Goal: Task Accomplishment & Management: Complete application form

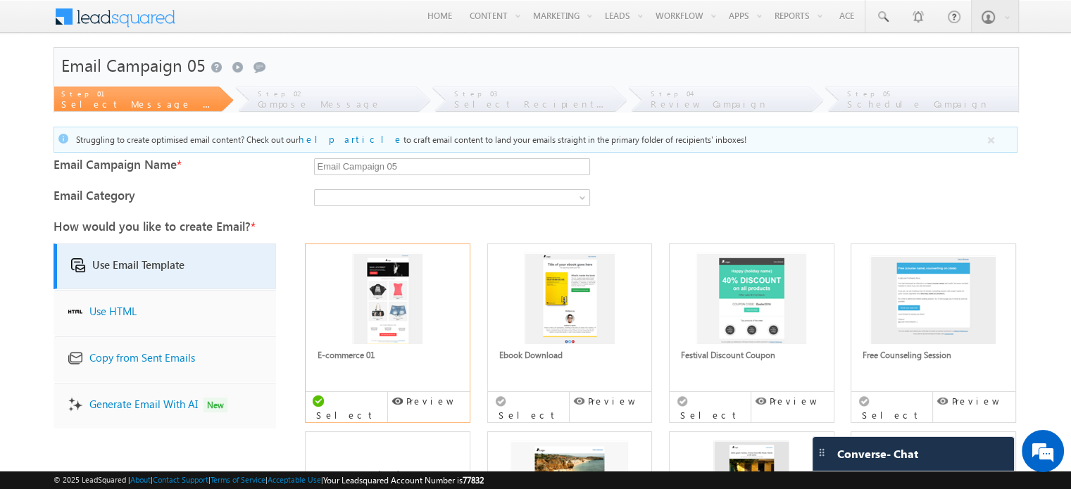
click at [538, 326] on img at bounding box center [569, 302] width 127 height 99
click at [750, 356] on link "Festival Discount Coupon" at bounding box center [728, 355] width 94 height 11
click at [788, 393] on div "Preview" at bounding box center [792, 402] width 82 height 20
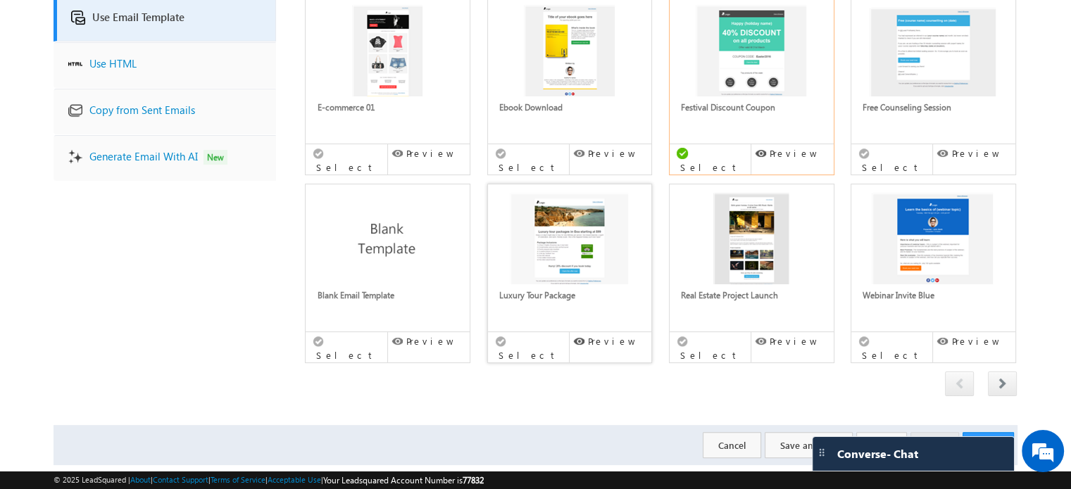
scroll to position [258, 0]
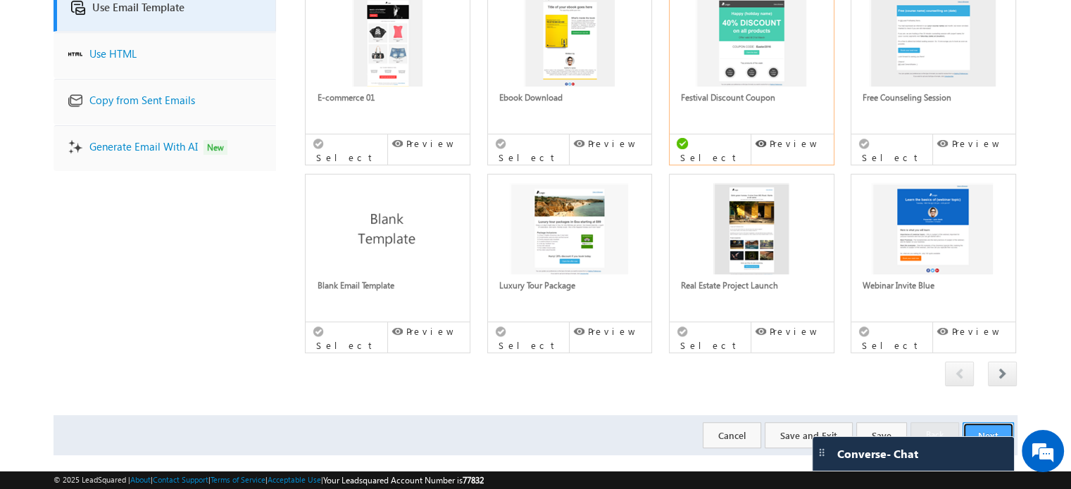
click at [1010, 423] on button "Next" at bounding box center [988, 436] width 51 height 26
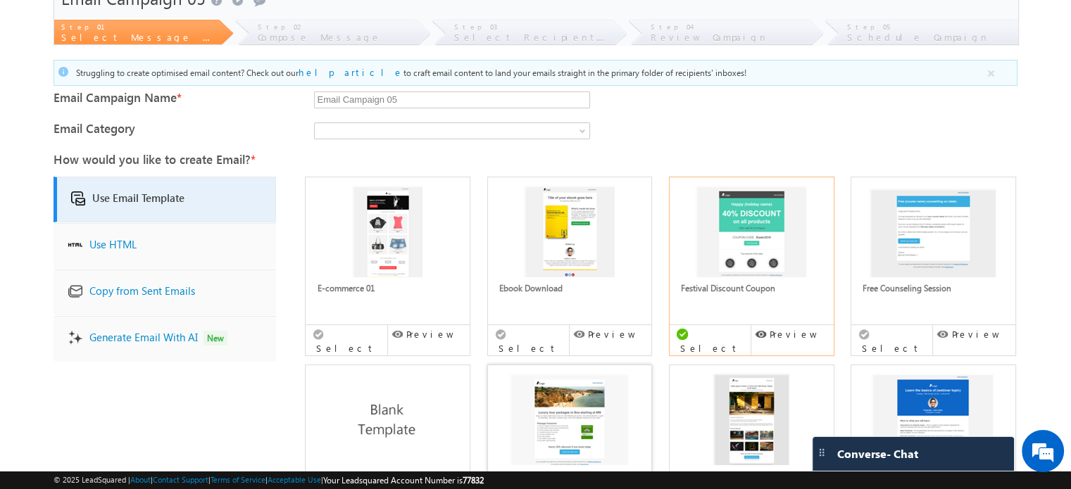
scroll to position [0, 0]
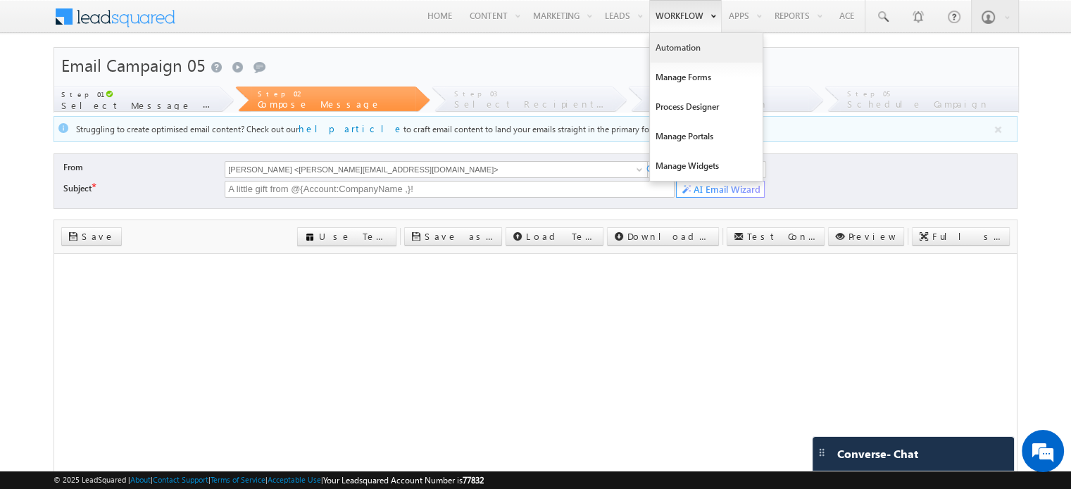
click at [666, 49] on link "Automation" at bounding box center [706, 48] width 113 height 30
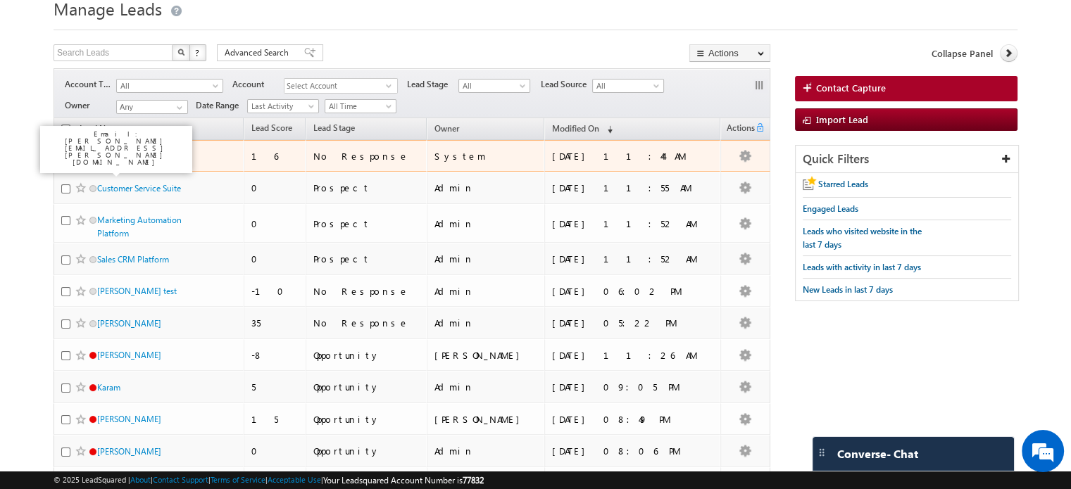
scroll to position [50, 0]
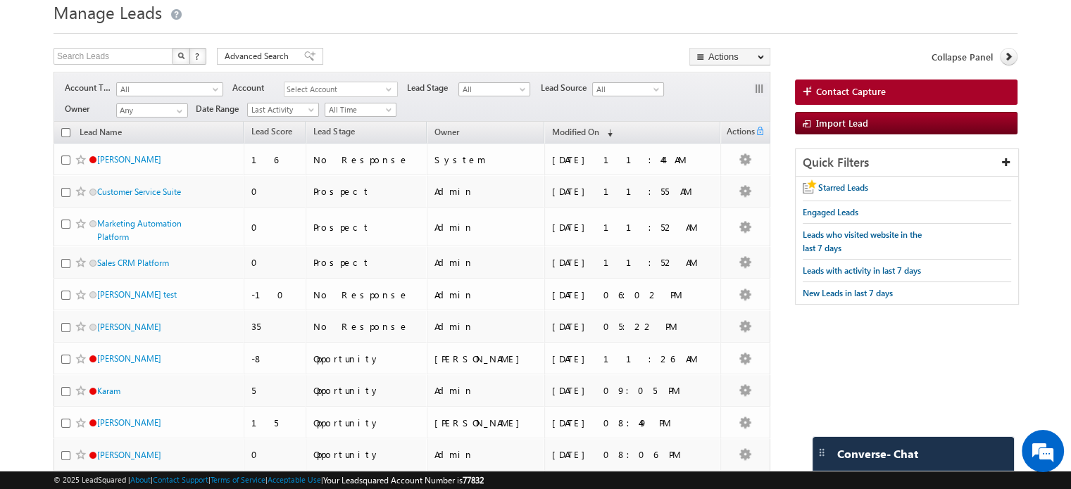
click at [0, 111] on body "Menu Bhavya Bhavy a@bea con.l i" at bounding box center [535, 490] width 1071 height 1080
click at [76, 54] on input "text" at bounding box center [114, 56] width 120 height 17
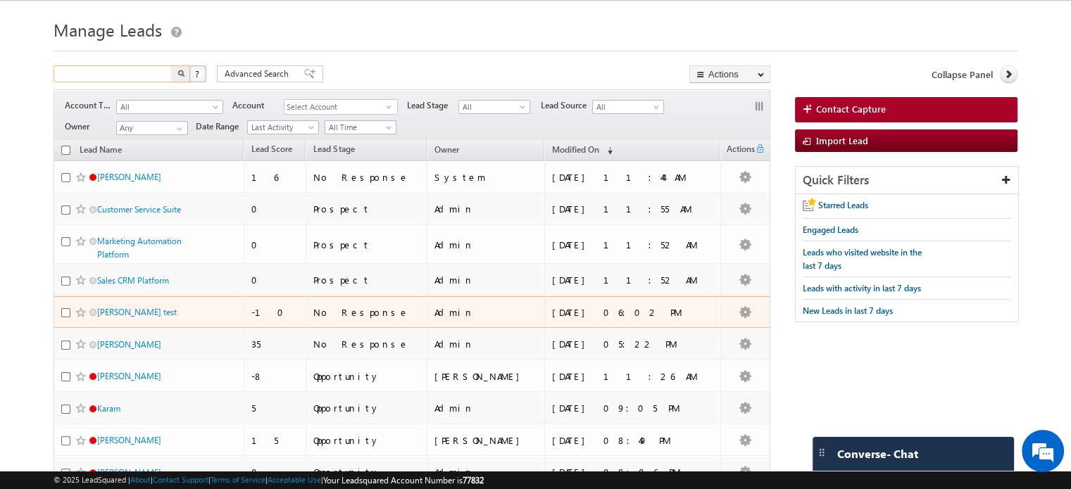
scroll to position [0, 0]
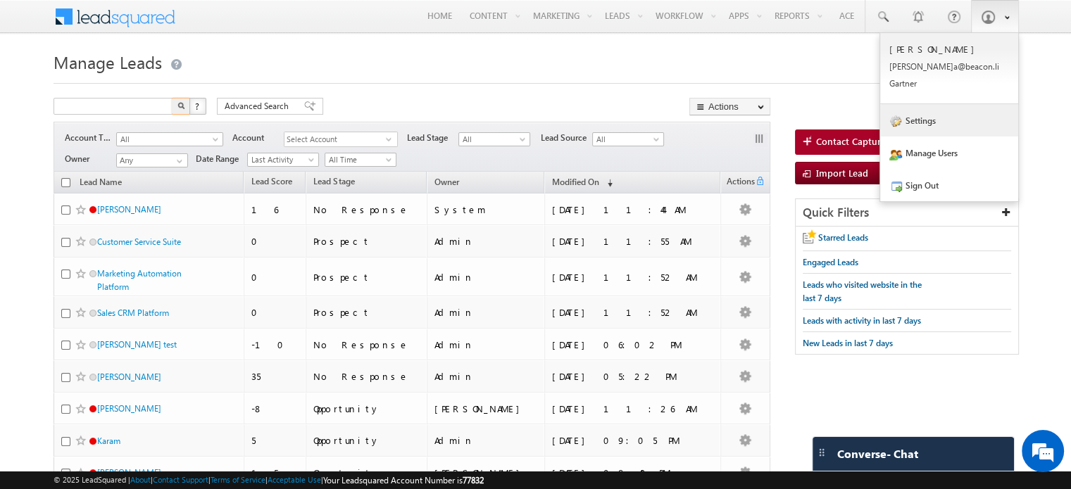
type input "Search Leads"
click at [907, 110] on link "Settings" at bounding box center [949, 120] width 138 height 32
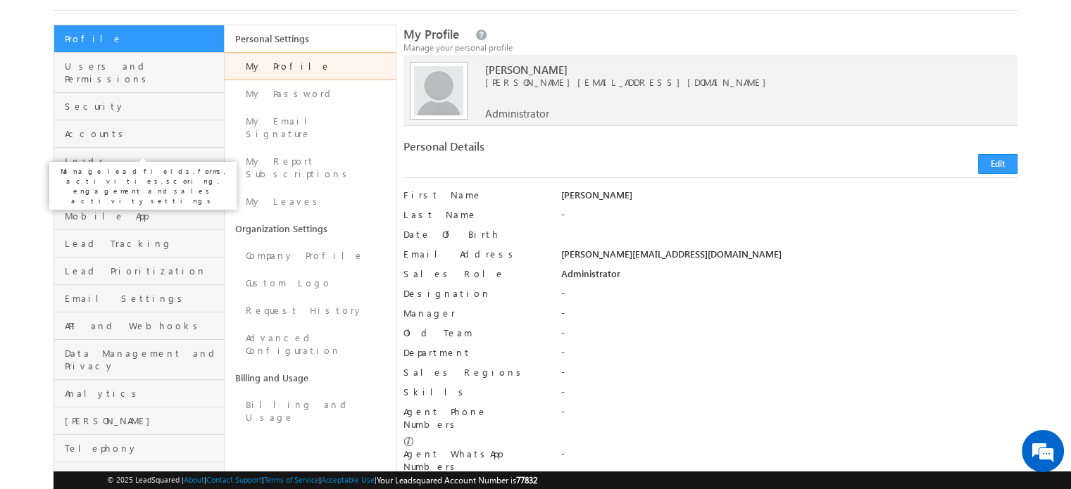
scroll to position [77, 0]
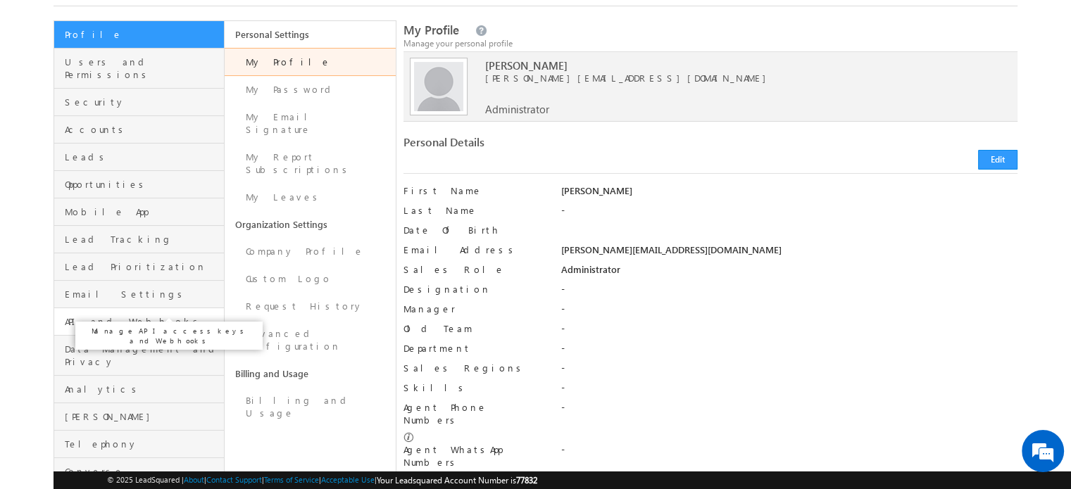
click at [95, 315] on span "API and Webhooks" at bounding box center [143, 321] width 156 height 13
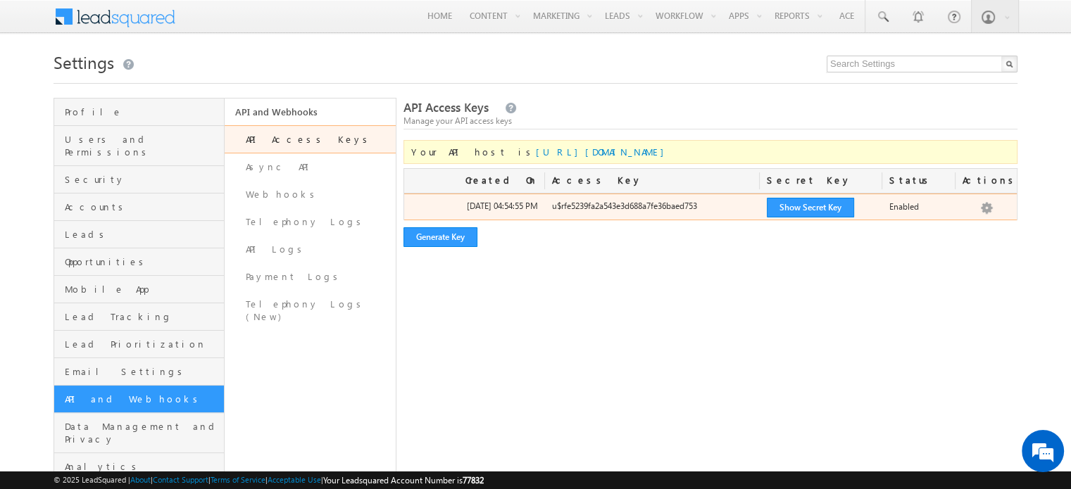
drag, startPoint x: 651, startPoint y: 154, endPoint x: 643, endPoint y: 201, distance: 48.5
click at [643, 201] on div "Your API host is https://api-in21.leadsquared.com/v2/ Created On Access Key Sec…" at bounding box center [710, 193] width 614 height 107
click at [643, 201] on div "u$rfe5239fa2a543e3d688a7fe36baed753" at bounding box center [652, 210] width 215 height 20
click at [794, 211] on button "Show Secret Key" at bounding box center [810, 208] width 87 height 20
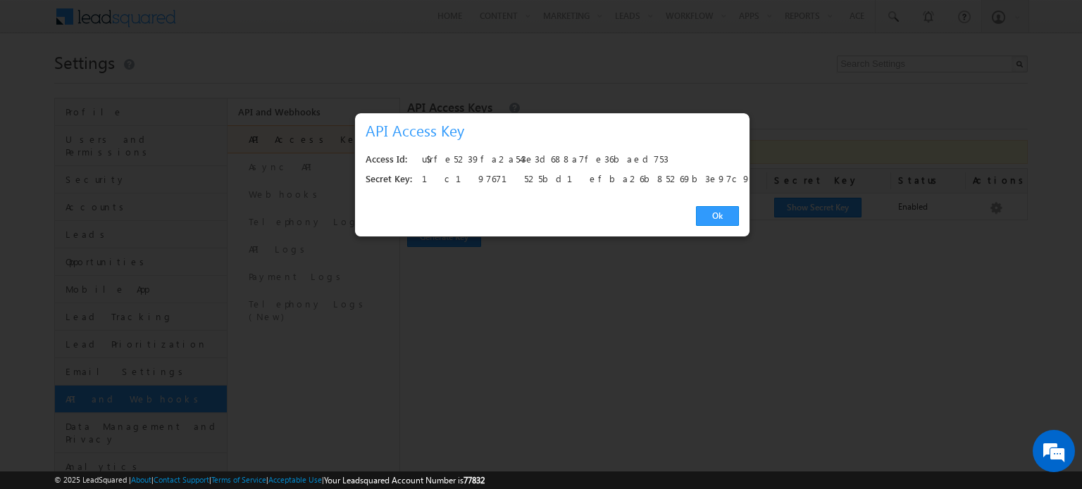
click at [549, 180] on div "1c197671525bd1efba26b85269b3e97c95167978" at bounding box center [576, 180] width 309 height 20
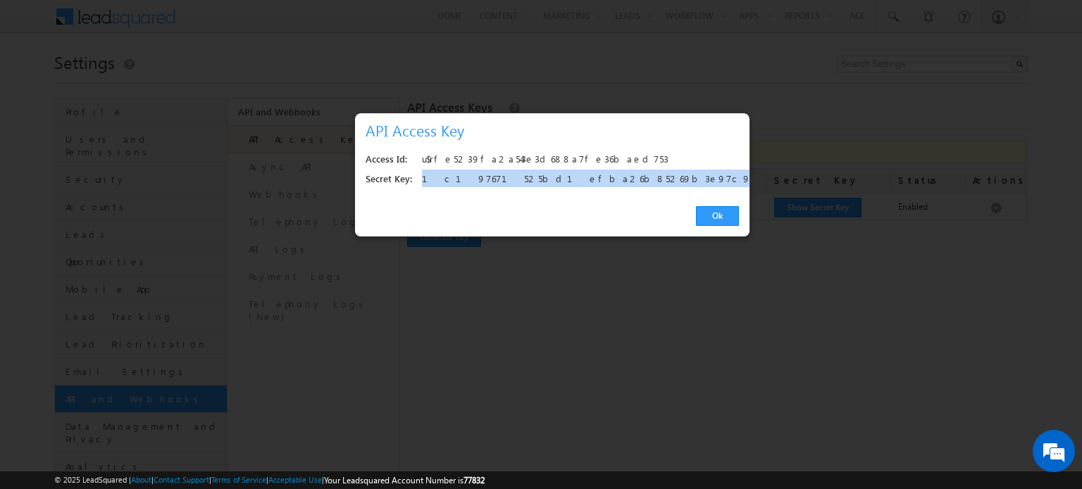
click at [549, 180] on div "1c197671525bd1efba26b85269b3e97c95167978" at bounding box center [576, 180] width 309 height 20
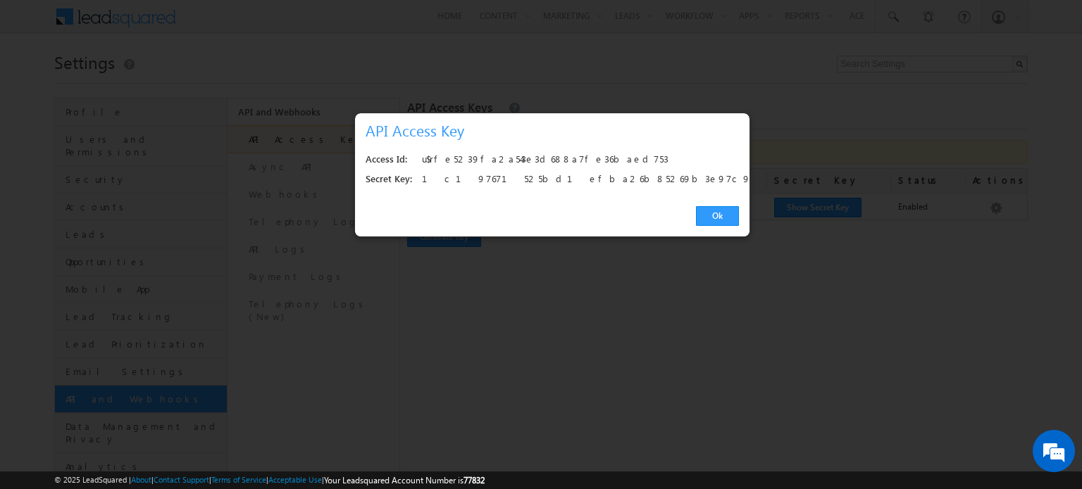
click at [549, 168] on div "u$rfe5239fa2a543e3d688a7fe36baed753" at bounding box center [576, 160] width 309 height 20
drag, startPoint x: 549, startPoint y: 168, endPoint x: 558, endPoint y: 165, distance: 9.6
click at [558, 165] on div "u$rfe5239fa2a543e3d688a7fe36baed753" at bounding box center [576, 160] width 309 height 20
click at [553, 173] on div "1c197671525bd1efba26b85269b3e97c95167978" at bounding box center [576, 180] width 309 height 20
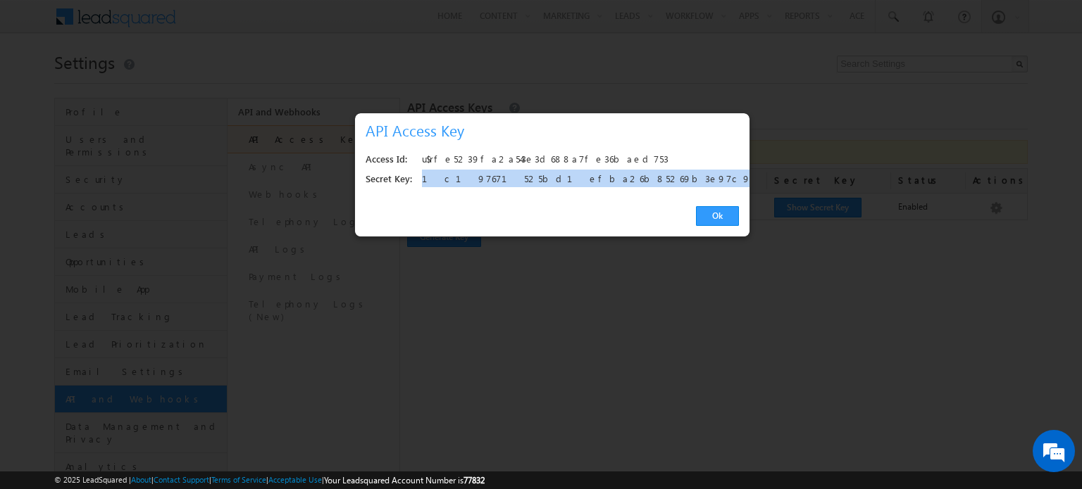
click at [553, 173] on div "1c197671525bd1efba26b85269b3e97c95167978" at bounding box center [576, 180] width 309 height 20
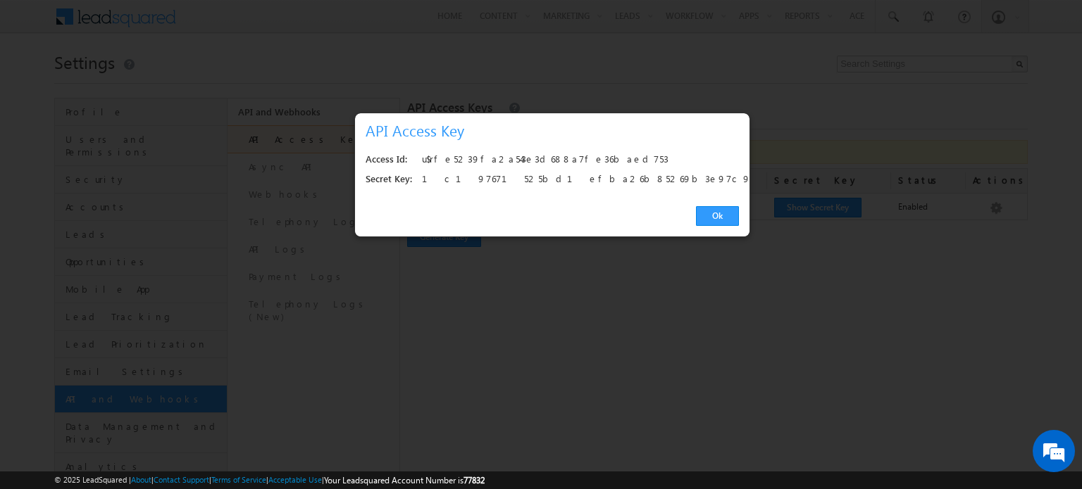
click at [597, 242] on div at bounding box center [541, 244] width 1082 height 489
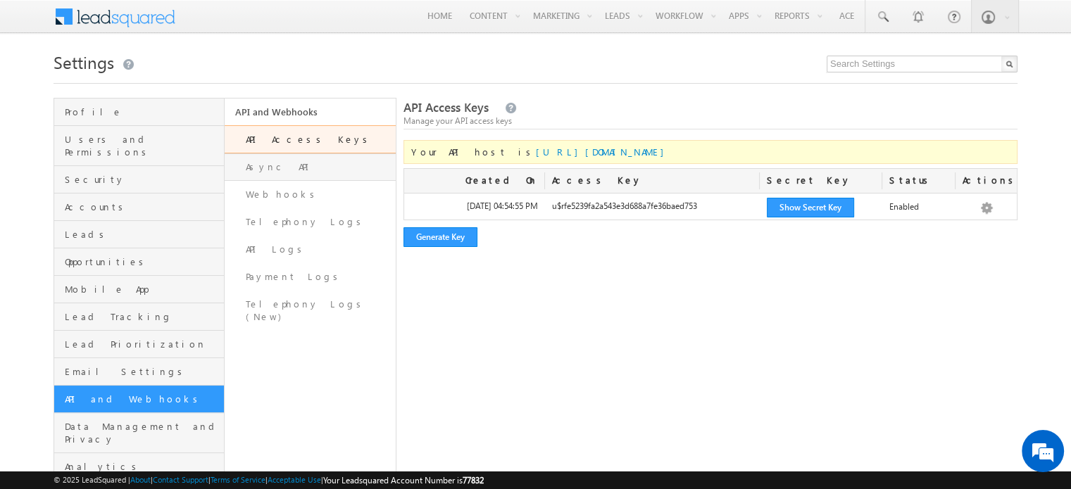
click at [248, 165] on link "Async API" at bounding box center [310, 167] width 170 height 27
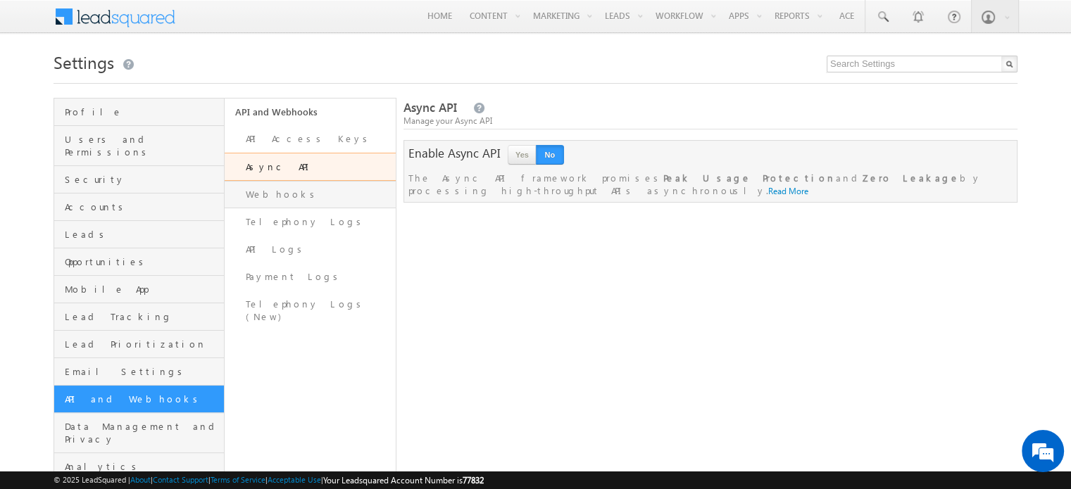
click at [273, 184] on link "Webhooks" at bounding box center [310, 194] width 170 height 27
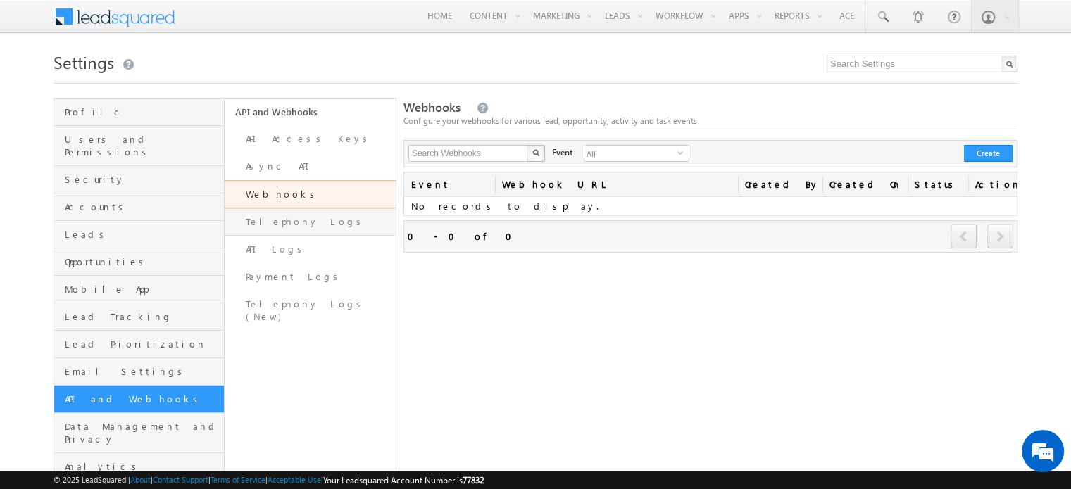
click at [312, 223] on link "Telephony Logs" at bounding box center [310, 221] width 170 height 27
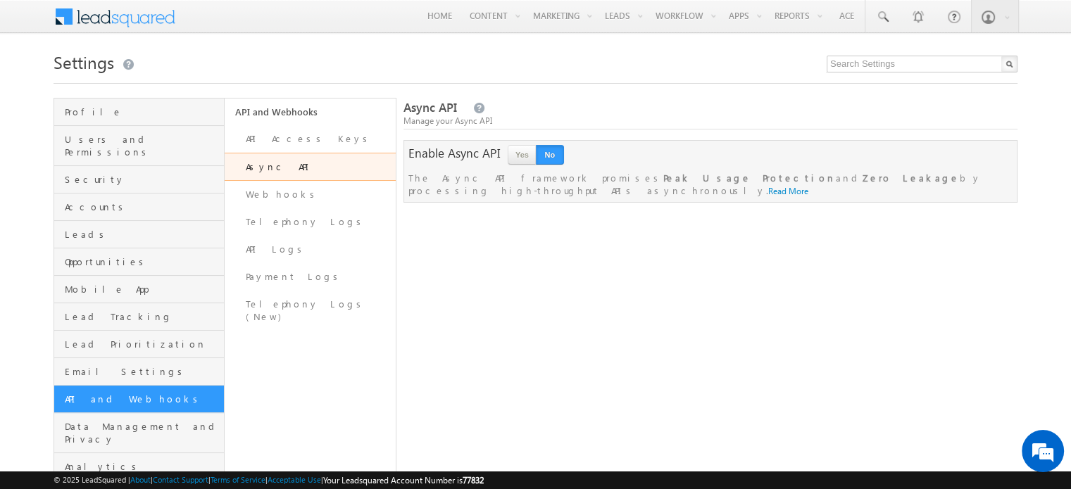
click at [141, 15] on span at bounding box center [124, 15] width 102 height 25
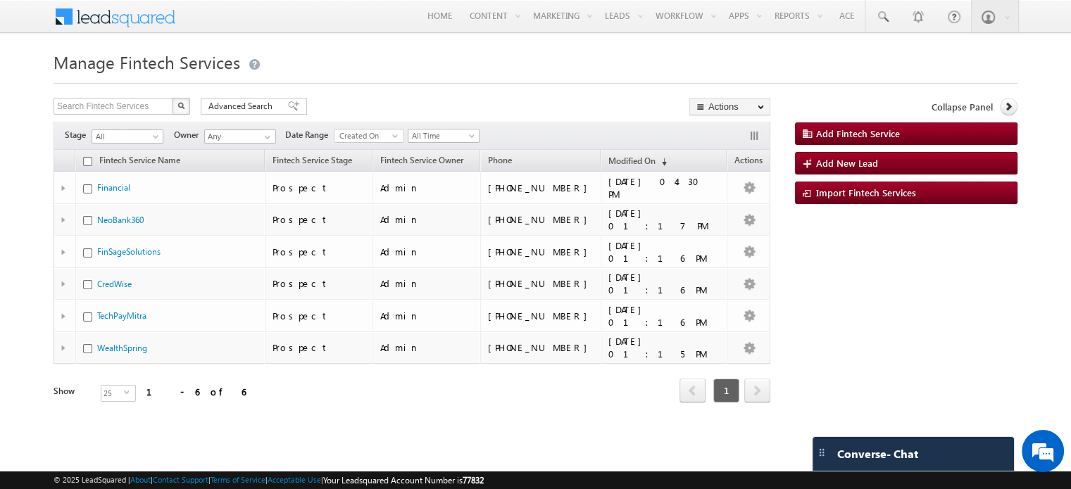
click at [850, 66] on h1 "Manage Fintech Services" at bounding box center [536, 60] width 964 height 27
click at [109, 19] on span at bounding box center [124, 15] width 102 height 25
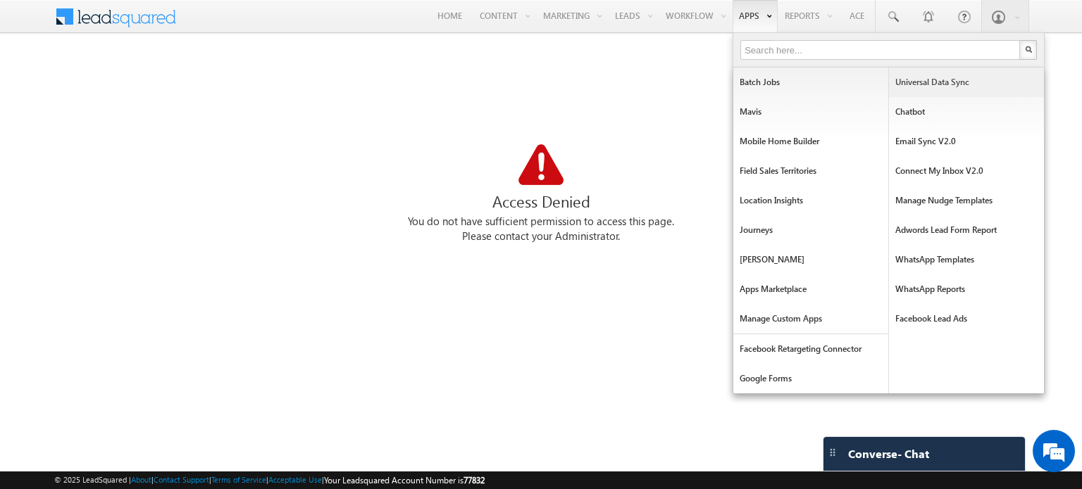
click at [913, 89] on link "Universal Data Sync" at bounding box center [966, 83] width 155 height 30
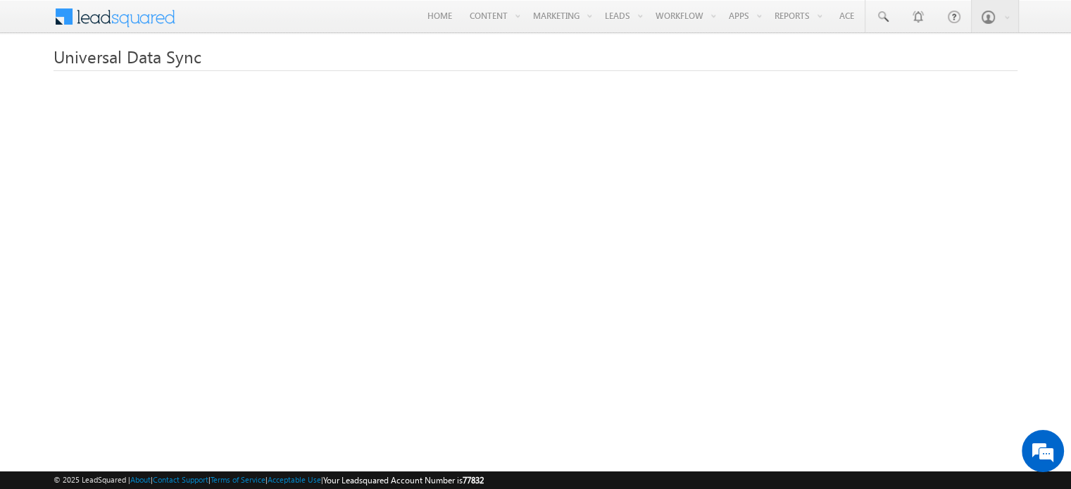
click at [134, 22] on span at bounding box center [124, 15] width 102 height 25
click at [104, 26] on span at bounding box center [124, 15] width 102 height 25
click at [112, 20] on span at bounding box center [124, 15] width 102 height 25
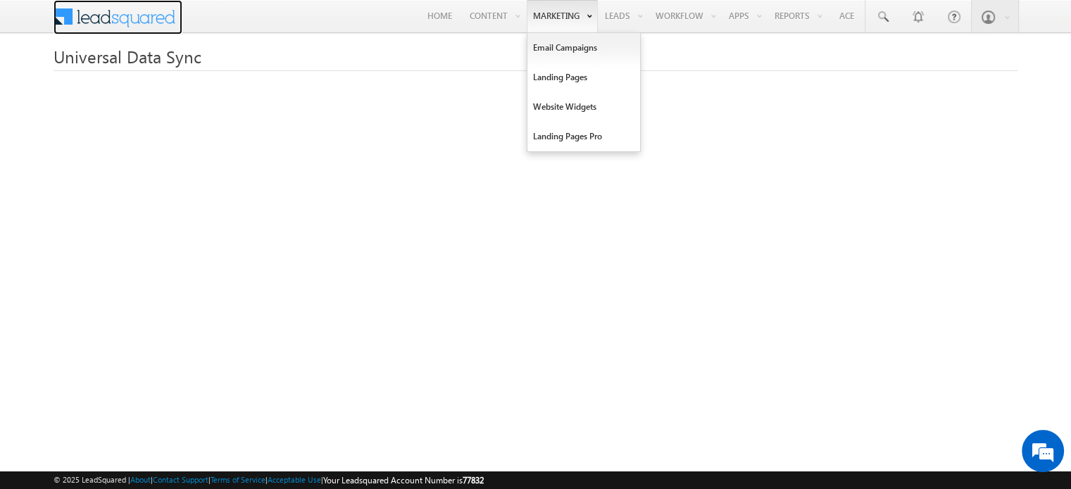
drag, startPoint x: 112, startPoint y: 20, endPoint x: 583, endPoint y: 29, distance: 471.2
click at [583, 29] on div "Menu [GEOGRAPHIC_DATA][PERSON_NAME] a@bea con.l i Gartn er" at bounding box center [536, 17] width 964 height 35
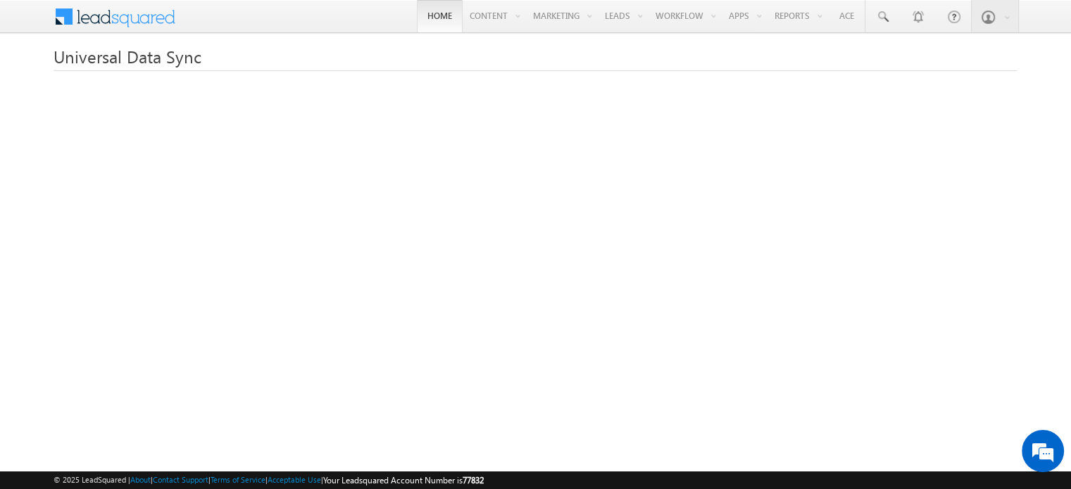
click at [417, 14] on link "Home" at bounding box center [440, 16] width 46 height 32
click at [425, 27] on link "Home" at bounding box center [440, 16] width 46 height 32
click at [429, 8] on link "Home" at bounding box center [440, 16] width 46 height 32
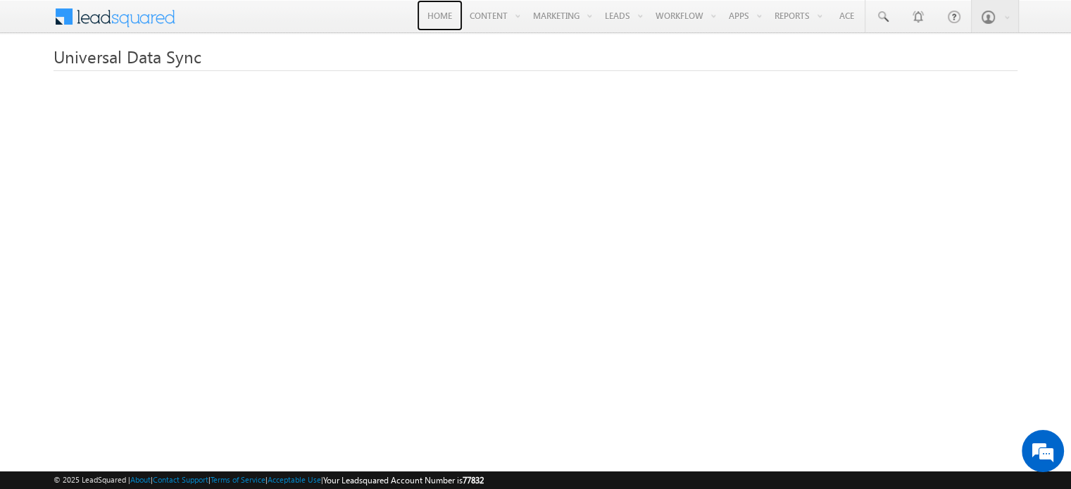
drag, startPoint x: 429, startPoint y: 8, endPoint x: 470, endPoint y: -12, distance: 45.4
click at [470, 0] on html "Menu [GEOGRAPHIC_DATA][PERSON_NAME] a@bea con.l" at bounding box center [535, 343] width 1071 height 687
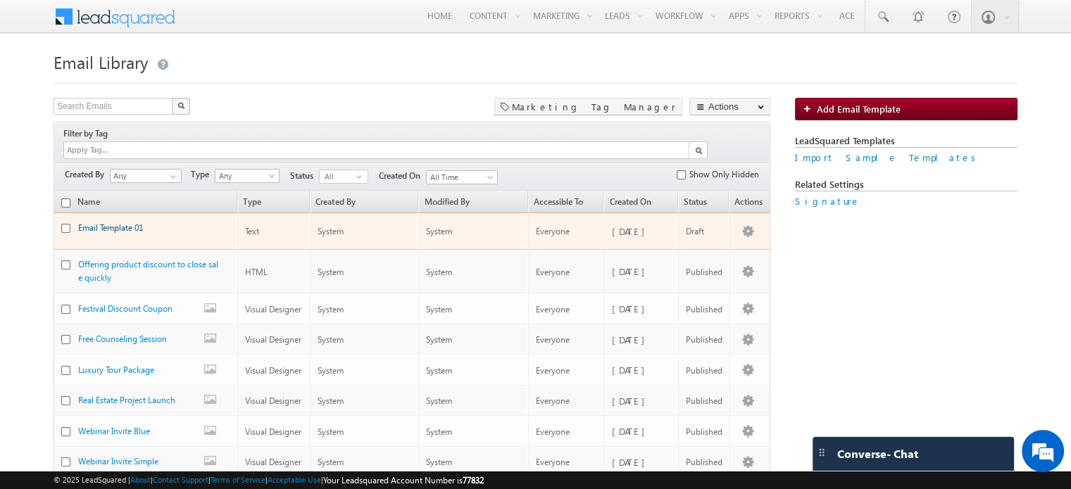
click at [115, 223] on link "Email Template 01" at bounding box center [110, 228] width 65 height 11
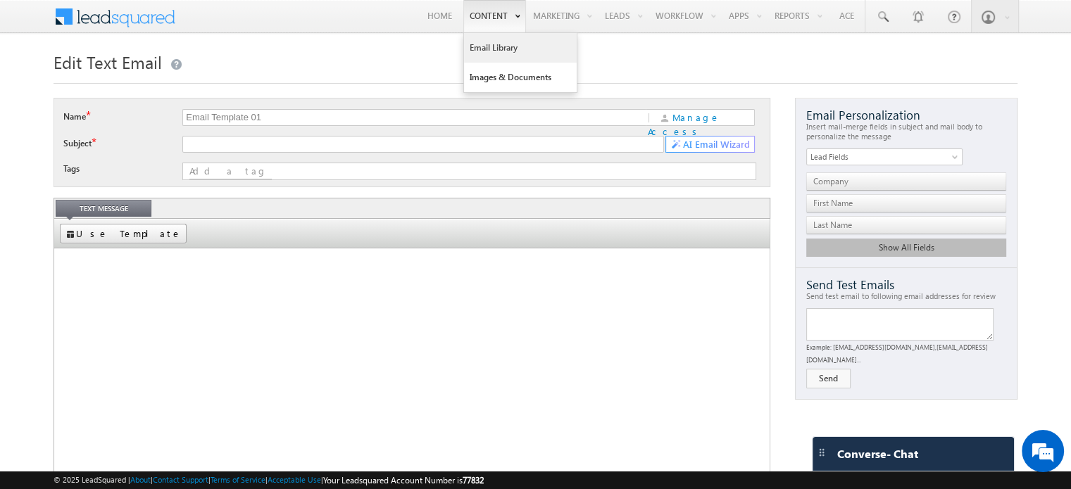
click at [510, 51] on link "Email Library" at bounding box center [520, 48] width 113 height 30
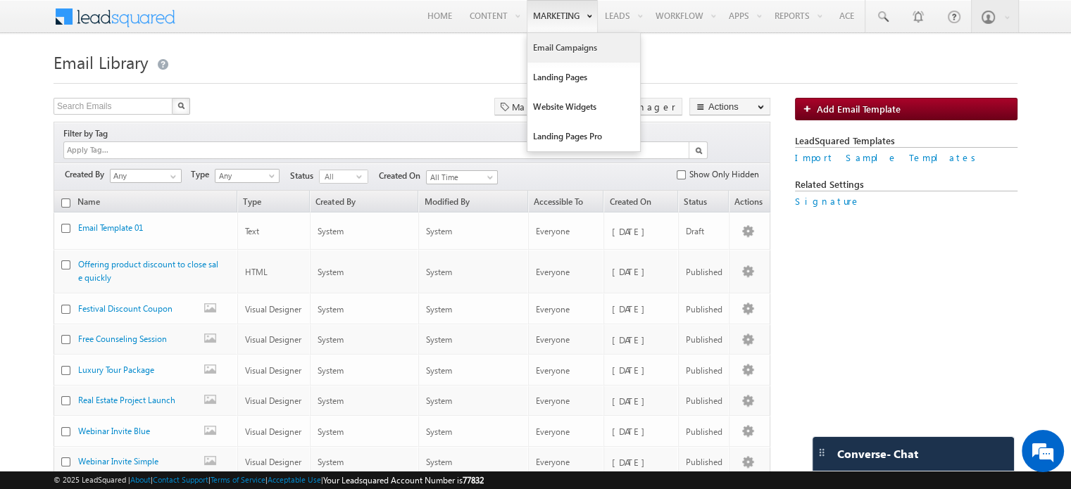
click at [552, 39] on link "Email Campaigns" at bounding box center [583, 48] width 113 height 30
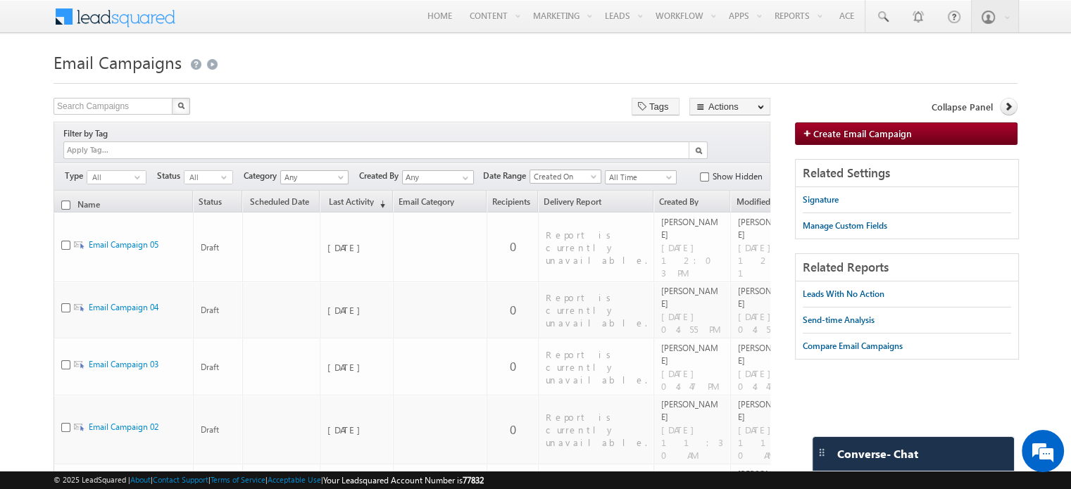
drag, startPoint x: 495, startPoint y: 194, endPoint x: 1, endPoint y: 196, distance: 493.6
click at [1, 196] on body "Menu Bhavya Bhavy a@bea con.l i" at bounding box center [535, 486] width 1071 height 972
click at [1031, 20] on div "Menu Bhavya Bhavy a@bea con.l i Gartn" at bounding box center [535, 17] width 1071 height 35
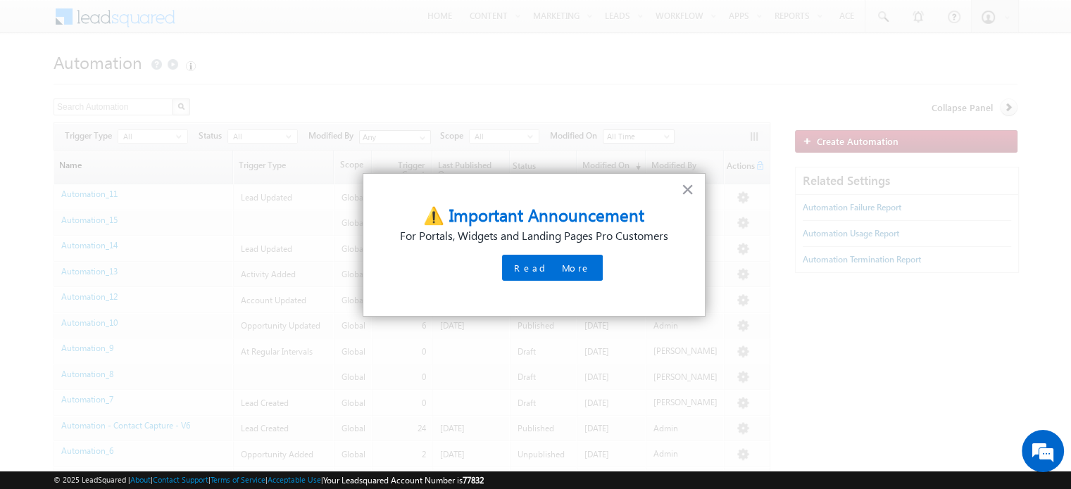
drag, startPoint x: 689, startPoint y: 184, endPoint x: 73, endPoint y: 154, distance: 617.6
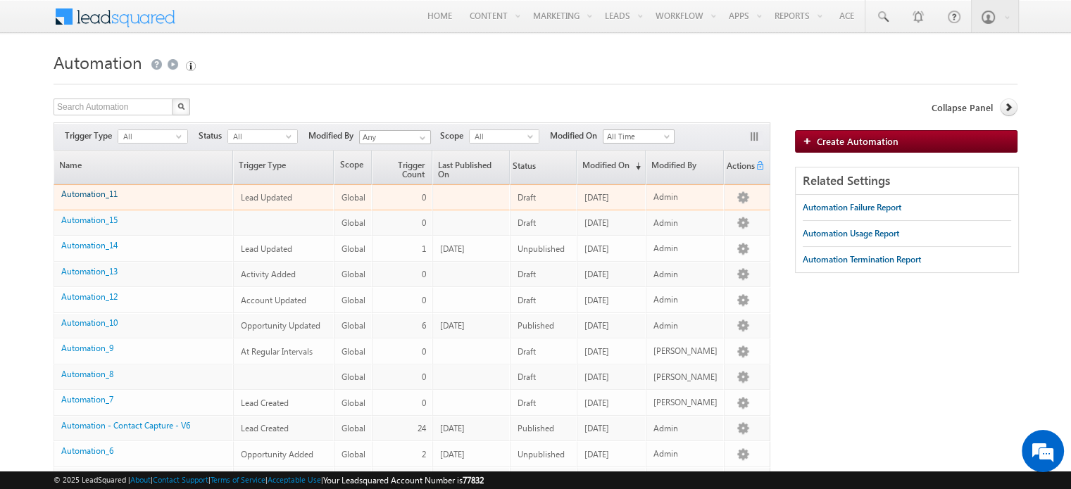
click at [88, 190] on link "Automation_11" at bounding box center [89, 194] width 56 height 11
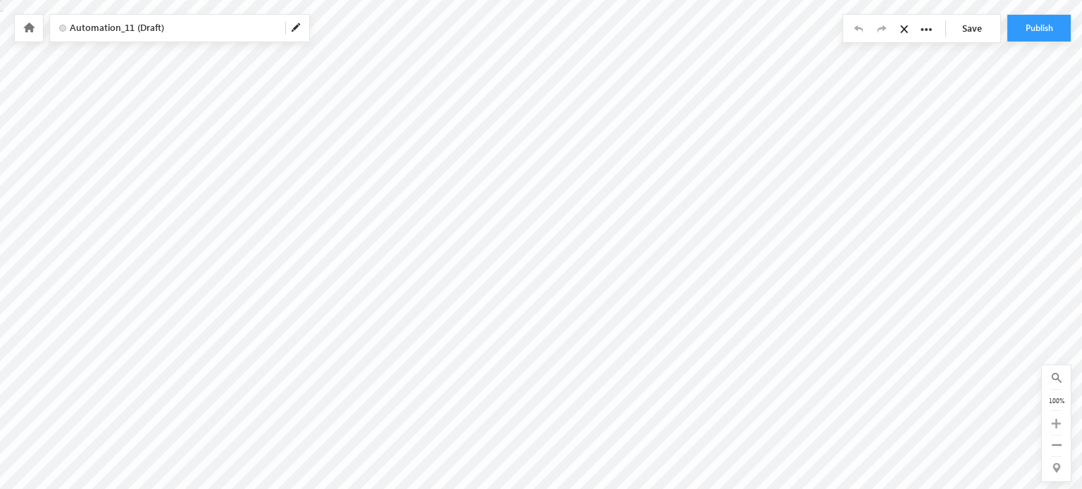
click at [29, 31] on icon at bounding box center [28, 28] width 11 height 10
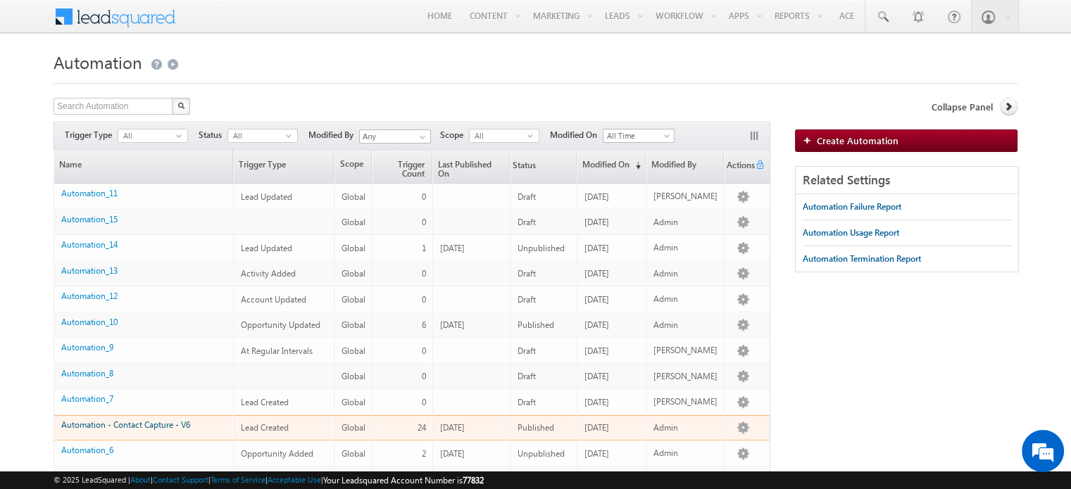
click at [121, 422] on link "Automation - Contact Capture - V6" at bounding box center [125, 425] width 129 height 11
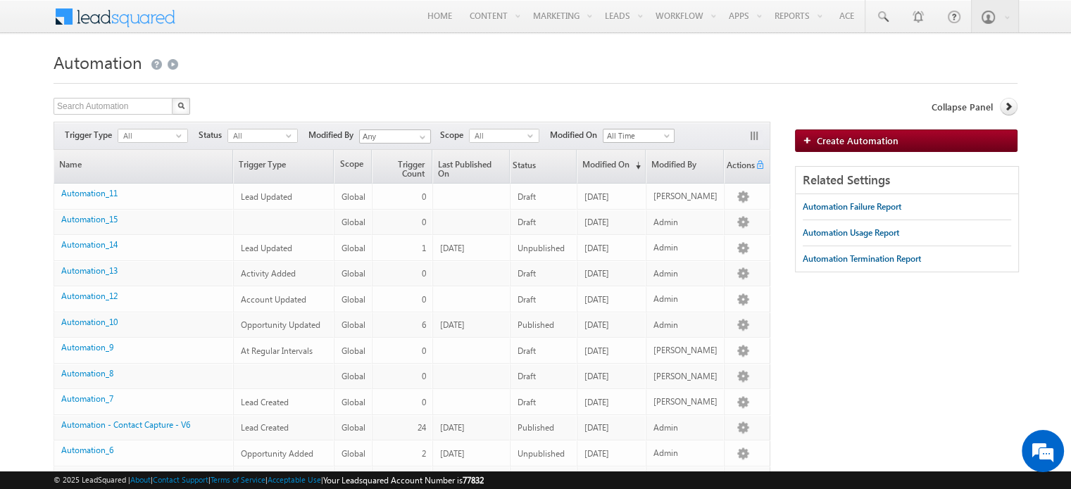
click at [113, 23] on span at bounding box center [124, 15] width 102 height 25
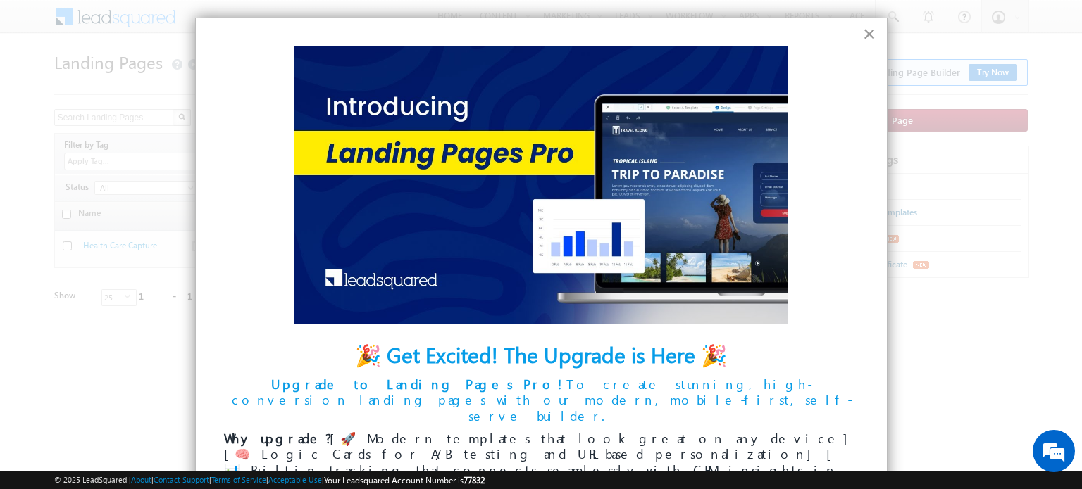
click at [863, 36] on button "×" at bounding box center [869, 34] width 13 height 23
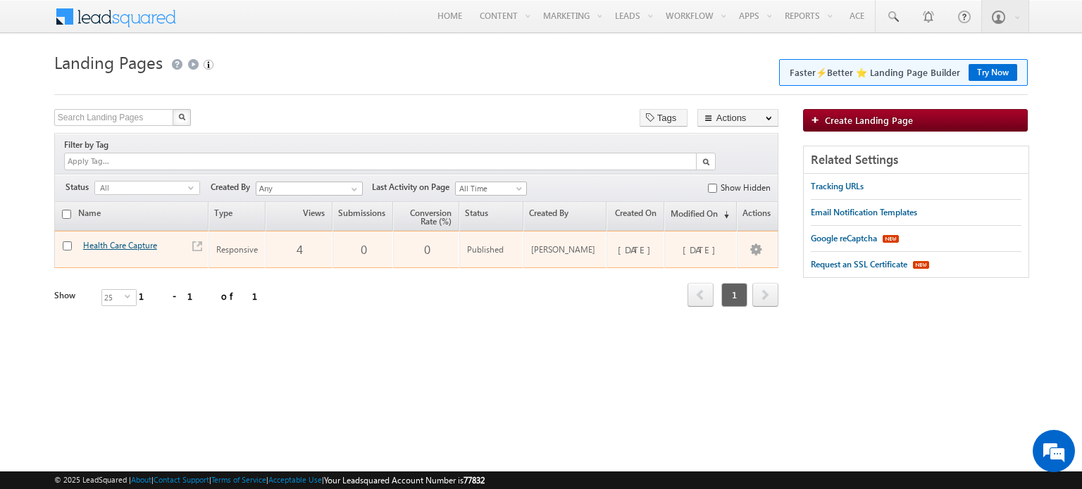
click at [104, 240] on link "Health Care Capture" at bounding box center [120, 245] width 74 height 11
click at [198, 242] on link at bounding box center [197, 247] width 10 height 10
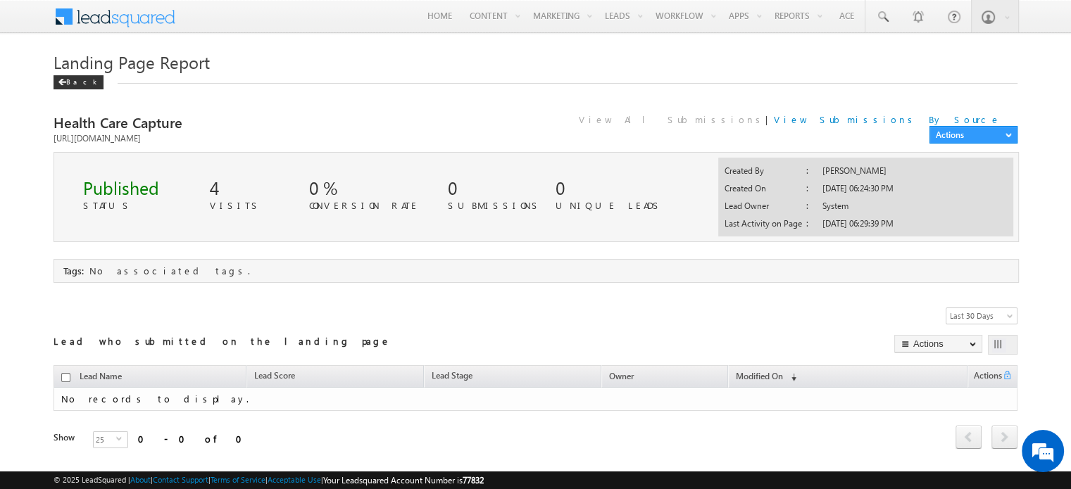
click at [62, 19] on span at bounding box center [64, 14] width 20 height 22
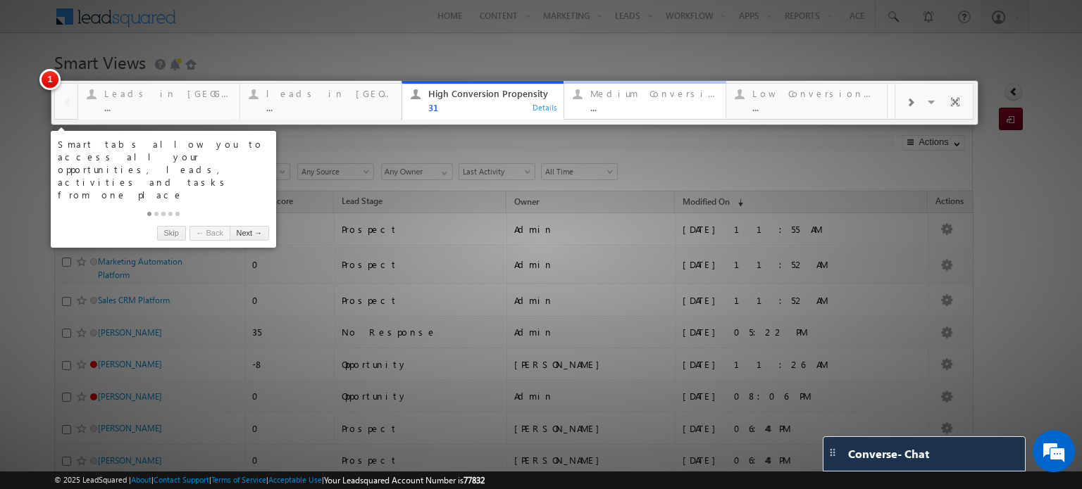
click at [590, 96] on div "Medium Conversion Propensity" at bounding box center [653, 93] width 127 height 11
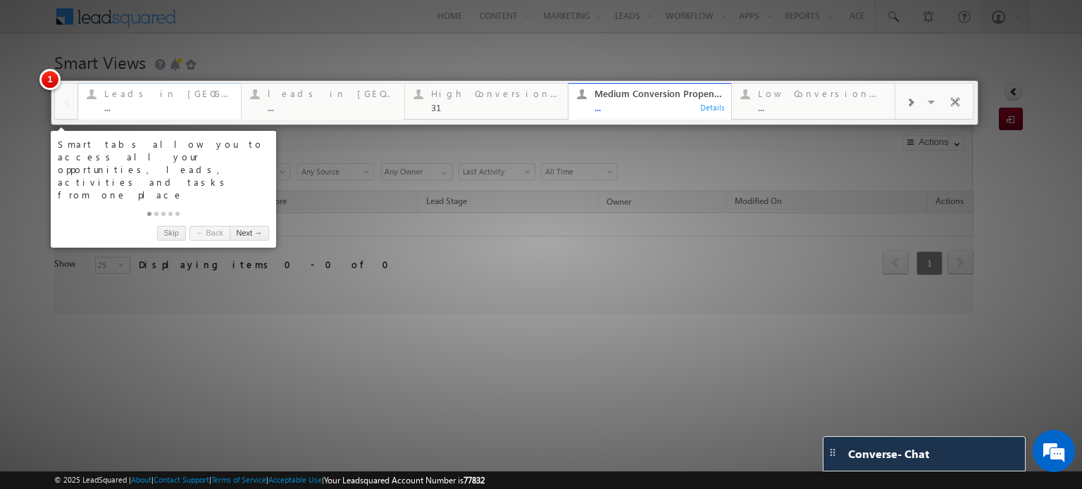
click at [172, 98] on div "Leads in fintech" at bounding box center [168, 93] width 128 height 11
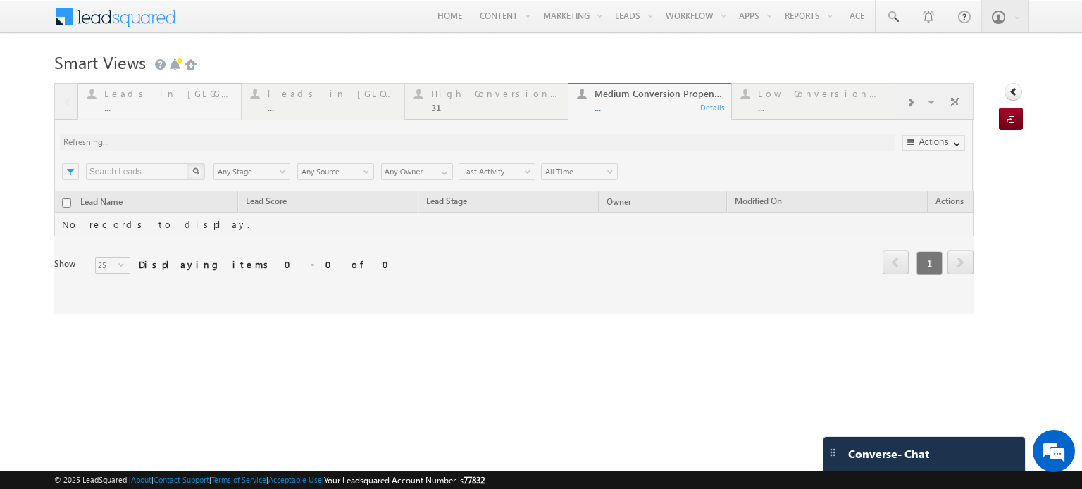
click at [1081, 434] on html "Menu Bhavya Bhavy a@bea con.l i" at bounding box center [541, 217] width 1082 height 434
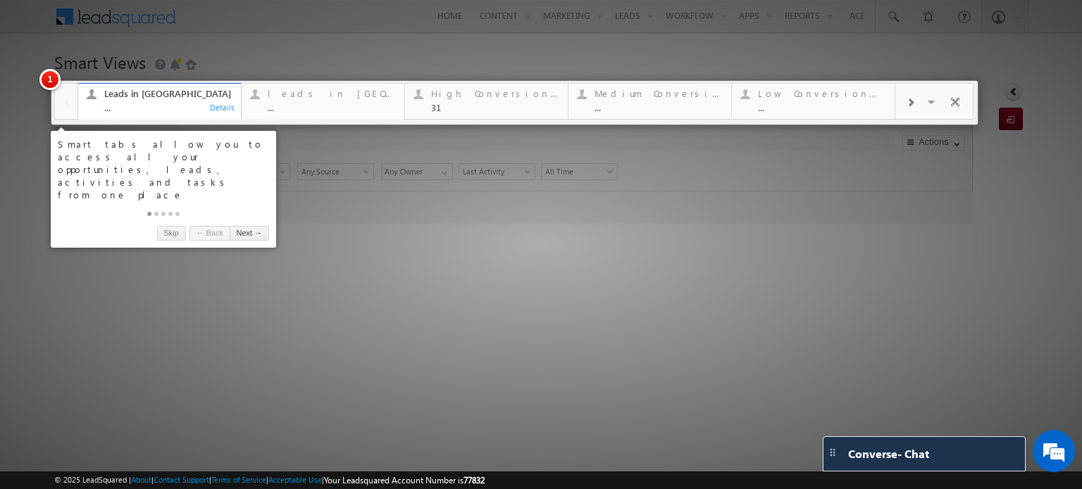
click at [335, 98] on div "leads in Edtech" at bounding box center [332, 93] width 128 height 11
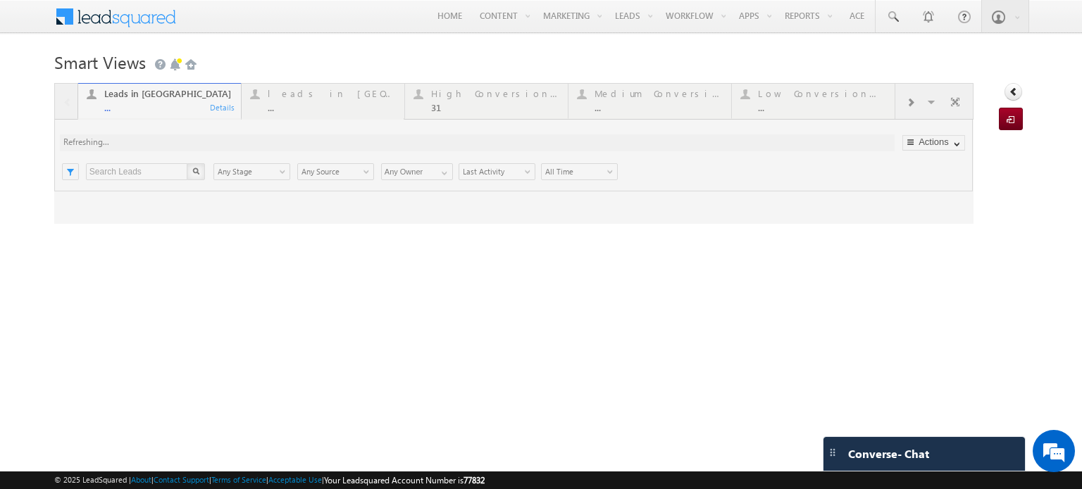
click at [335, 98] on div at bounding box center [541, 244] width 1082 height 489
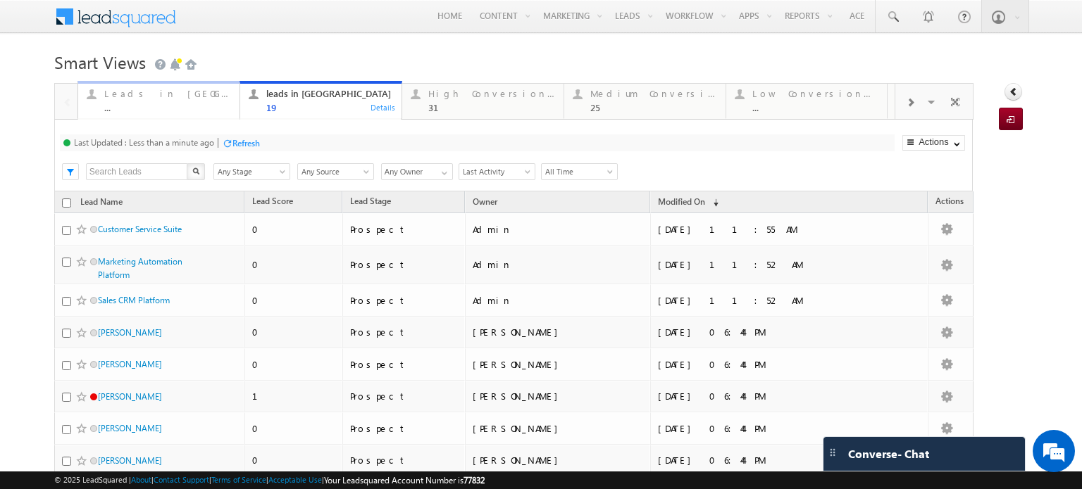
click at [102, 89] on div "Leads in fintech ... Details" at bounding box center [159, 98] width 158 height 27
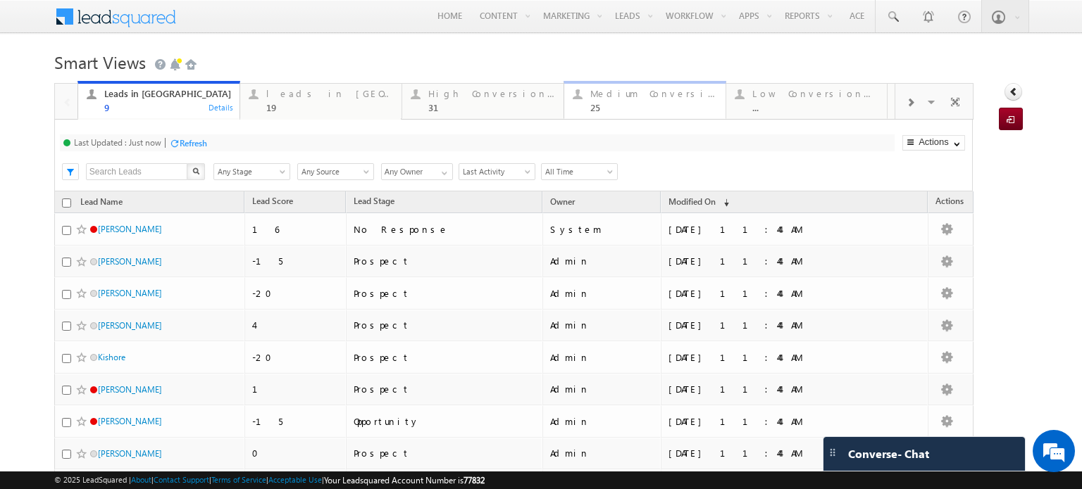
click at [613, 101] on div "Medium Conversion Propensity 25" at bounding box center [653, 98] width 127 height 27
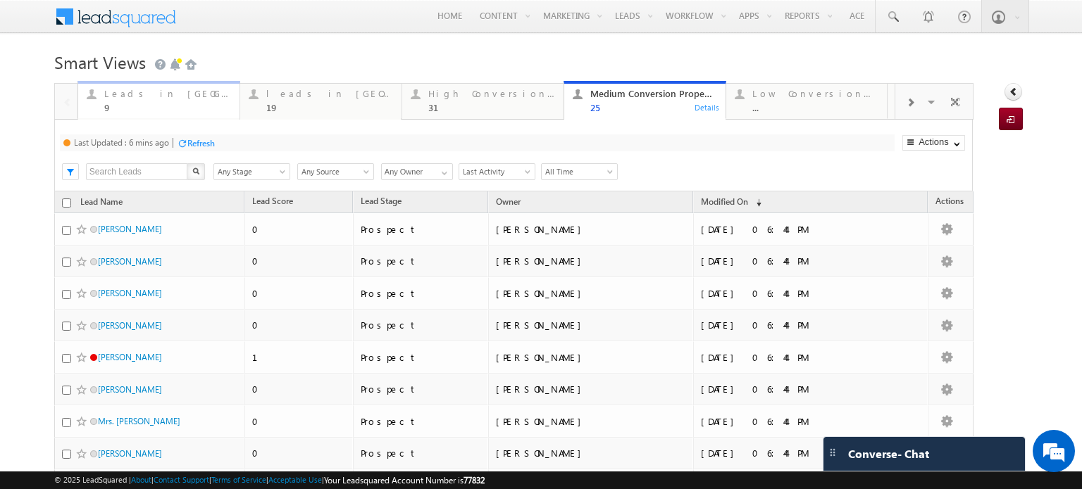
click at [188, 85] on div "Leads in fintech 9" at bounding box center [167, 98] width 127 height 27
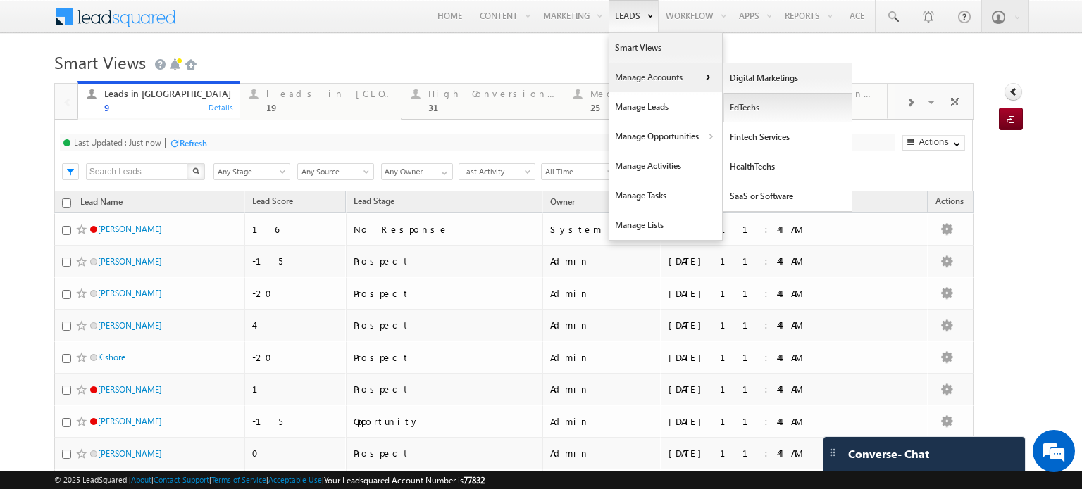
click at [737, 115] on link "EdTechs" at bounding box center [787, 108] width 129 height 30
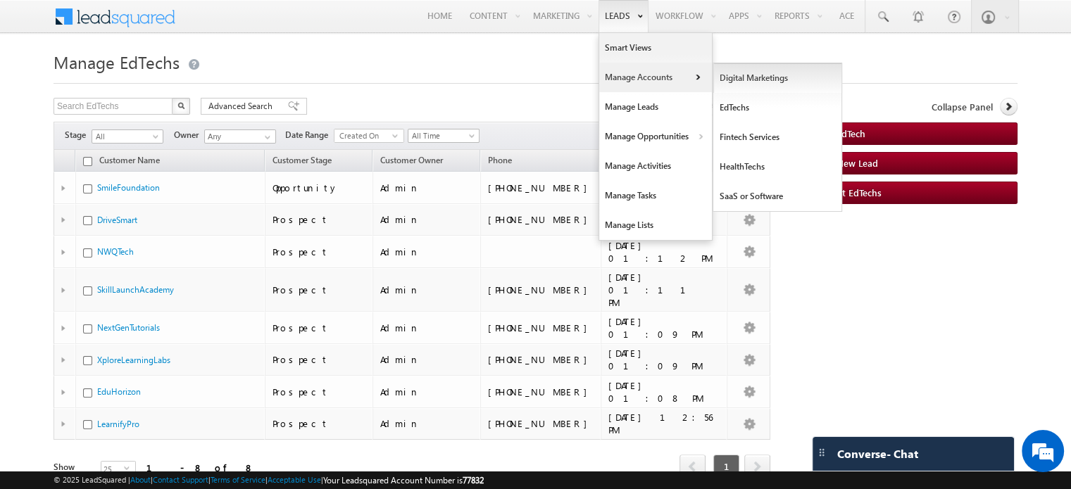
click at [777, 80] on link "Digital Marketings" at bounding box center [777, 78] width 129 height 30
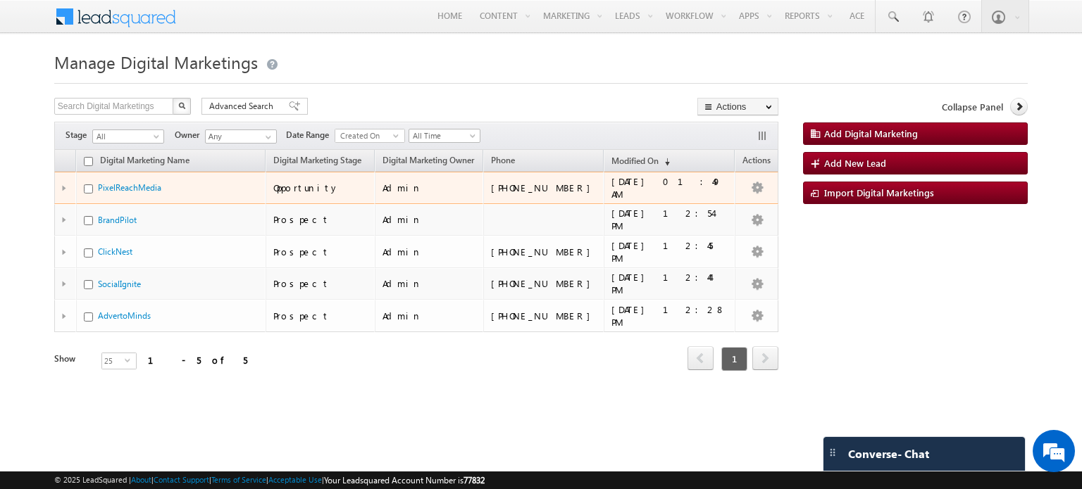
click at [56, 188] on td at bounding box center [65, 188] width 22 height 32
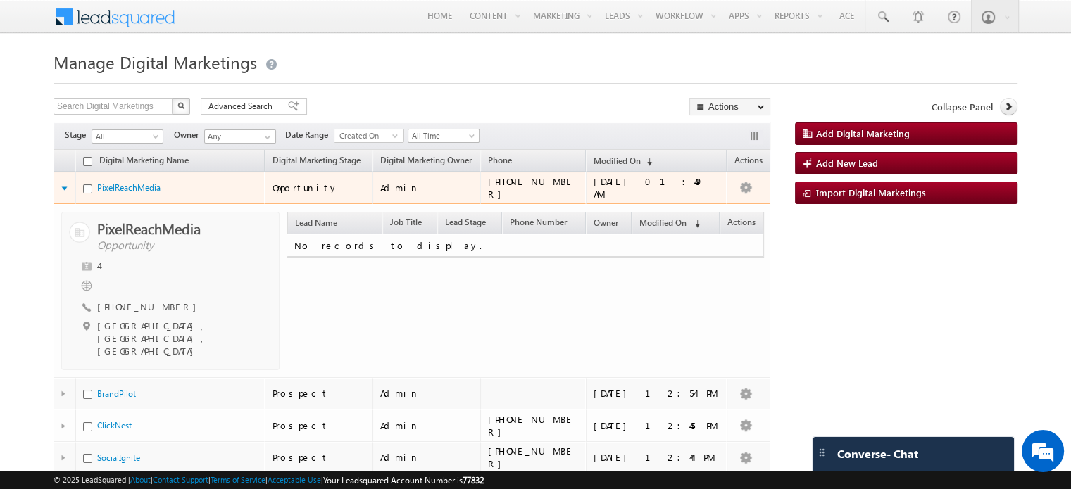
click at [63, 188] on div at bounding box center [66, 189] width 11 height 4
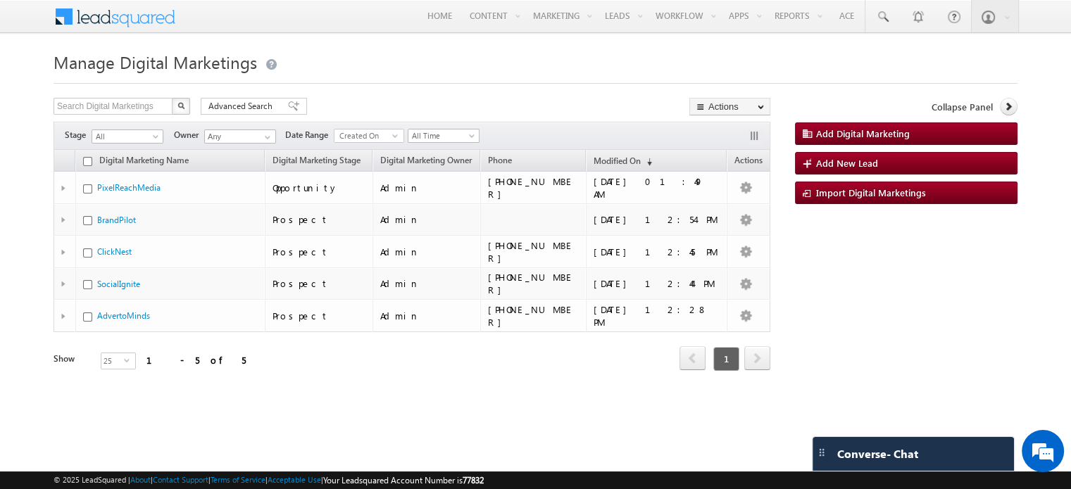
click at [876, 92] on form "Manage Digital Marketings Add Digital Marketing Search Digital Marketings X 5 r…" at bounding box center [536, 249] width 964 height 405
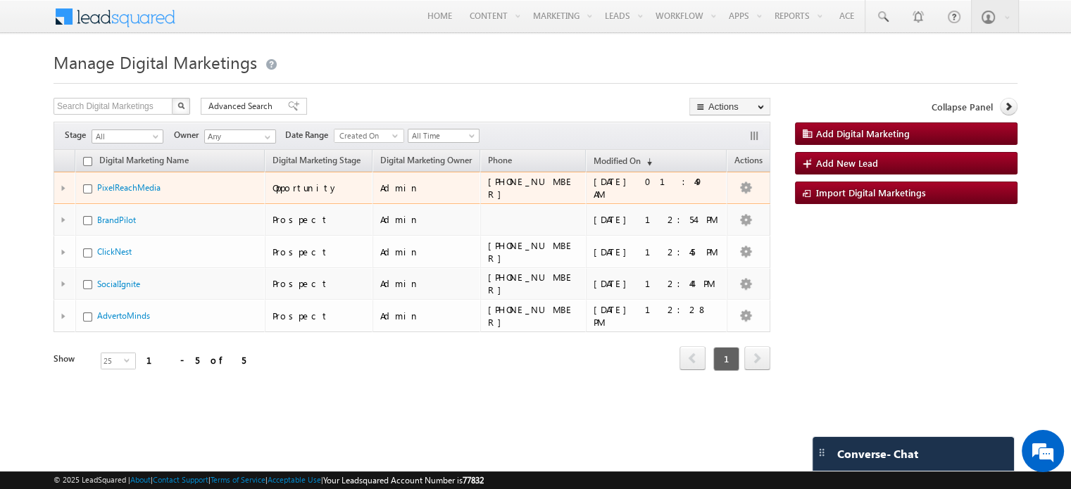
click at [65, 186] on div at bounding box center [66, 188] width 11 height 6
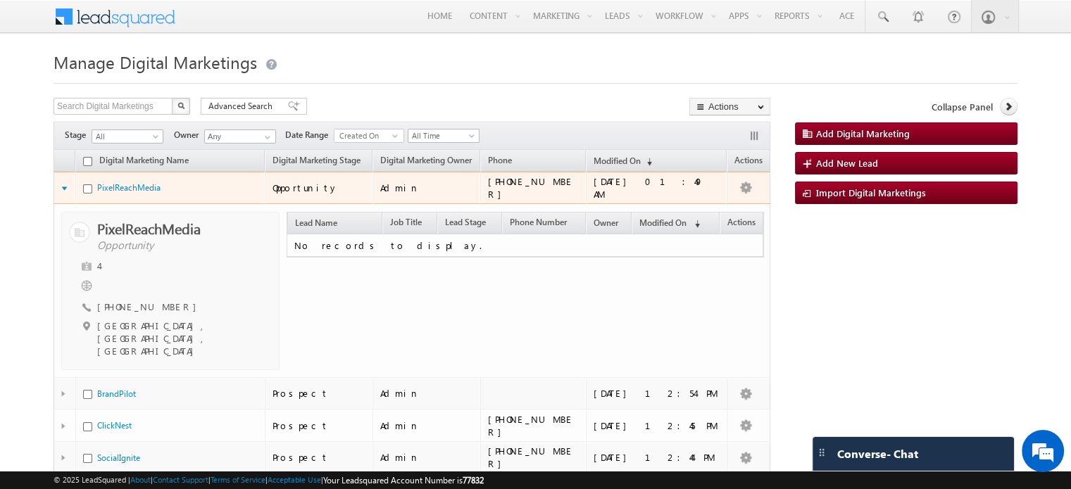
click at [65, 187] on div at bounding box center [66, 189] width 11 height 4
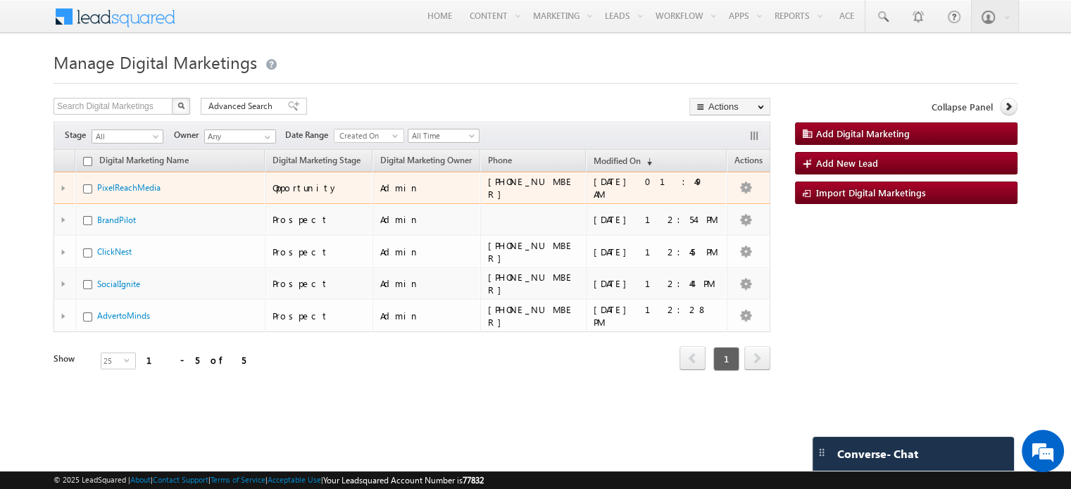
click at [65, 186] on div at bounding box center [66, 188] width 11 height 6
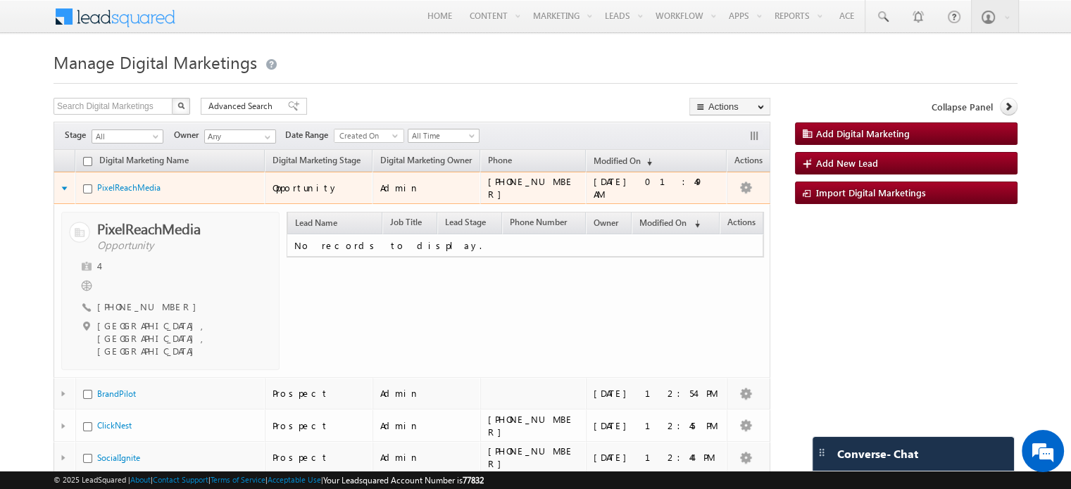
click at [64, 191] on td at bounding box center [65, 188] width 22 height 32
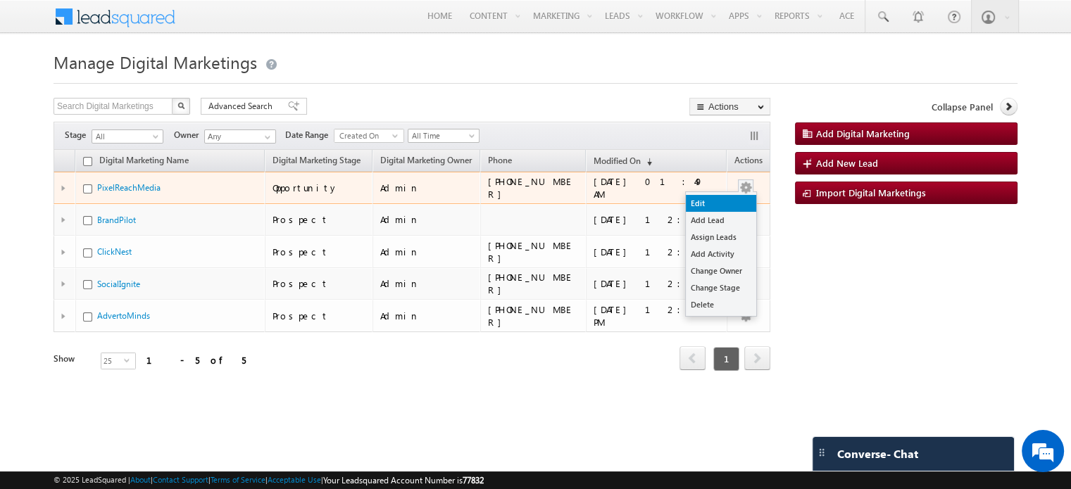
click at [709, 204] on link "Edit" at bounding box center [721, 203] width 70 height 17
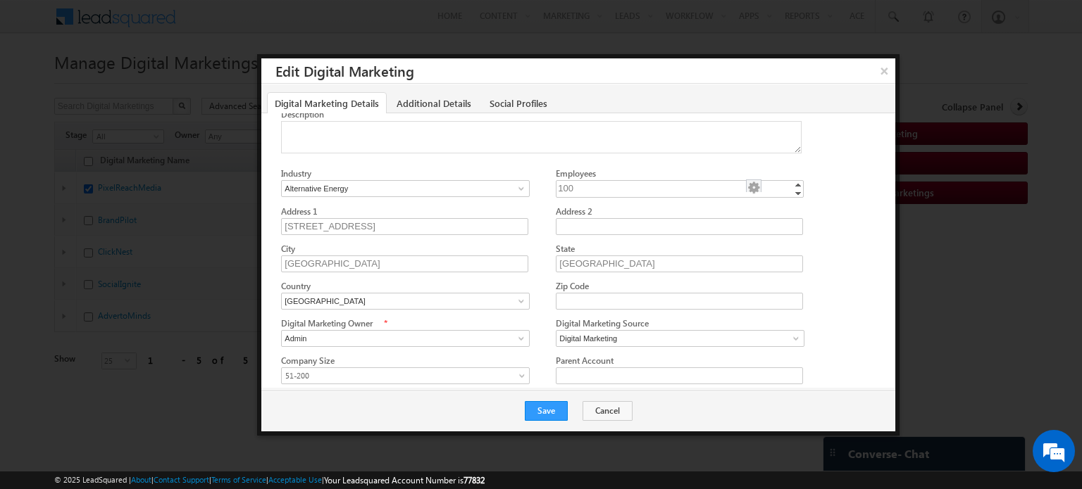
scroll to position [142, 0]
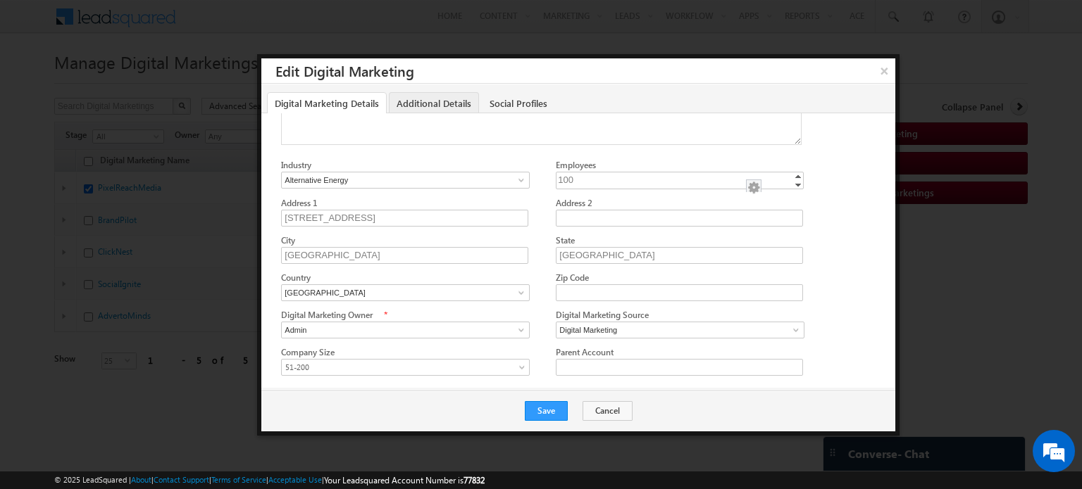
click at [438, 96] on link "Additional Details" at bounding box center [434, 103] width 90 height 22
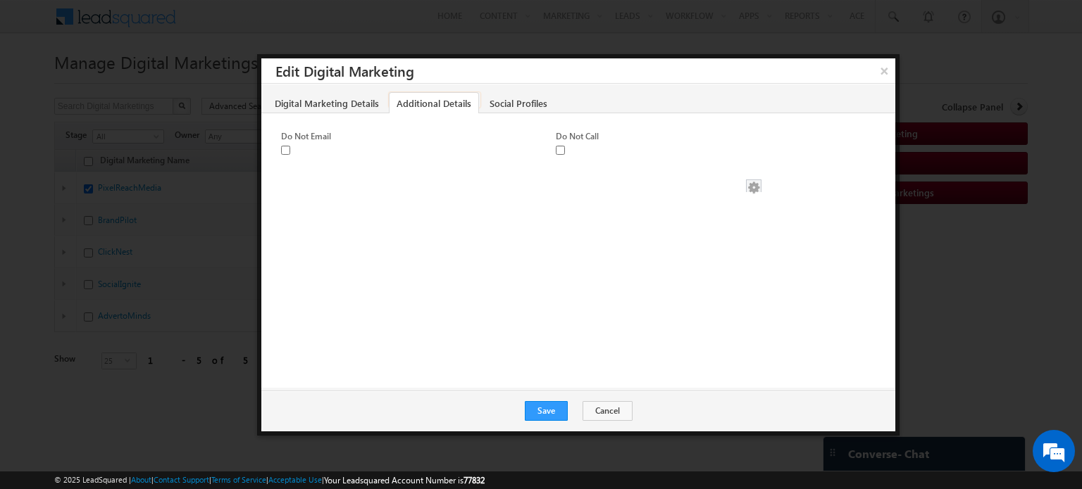
scroll to position [0, 0]
click at [542, 104] on link "Social Profiles" at bounding box center [518, 103] width 73 height 22
click at [877, 68] on button "×" at bounding box center [883, 70] width 23 height 25
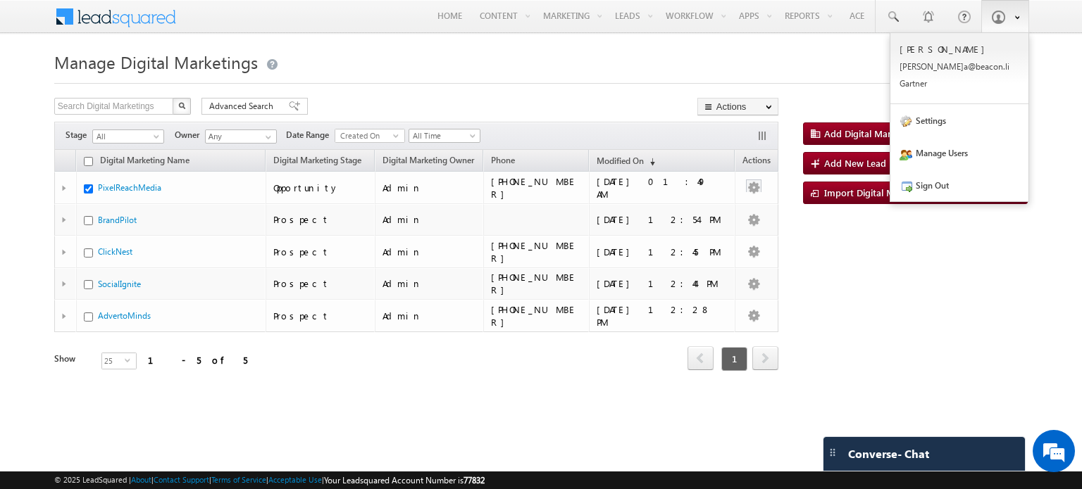
click at [1017, 27] on link at bounding box center [1005, 16] width 48 height 32
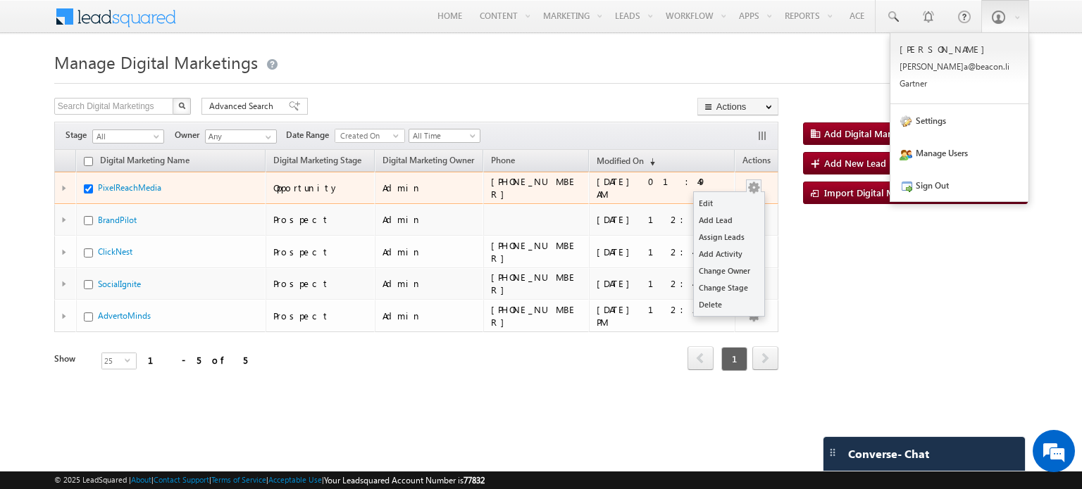
click at [92, 191] on input "checkbox" at bounding box center [88, 188] width 9 height 9
checkbox input "false"
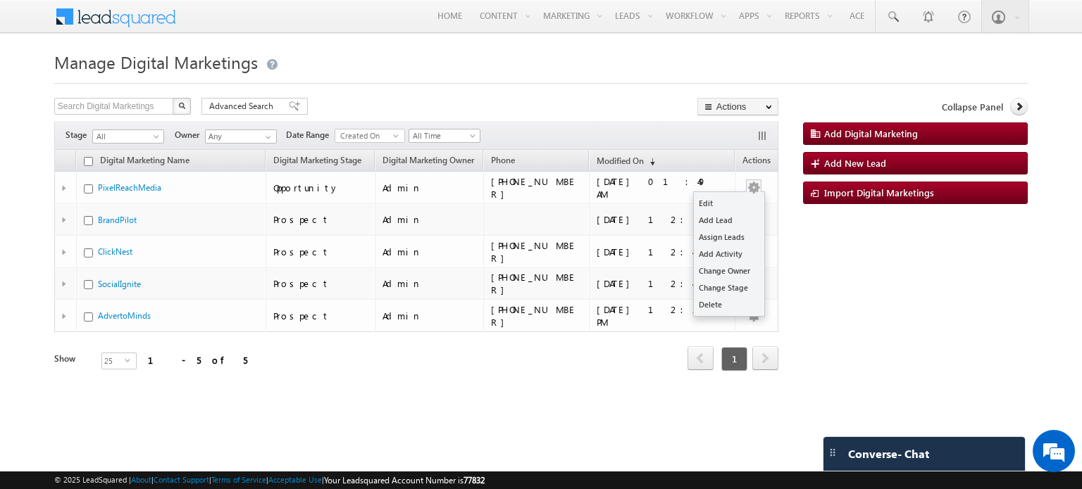
click at [870, 304] on div "Search Digital Marketings X 5 results found Advanced Search Advanced search res…" at bounding box center [540, 275] width 973 height 354
click at [871, 139] on span "Add Digital Marketing" at bounding box center [871, 133] width 94 height 12
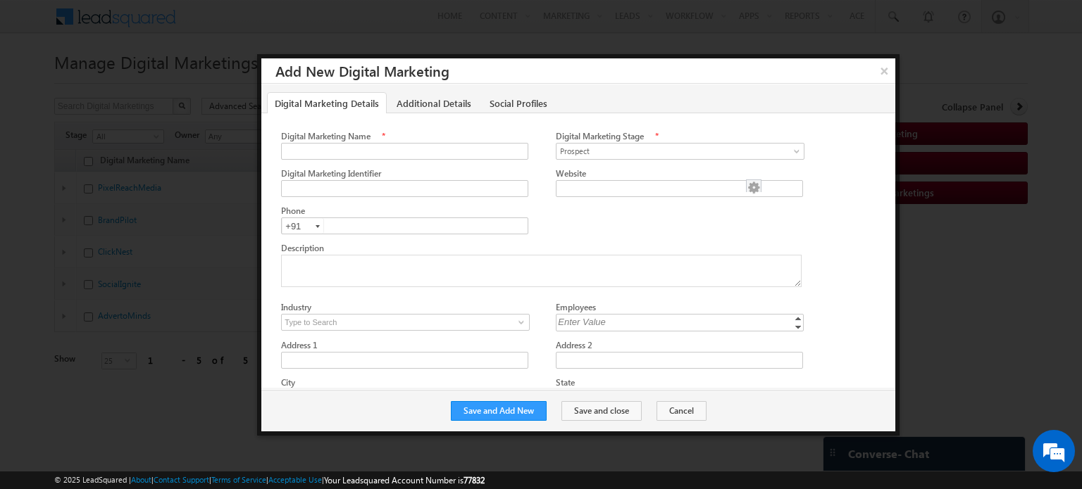
scroll to position [142, 0]
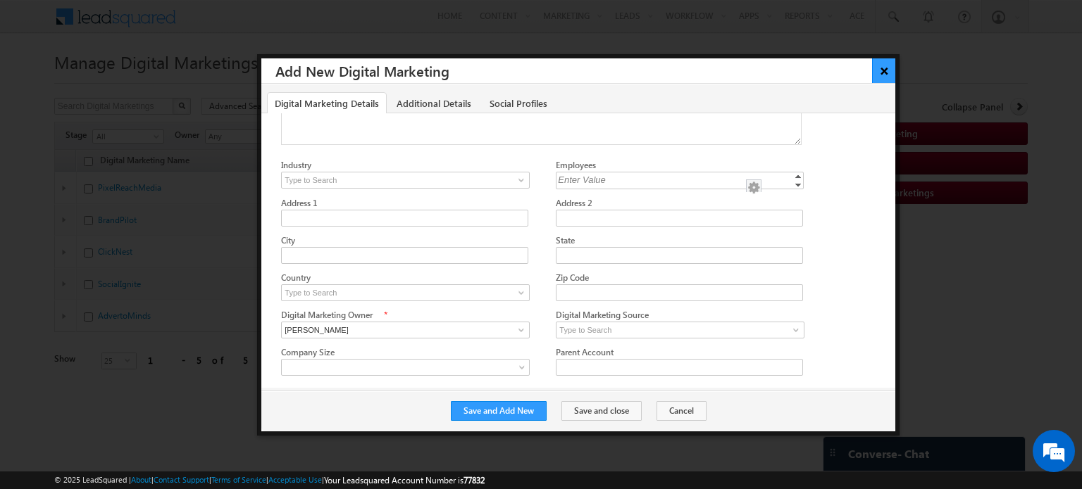
click at [881, 73] on button "×" at bounding box center [883, 70] width 23 height 25
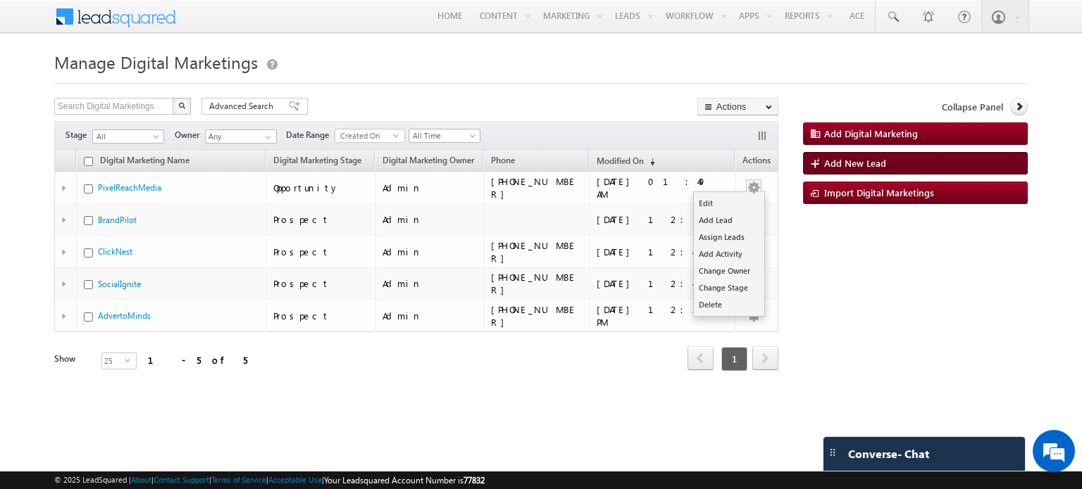
click at [899, 162] on link "Add New Lead" at bounding box center [915, 163] width 225 height 23
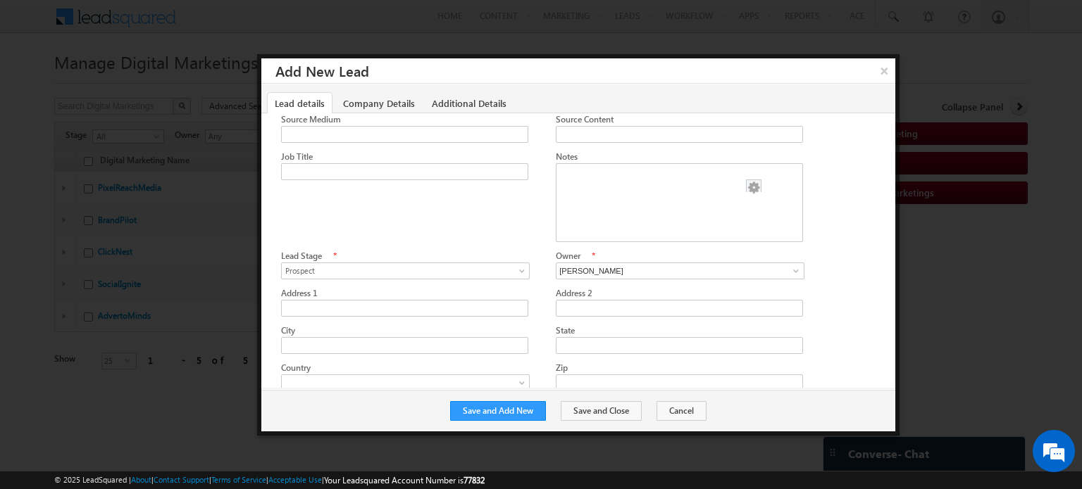
scroll to position [487, 0]
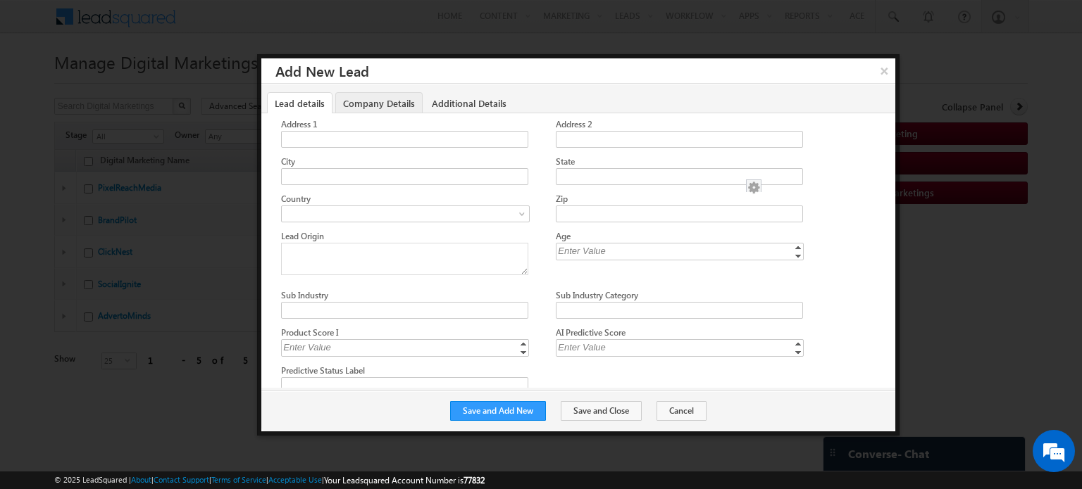
click at [356, 100] on link "Company Details" at bounding box center [378, 103] width 87 height 22
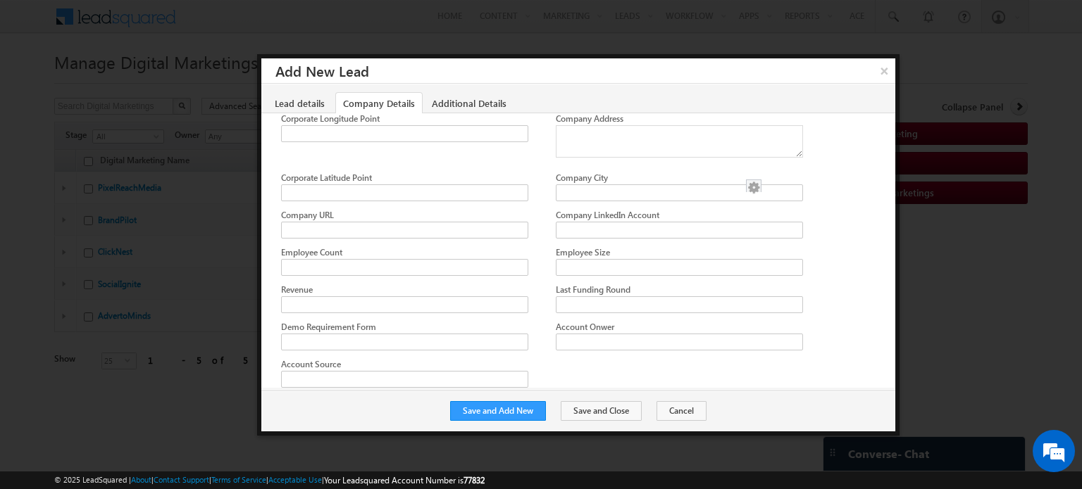
scroll to position [58, 0]
click at [313, 102] on link "Lead details" at bounding box center [299, 103] width 65 height 22
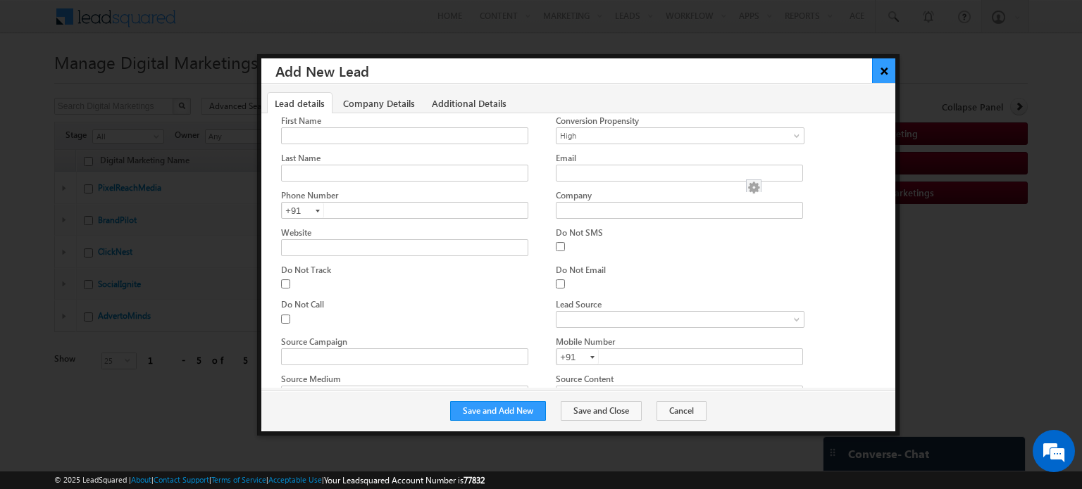
click at [875, 67] on button "×" at bounding box center [883, 70] width 23 height 25
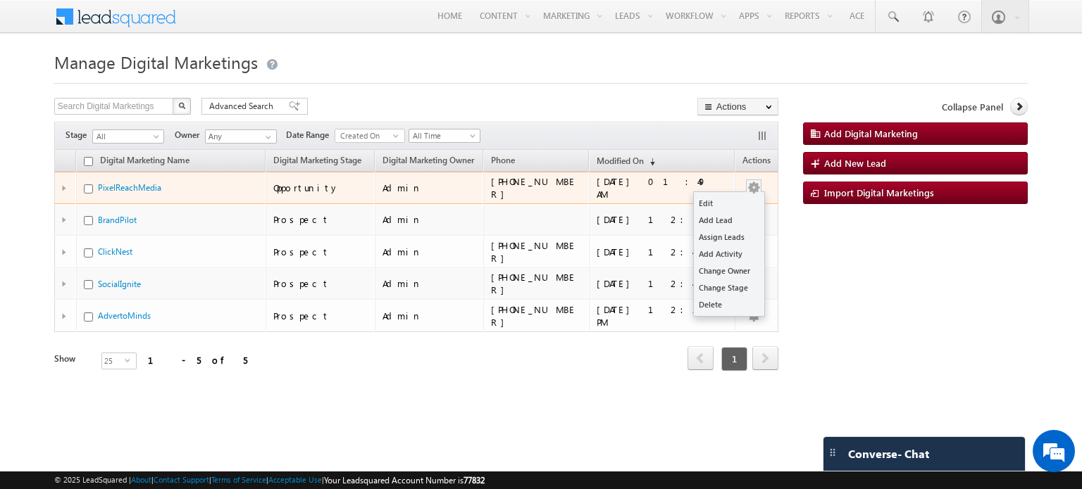
click at [759, 186] on button "button" at bounding box center [753, 188] width 14 height 14
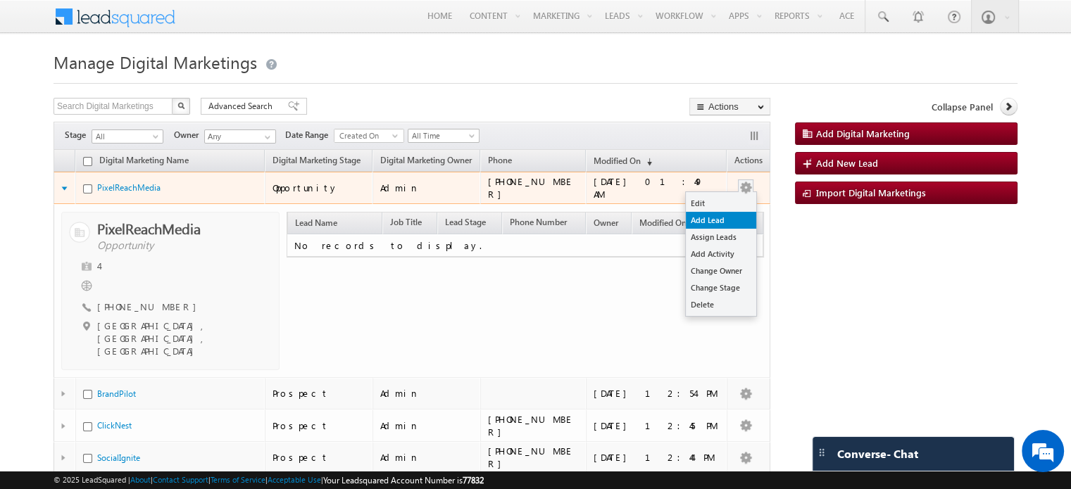
click at [721, 220] on link "Add Lead" at bounding box center [721, 220] width 70 height 17
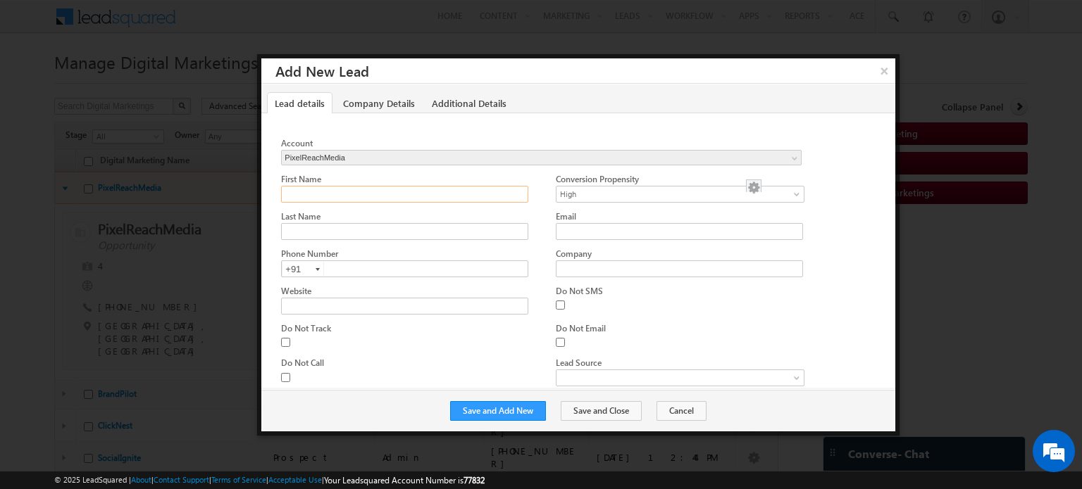
click at [320, 190] on input "First Name" at bounding box center [404, 194] width 246 height 17
type input "d"
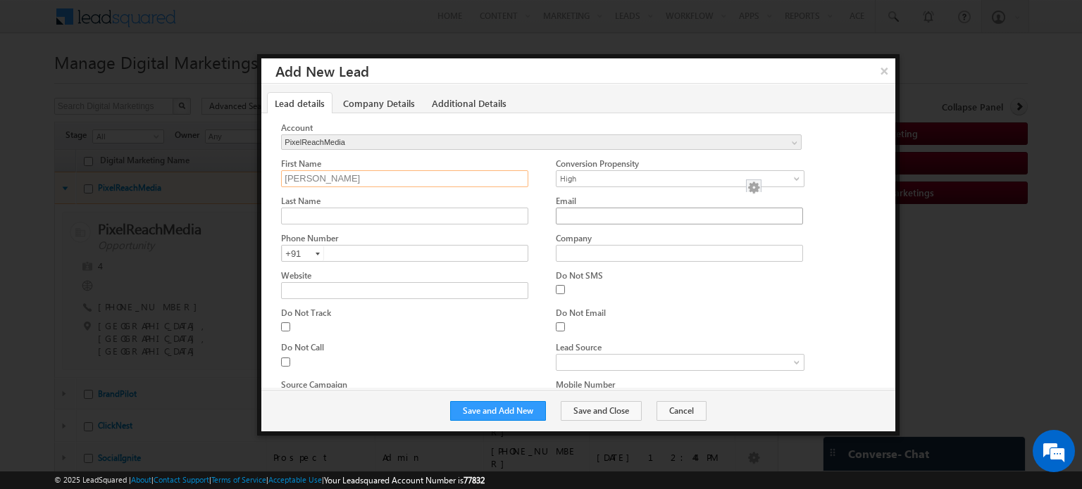
type input "Devansh"
click at [597, 219] on input "Email" at bounding box center [679, 216] width 246 height 17
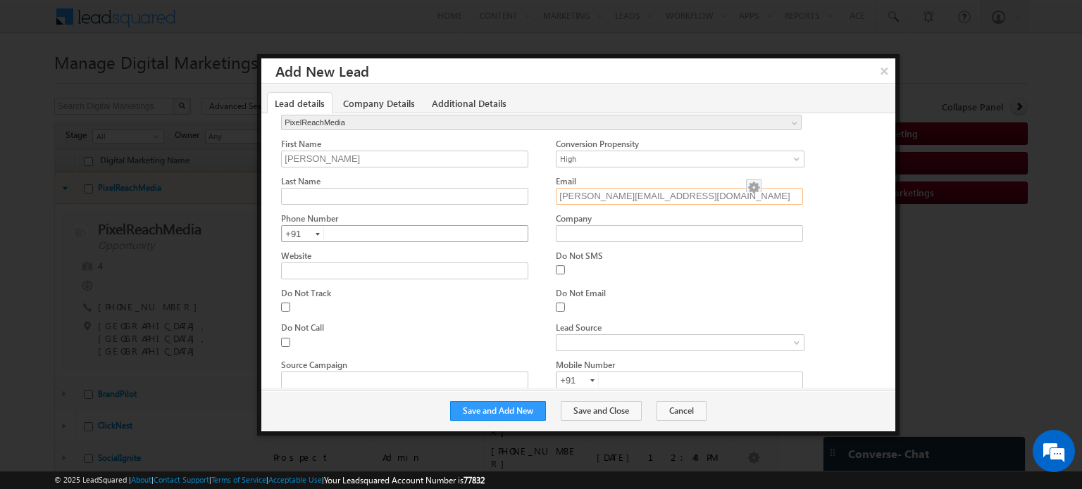
type input "devansh@beacon.li"
click at [430, 236] on input "text" at bounding box center [404, 233] width 247 height 17
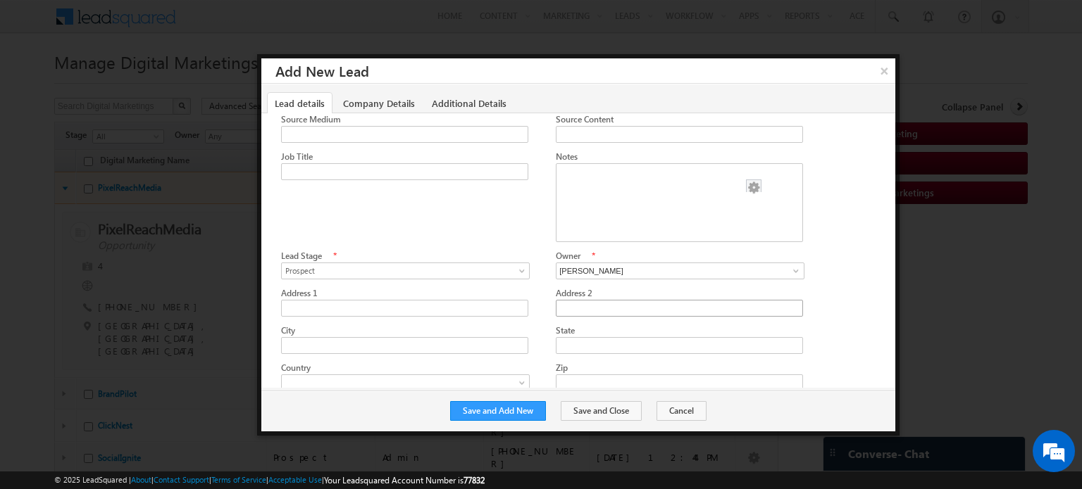
scroll to position [315, 0]
type input "0000000000"
click at [593, 265] on input "[PERSON_NAME]" at bounding box center [680, 273] width 249 height 17
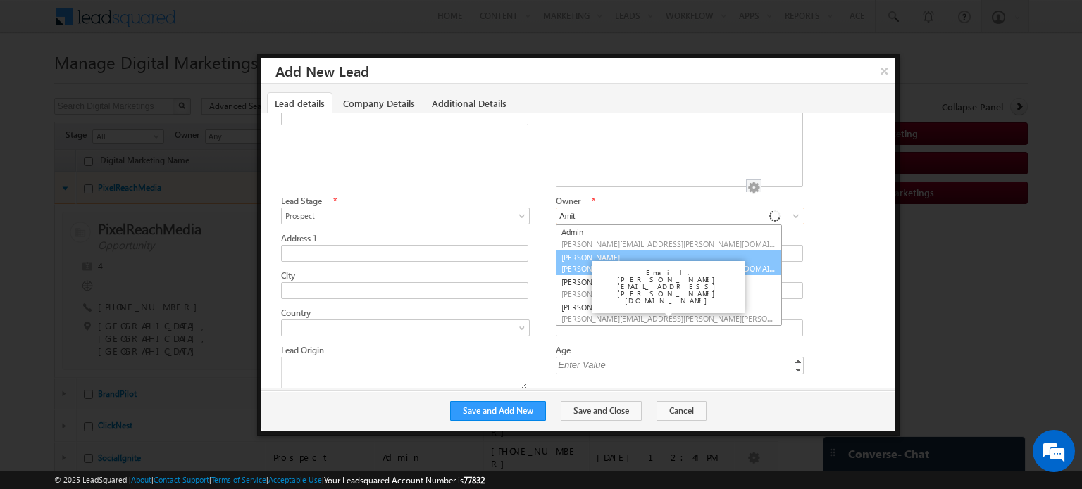
scroll to position [374, 0]
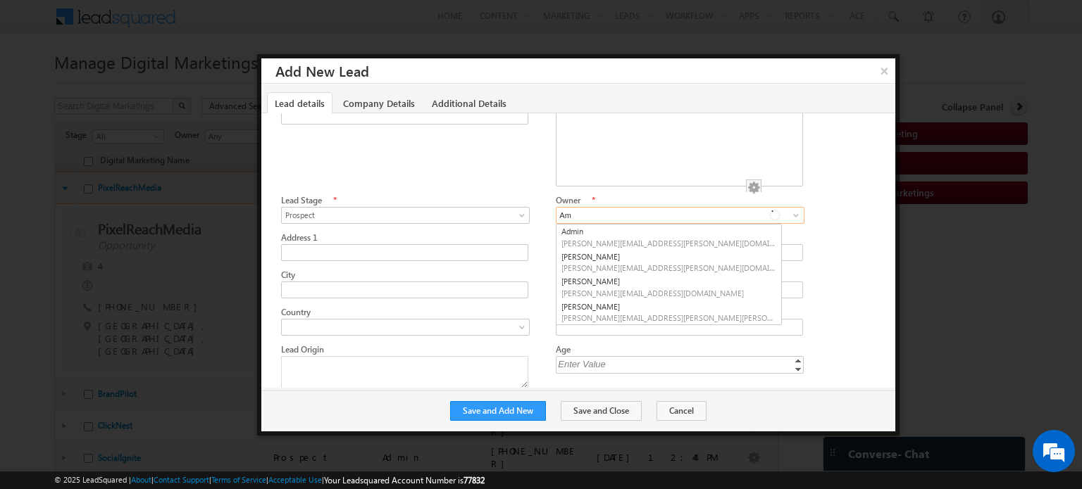
type input "A"
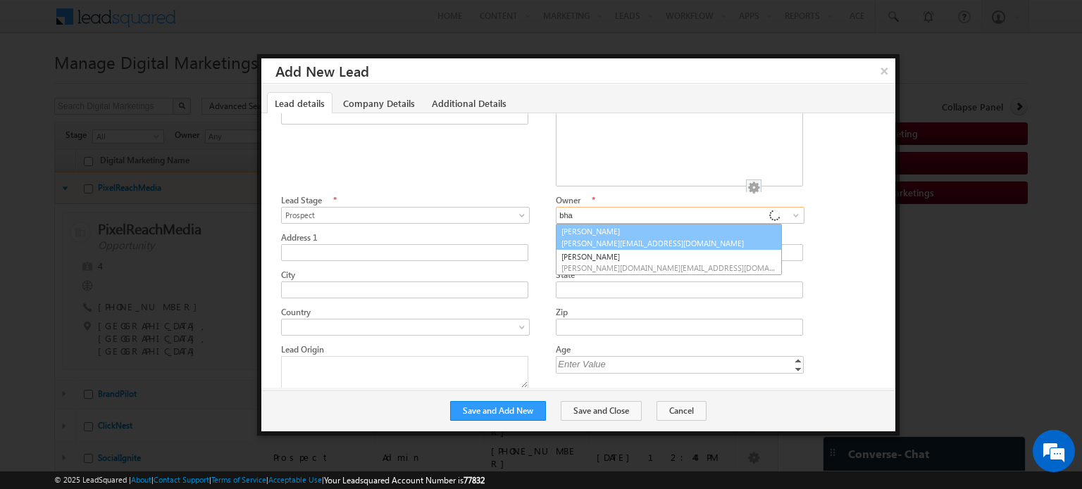
click at [619, 238] on span "Bhavya@beacon.li" at bounding box center [668, 243] width 215 height 11
type input "[PERSON_NAME]"
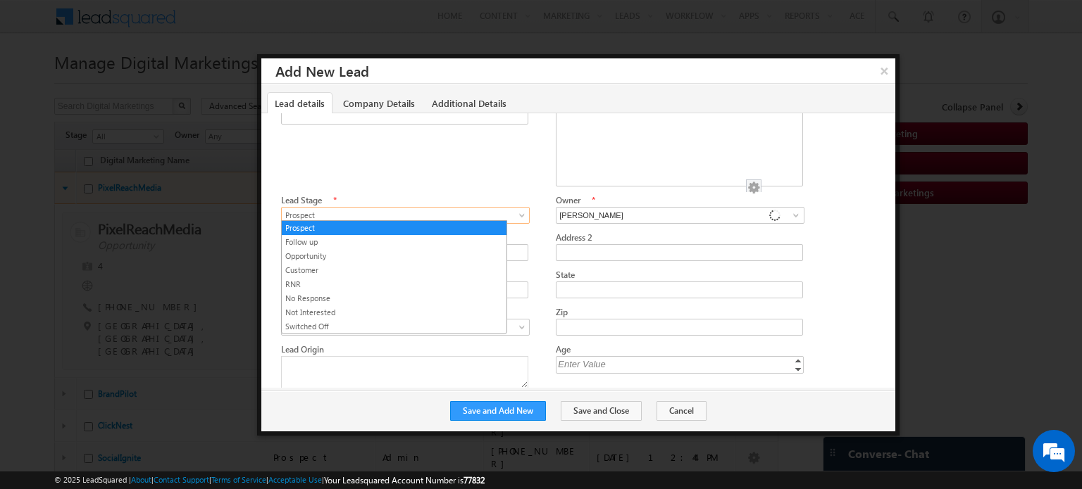
click at [389, 210] on span "Prospect" at bounding box center [401, 215] width 239 height 13
click at [365, 239] on link "Follow up" at bounding box center [394, 242] width 225 height 13
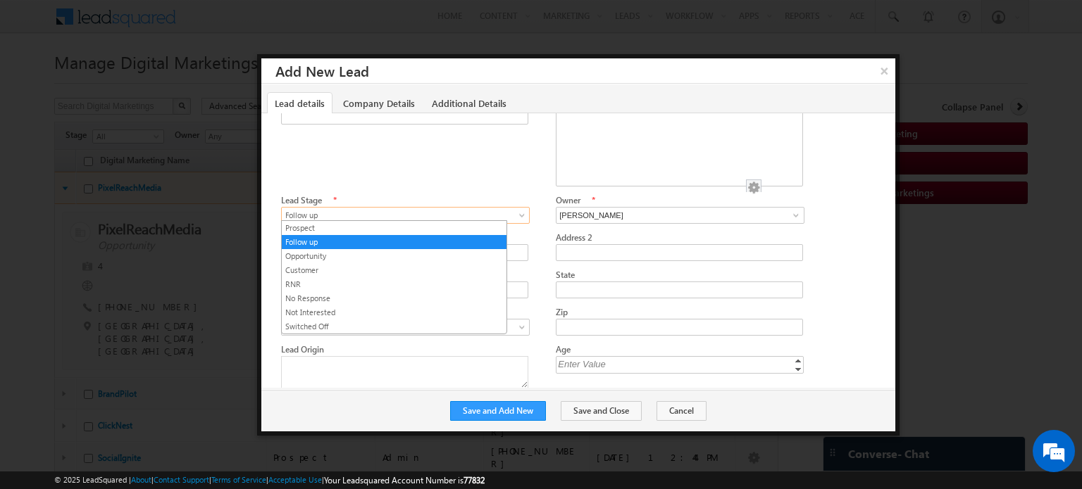
click at [351, 213] on span "Follow up" at bounding box center [401, 215] width 239 height 13
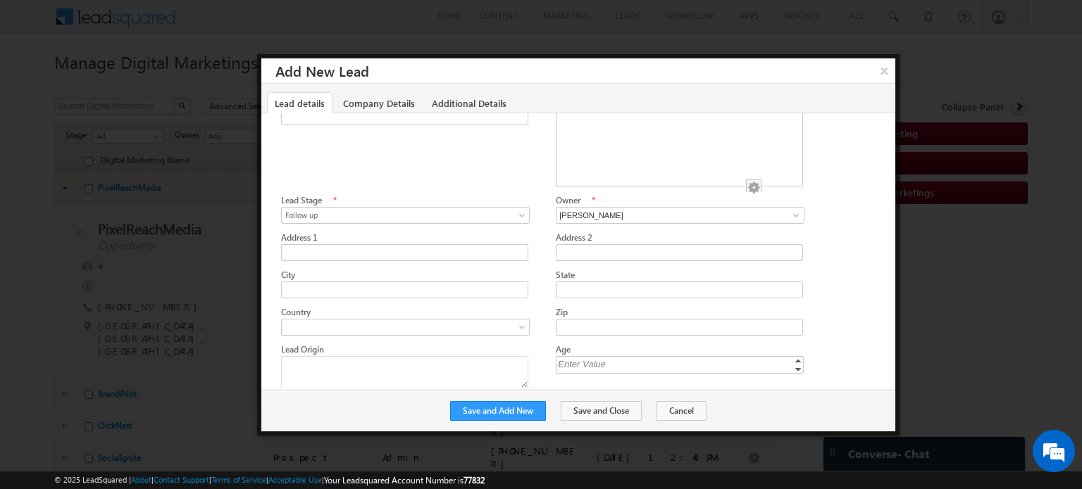
click at [437, 177] on div at bounding box center [581, 143] width 601 height 99
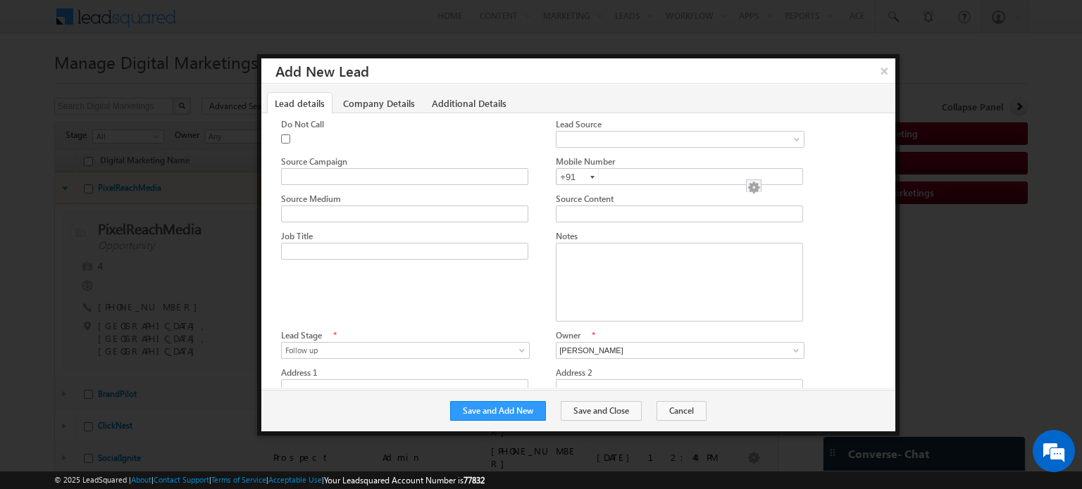
scroll to position [0, 0]
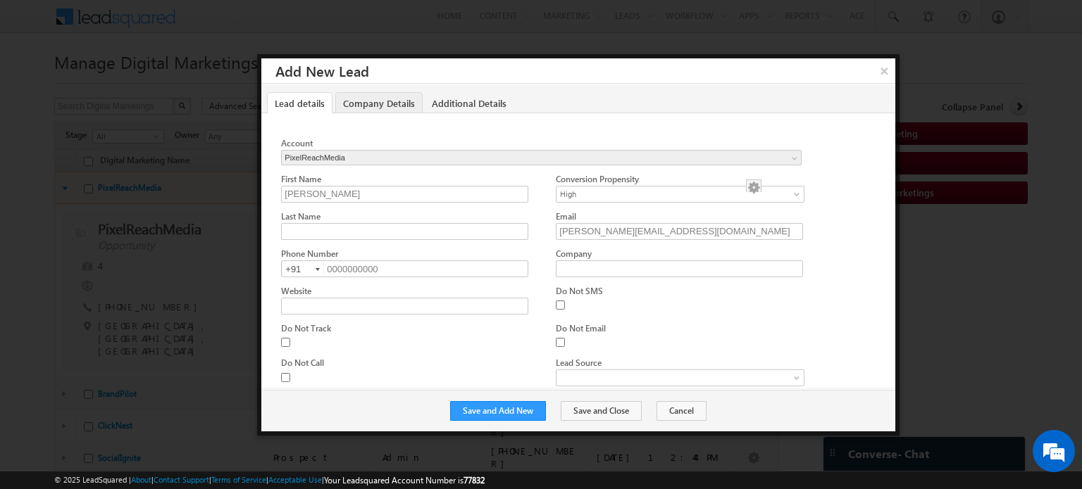
click at [391, 107] on link "Company Details" at bounding box center [378, 103] width 87 height 22
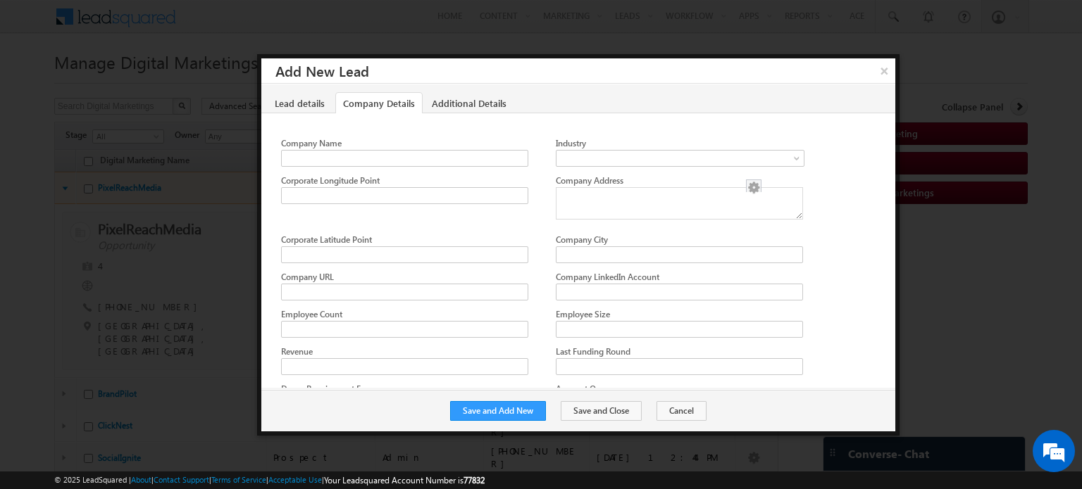
scroll to position [58, 0]
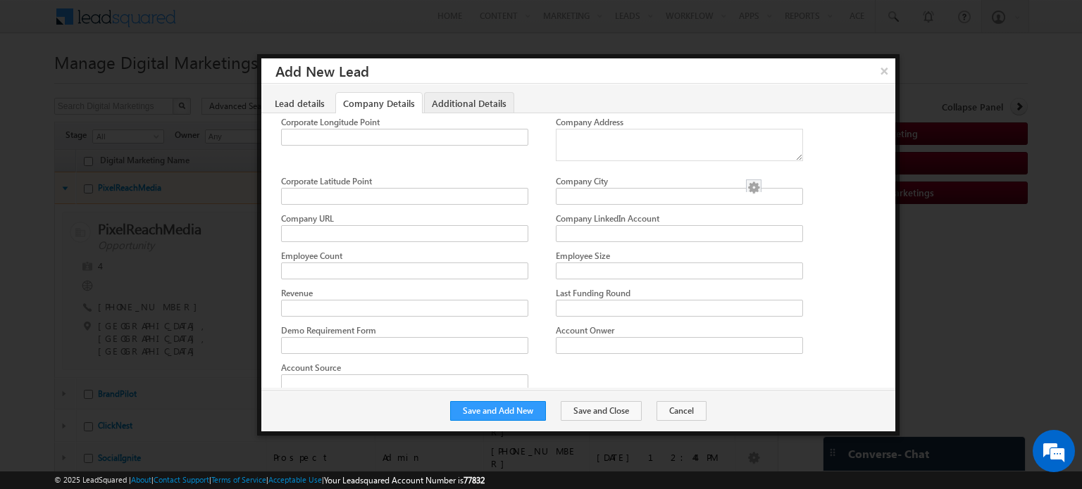
click at [470, 99] on link "Additional Details" at bounding box center [469, 103] width 90 height 22
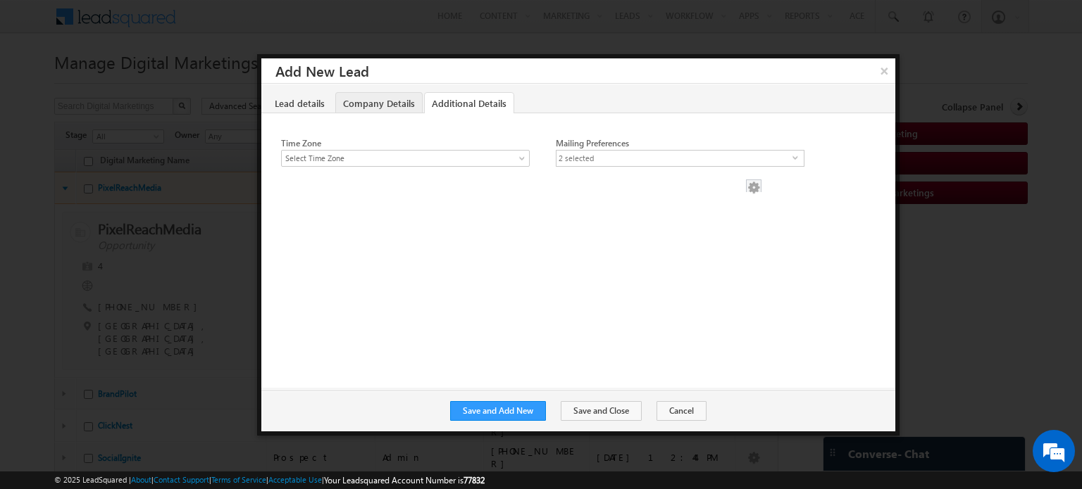
click at [361, 104] on link "Company Details" at bounding box center [378, 103] width 87 height 22
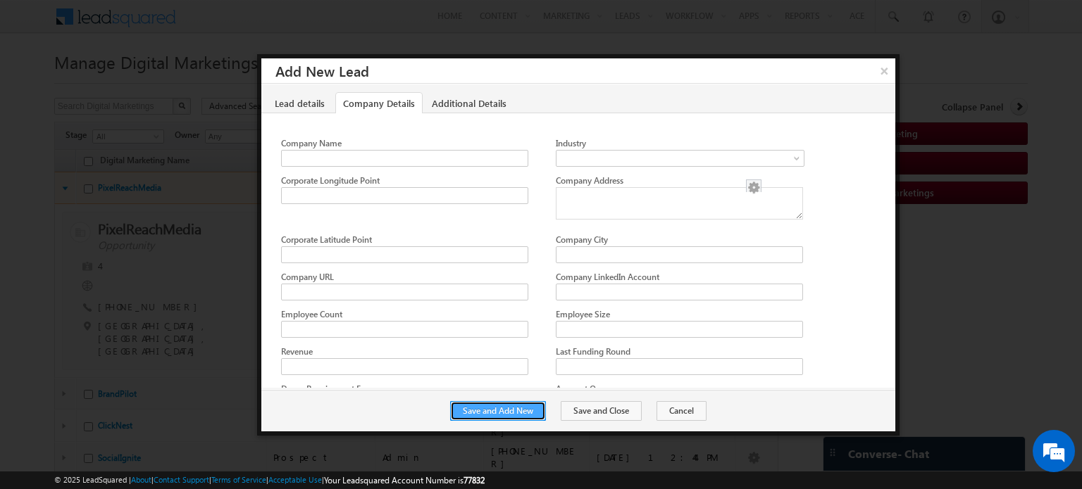
click at [499, 411] on button "Save and Add New" at bounding box center [498, 411] width 96 height 20
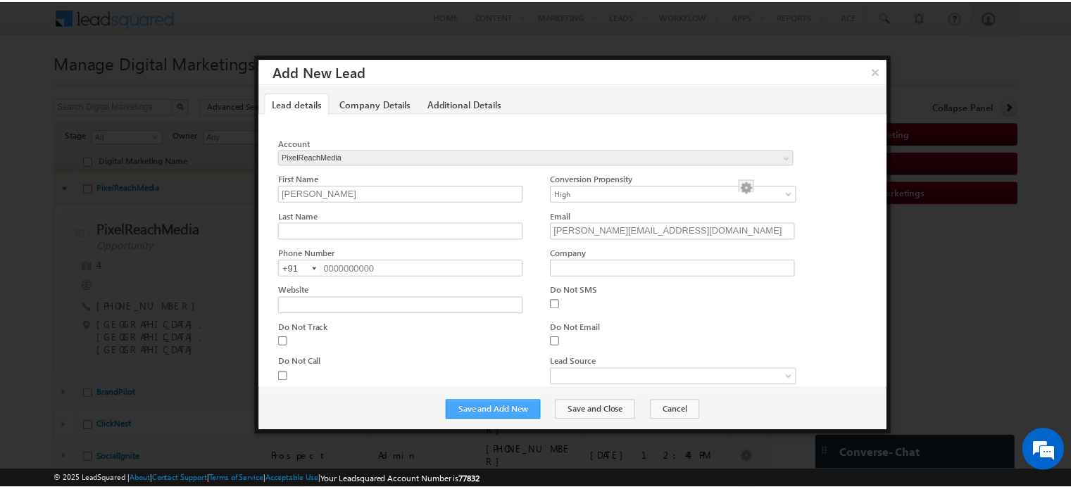
scroll to position [144, 0]
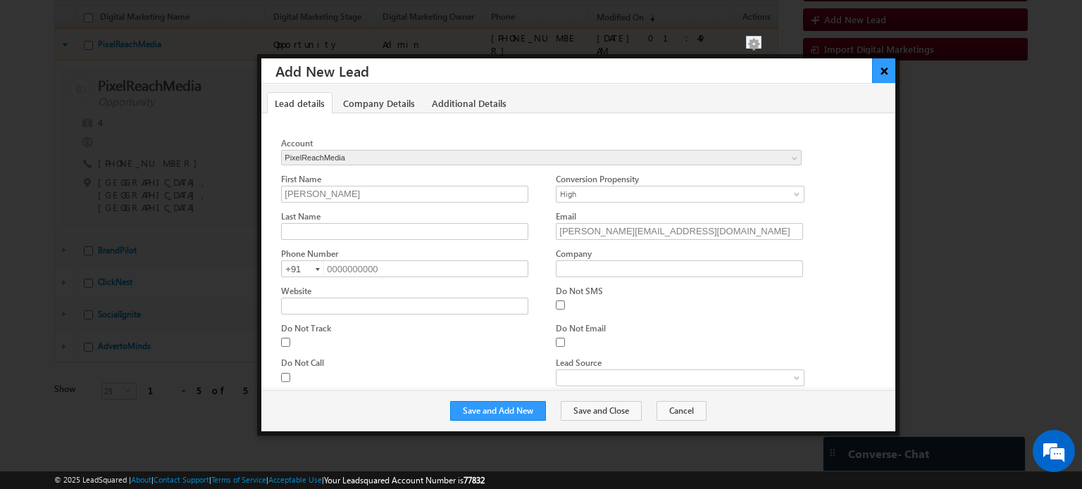
click at [879, 73] on button "×" at bounding box center [883, 70] width 23 height 25
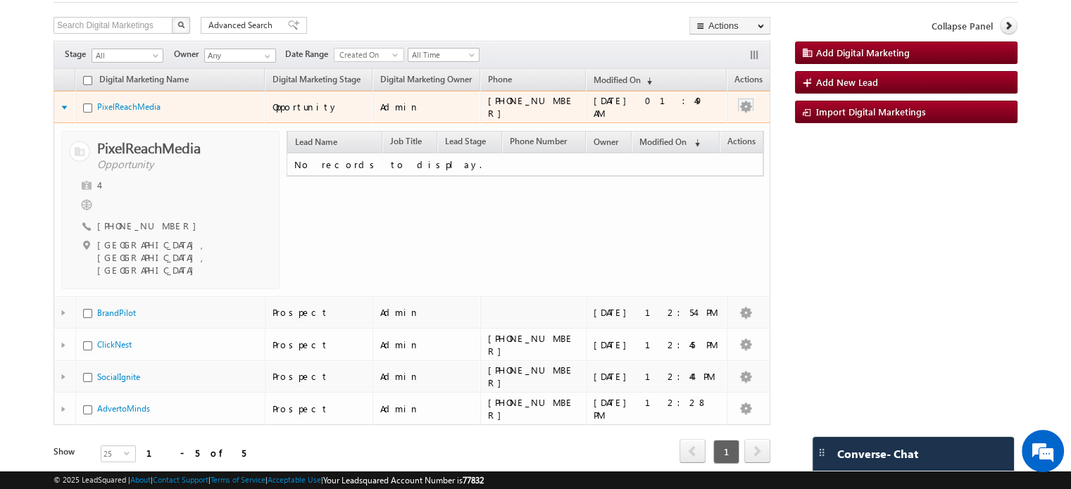
scroll to position [76, 0]
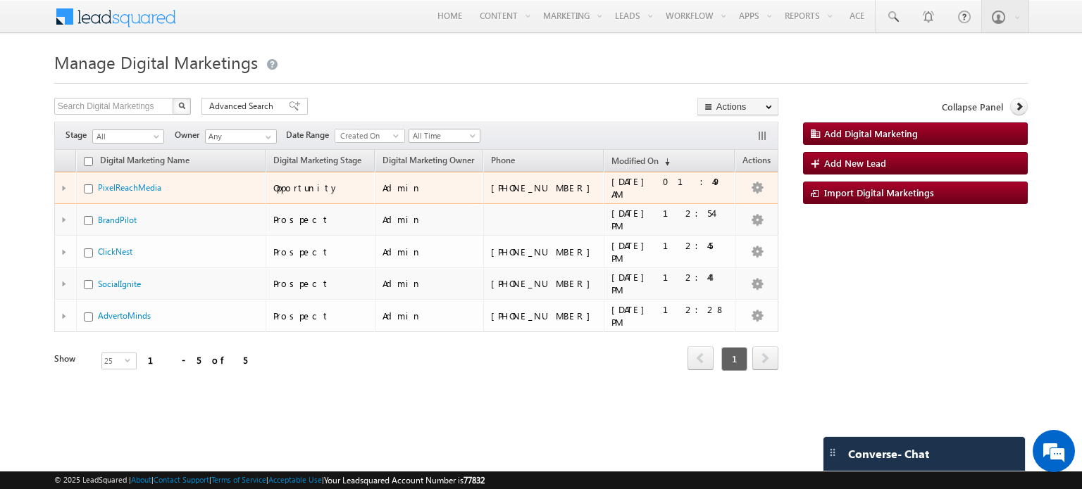
click at [64, 182] on td at bounding box center [65, 188] width 22 height 32
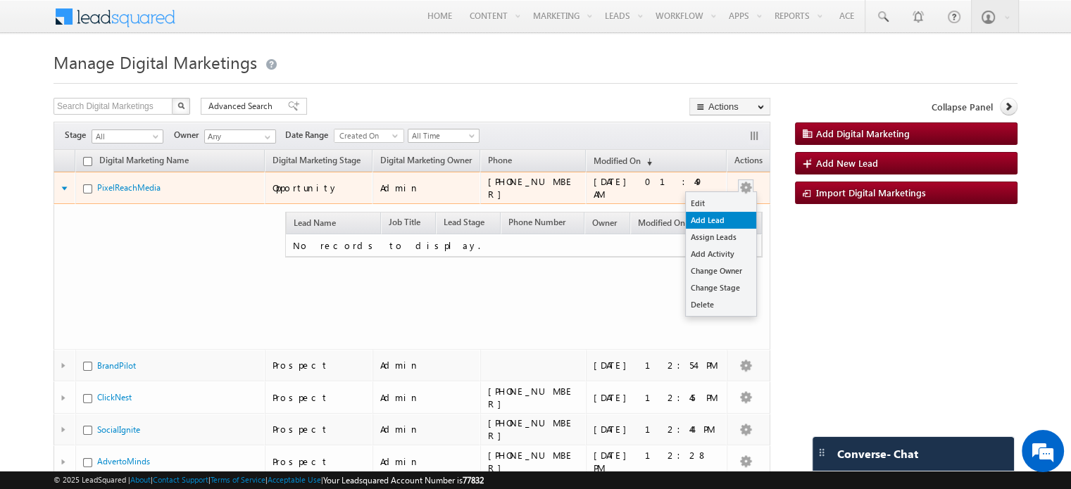
click at [706, 223] on link "Add Lead" at bounding box center [721, 220] width 70 height 17
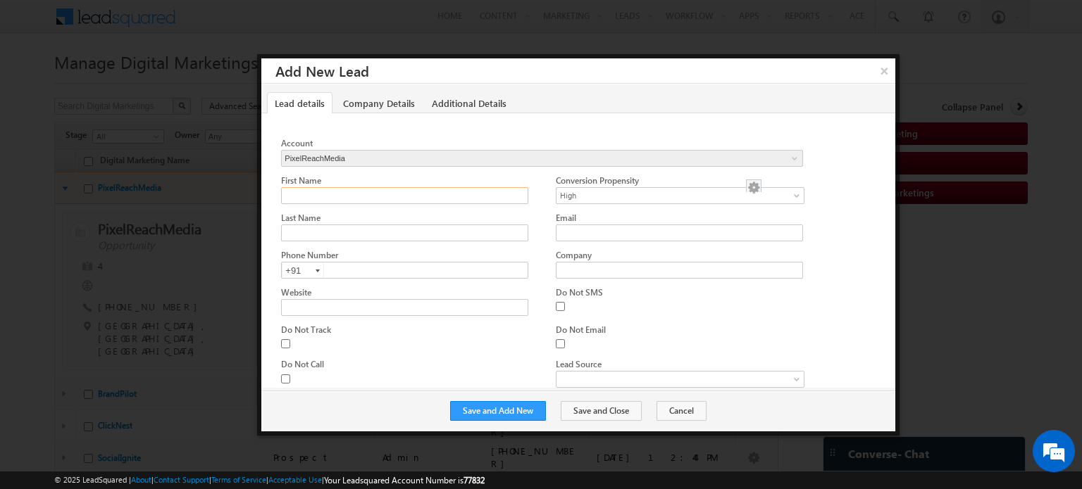
click at [422, 197] on input "First Name" at bounding box center [404, 195] width 246 height 17
click at [456, 181] on div "First Name" at bounding box center [404, 180] width 247 height 13
click at [470, 158] on div at bounding box center [541, 158] width 520 height 17
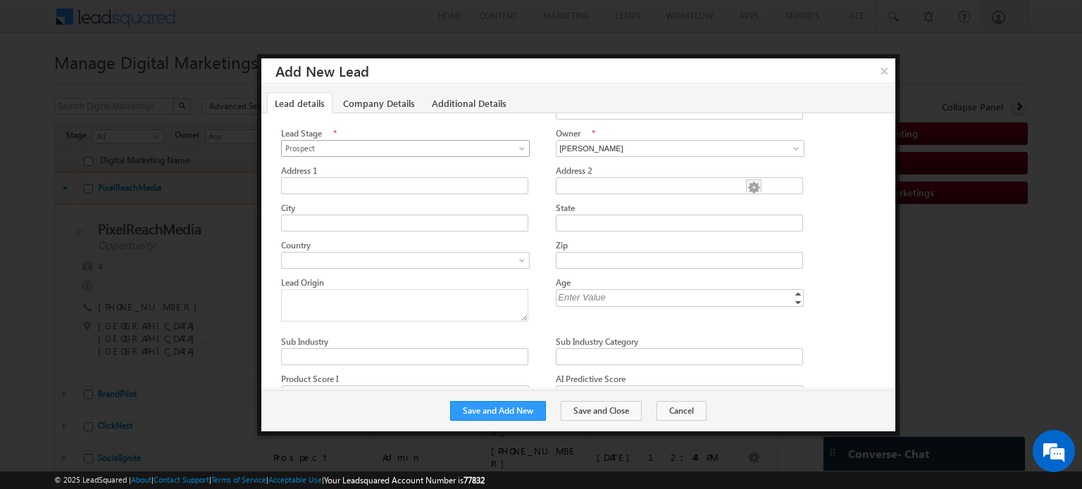
scroll to position [488, 0]
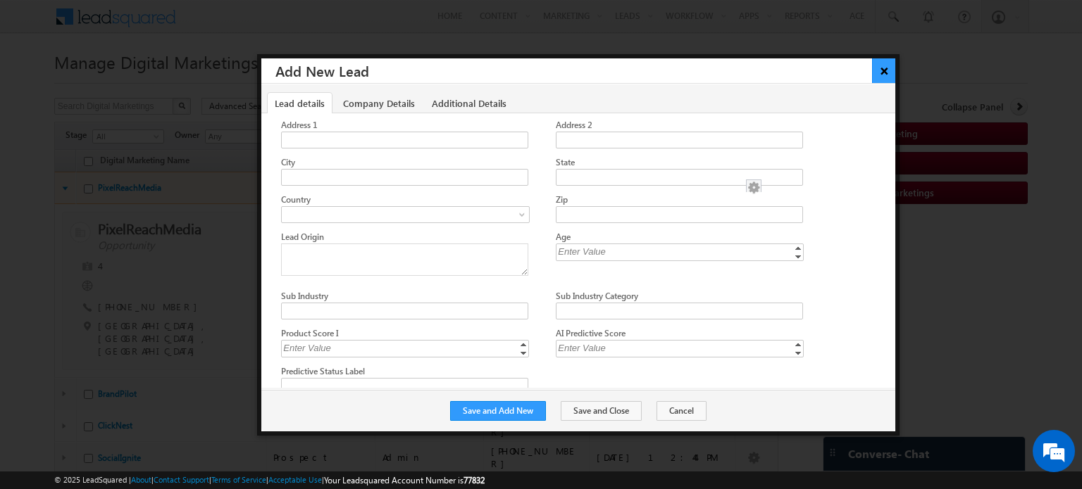
click at [875, 70] on button "×" at bounding box center [883, 70] width 23 height 25
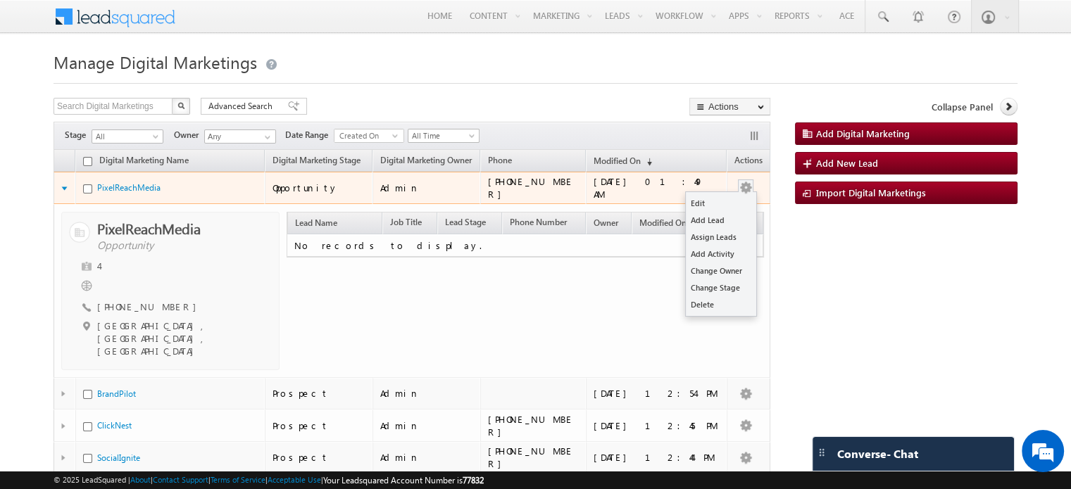
click at [744, 182] on button "button" at bounding box center [746, 188] width 14 height 14
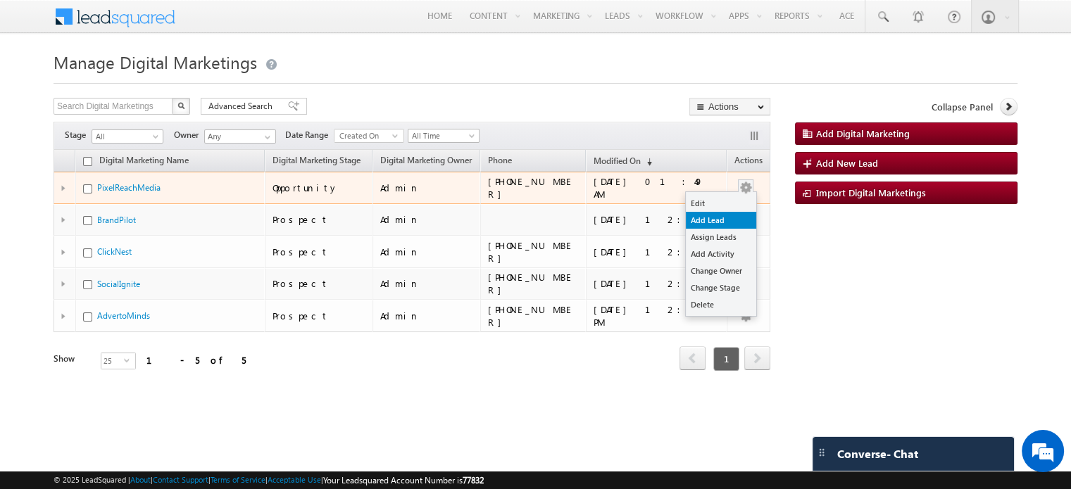
click at [721, 219] on link "Add Lead" at bounding box center [721, 220] width 70 height 17
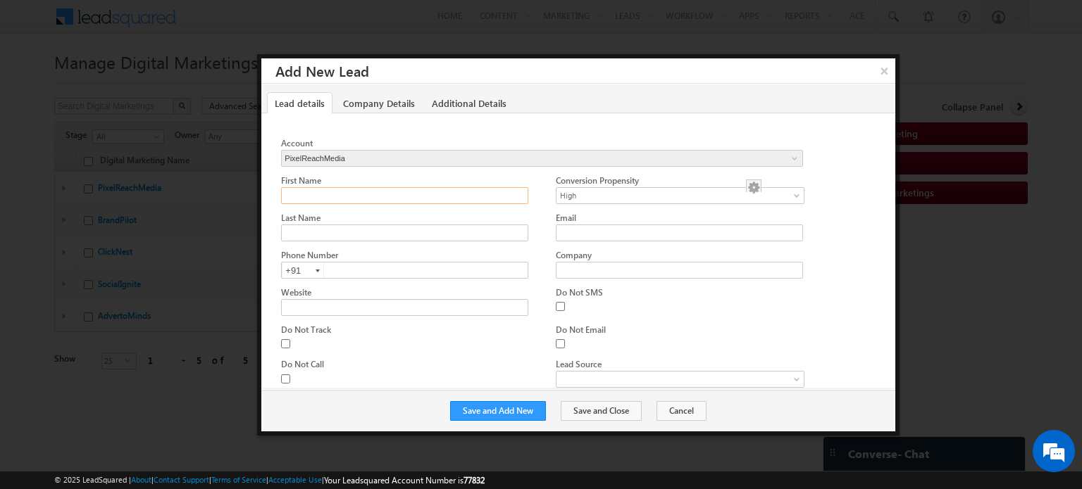
click at [442, 199] on input "First Name" at bounding box center [404, 195] width 246 height 17
click at [324, 156] on div at bounding box center [541, 158] width 520 height 17
click at [335, 196] on input "First Name" at bounding box center [404, 195] width 246 height 17
type input "Devansh"
click at [341, 234] on input "Last Name" at bounding box center [404, 233] width 246 height 17
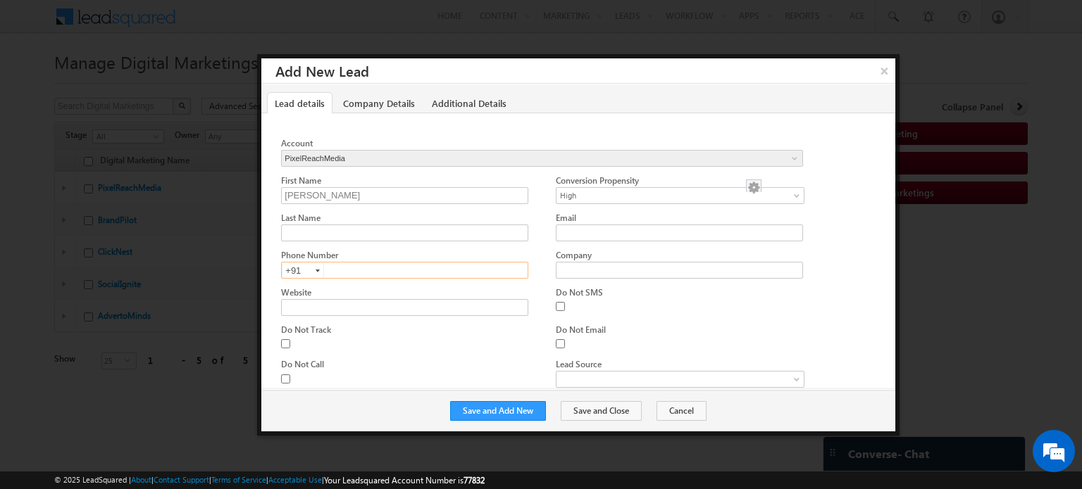
click at [377, 275] on input "text" at bounding box center [404, 270] width 247 height 17
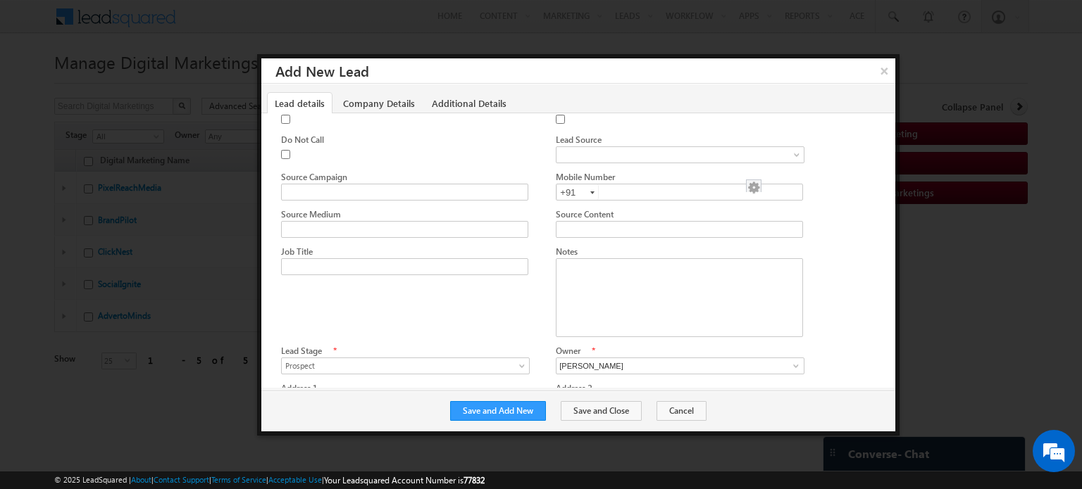
scroll to position [303, 0]
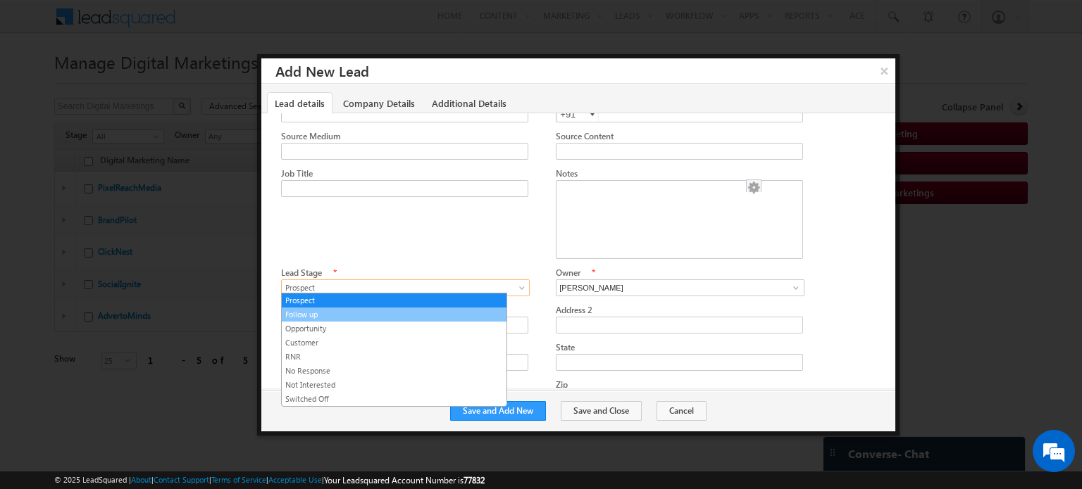
drag, startPoint x: 351, startPoint y: 284, endPoint x: 332, endPoint y: 312, distance: 33.4
click at [332, 312] on body "Menu Bhavya Bhavy a@bea con.l i" at bounding box center [541, 226] width 1082 height 452
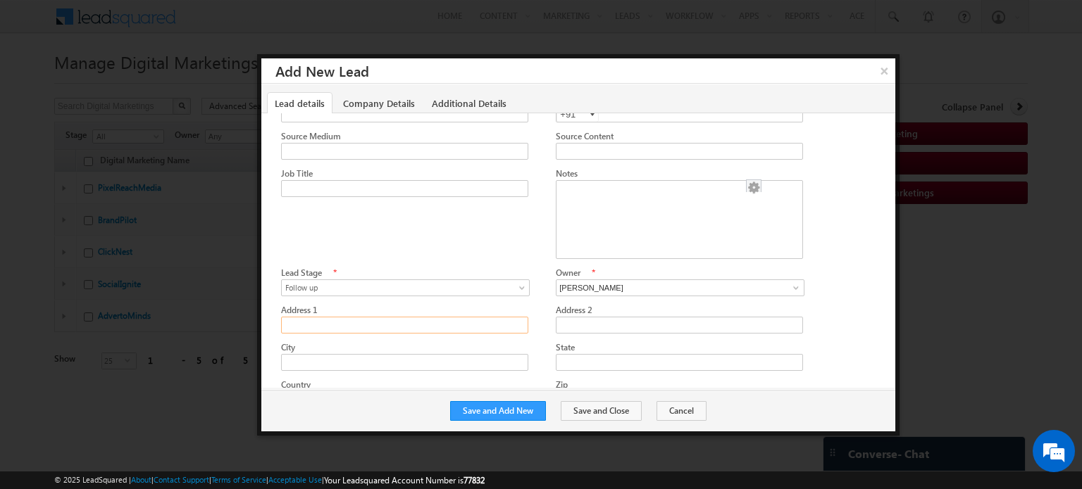
click at [332, 317] on input "Address 1" at bounding box center [404, 325] width 246 height 17
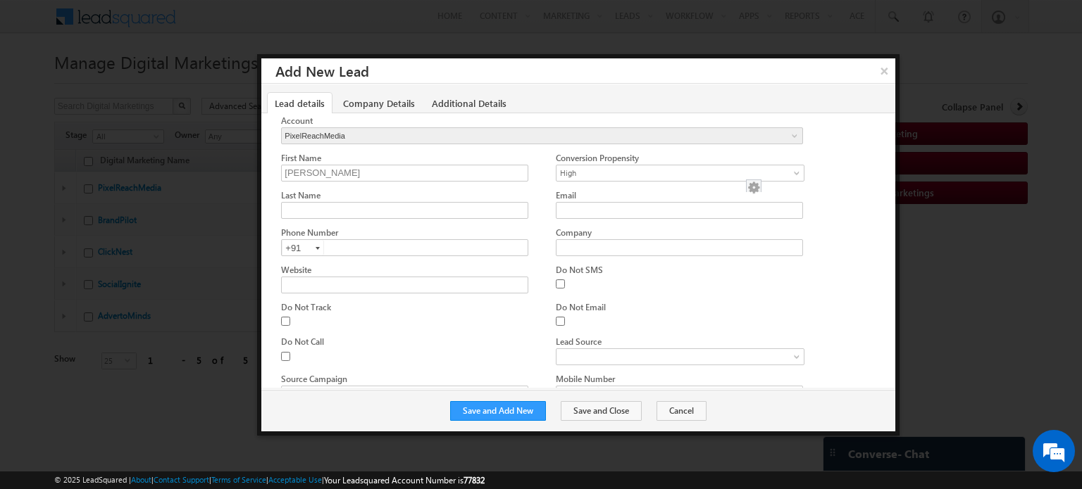
scroll to position [0, 0]
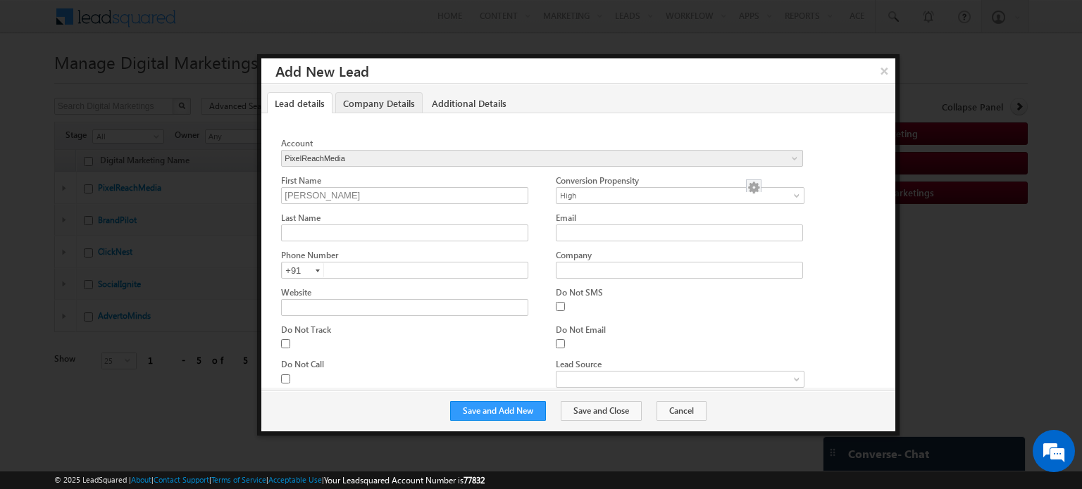
click at [377, 101] on link "Company Details" at bounding box center [378, 103] width 87 height 22
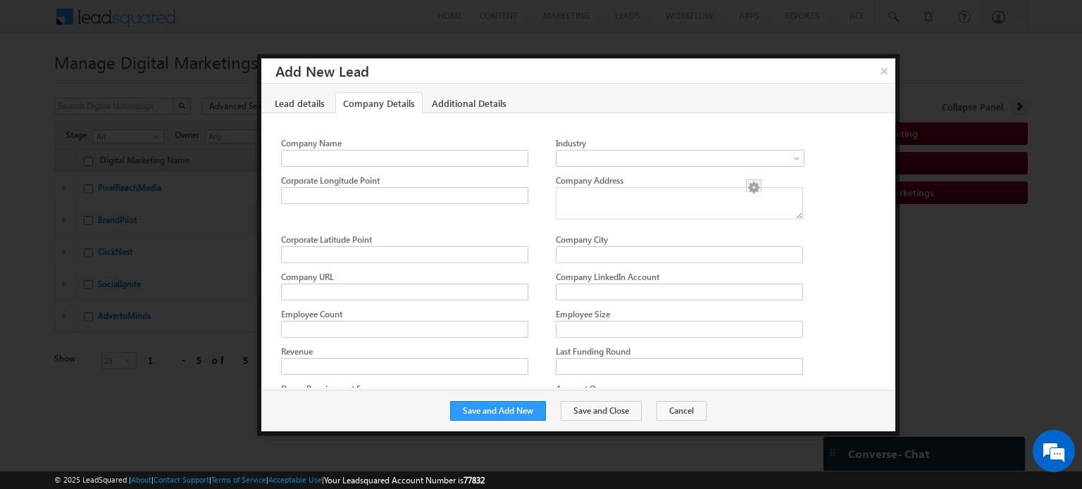
scroll to position [58, 0]
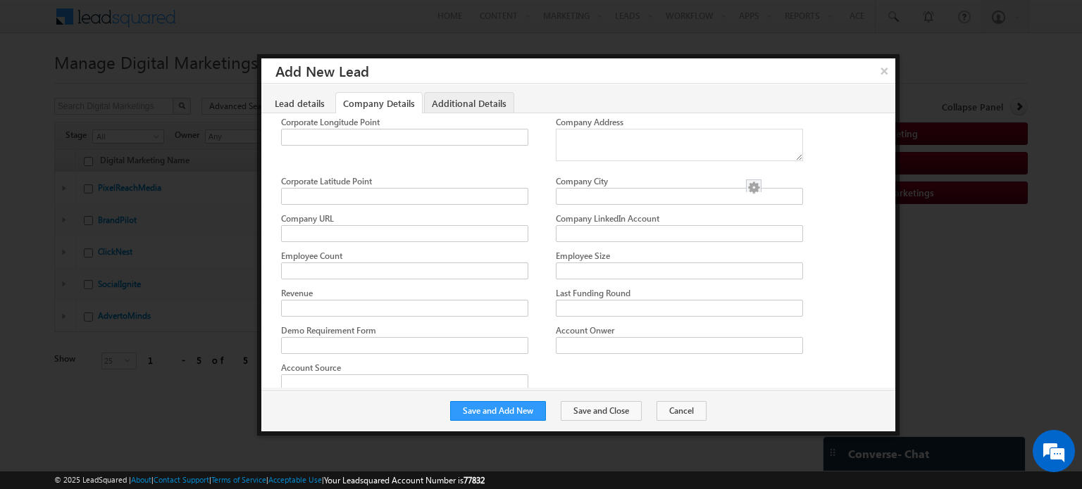
click at [480, 108] on link "Additional Details" at bounding box center [469, 103] width 90 height 22
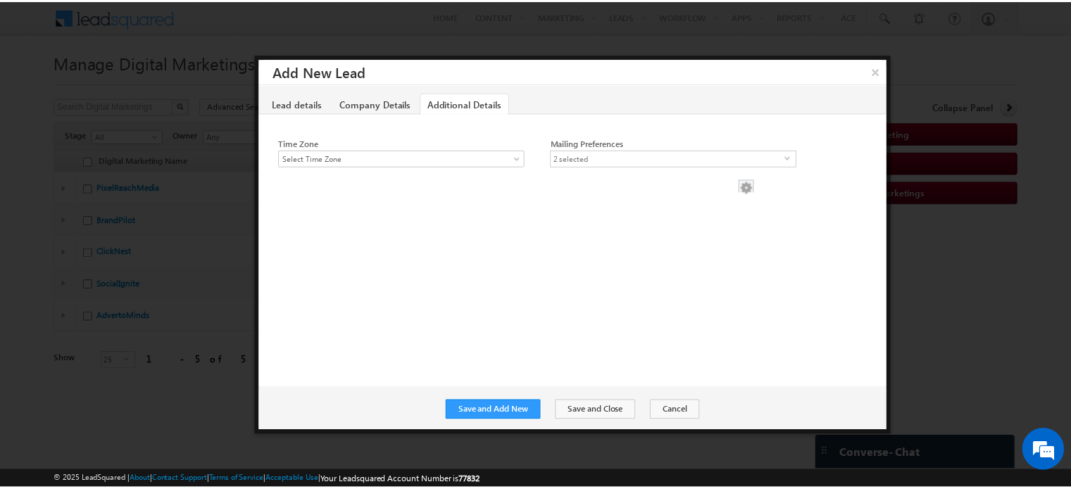
scroll to position [0, 0]
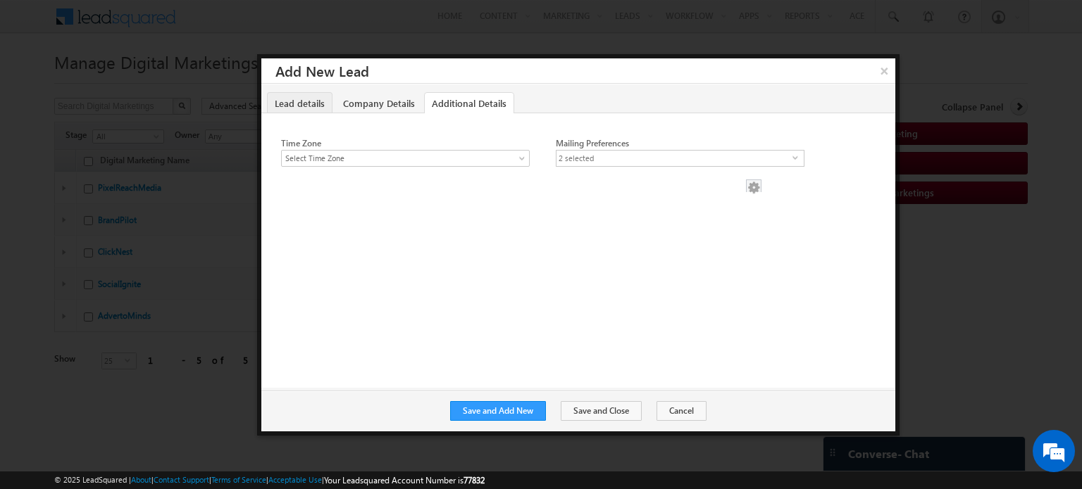
click at [302, 98] on link "Lead details" at bounding box center [299, 103] width 65 height 22
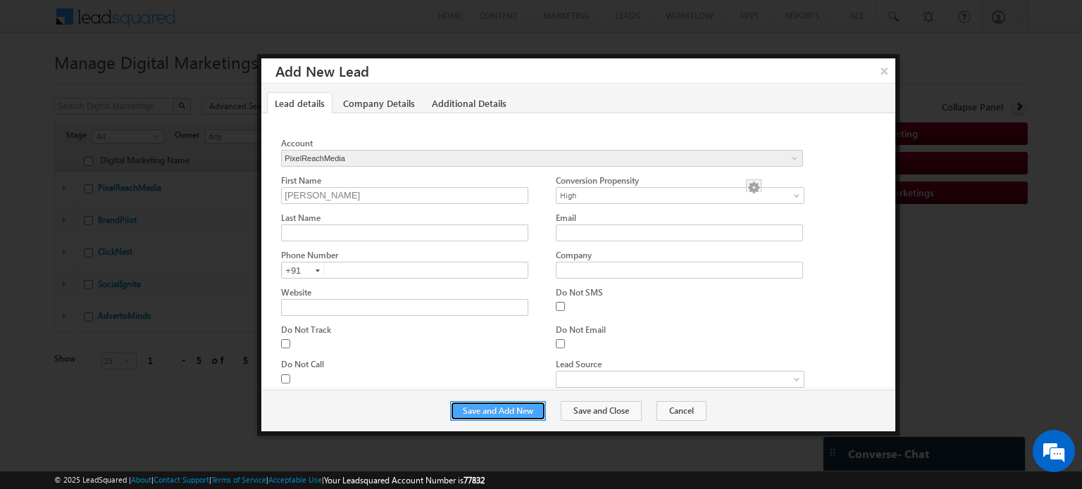
click at [486, 410] on button "Save and Add New" at bounding box center [498, 411] width 96 height 20
click at [882, 70] on button "×" at bounding box center [883, 70] width 23 height 25
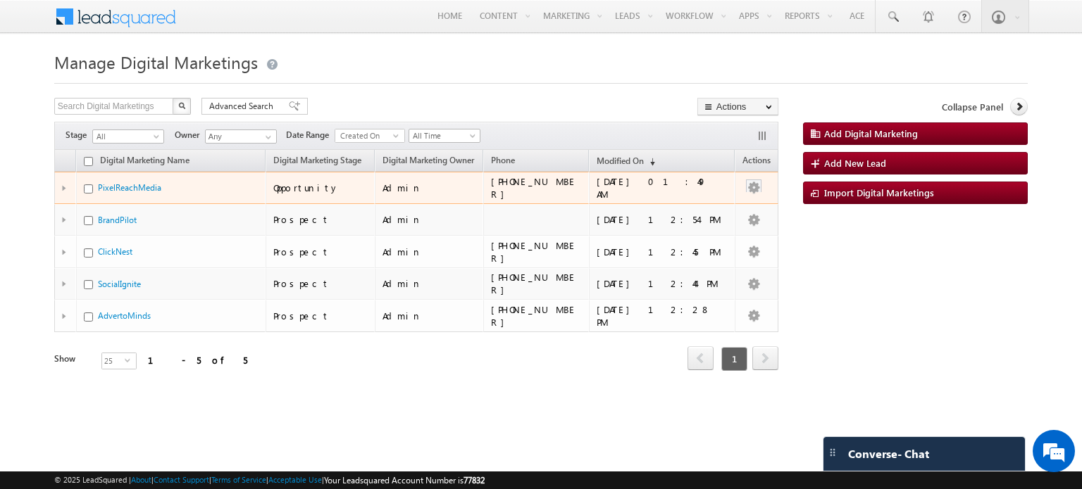
click at [63, 183] on td at bounding box center [65, 188] width 22 height 32
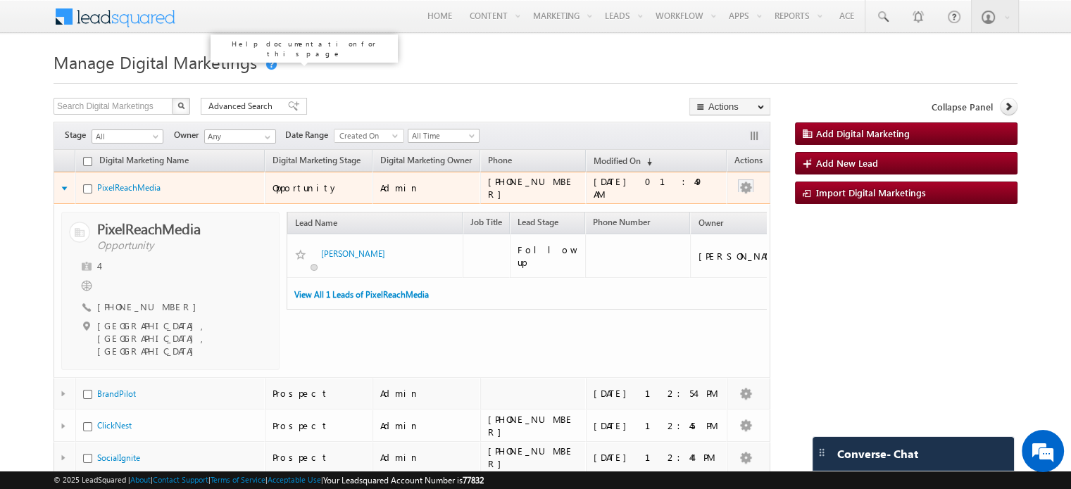
click at [267, 65] on link at bounding box center [270, 64] width 13 height 11
click at [65, 189] on div at bounding box center [66, 189] width 11 height 4
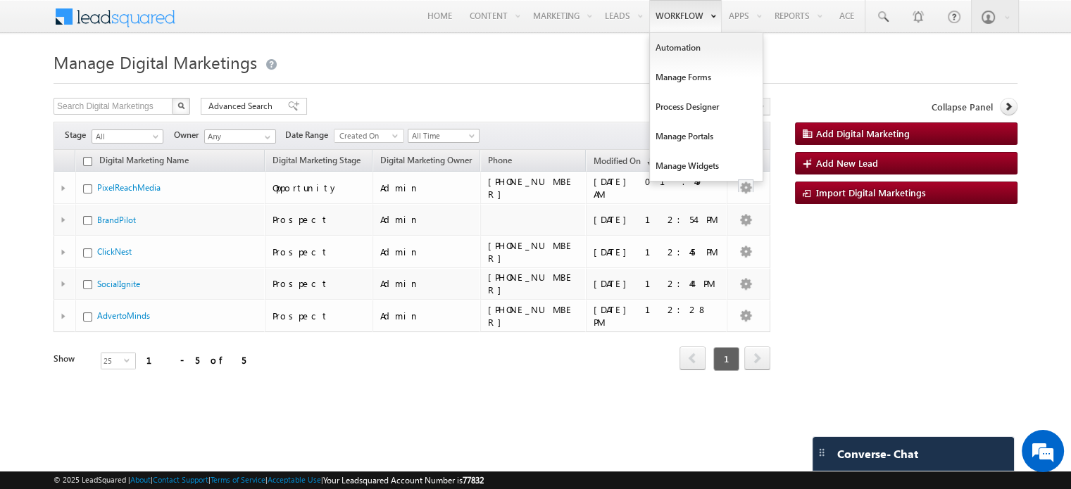
drag, startPoint x: 687, startPoint y: 47, endPoint x: 696, endPoint y: 20, distance: 28.3
click at [687, 47] on h1 "Manage Digital Marketings" at bounding box center [536, 60] width 964 height 27
click at [694, 13] on link "Workflow" at bounding box center [685, 16] width 73 height 32
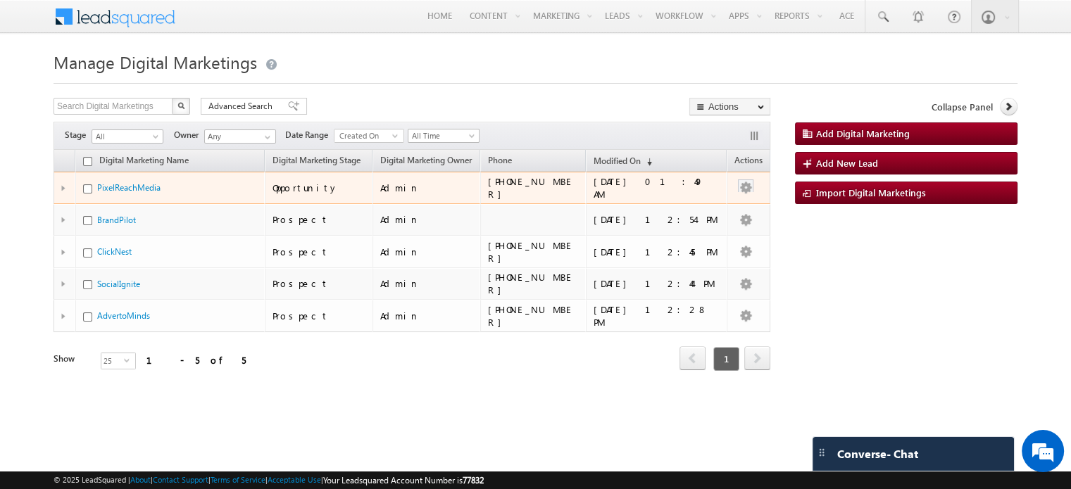
click at [62, 182] on td at bounding box center [65, 188] width 22 height 32
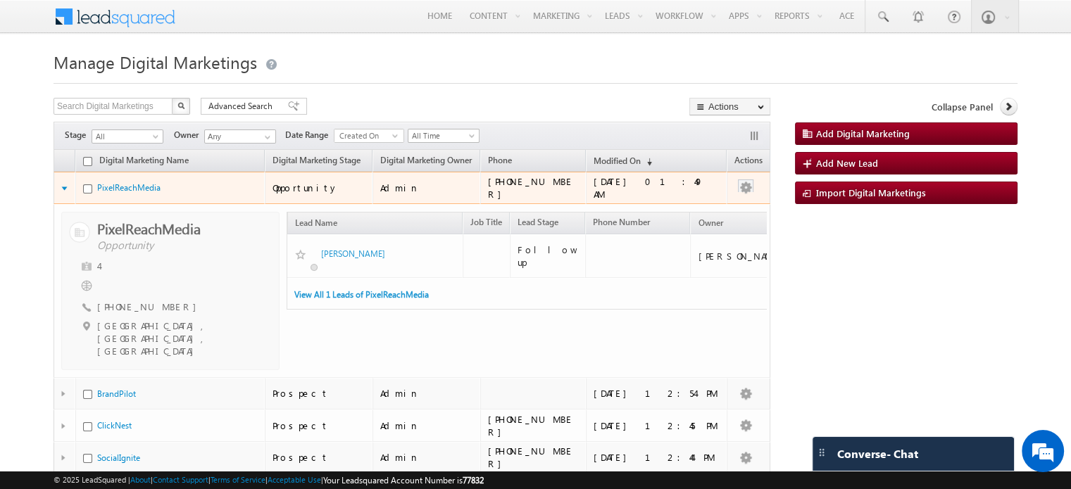
click at [62, 182] on td at bounding box center [65, 188] width 22 height 32
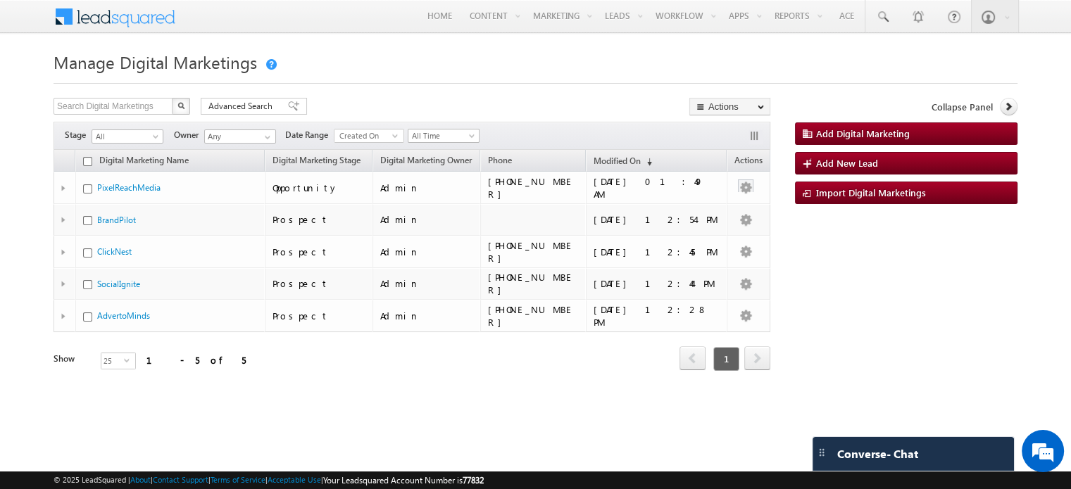
click at [270, 65] on link at bounding box center [270, 64] width 13 height 11
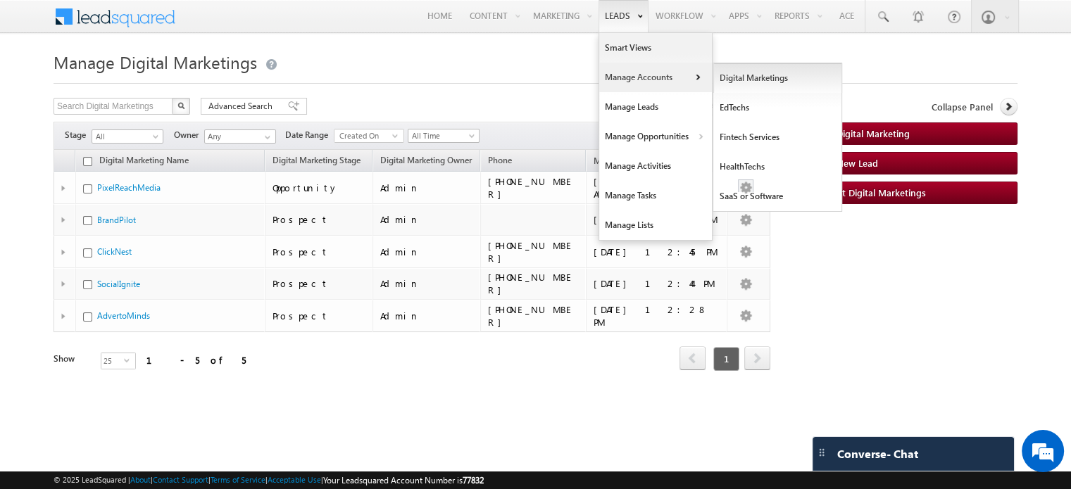
click at [769, 84] on link "Digital Marketings" at bounding box center [777, 78] width 129 height 30
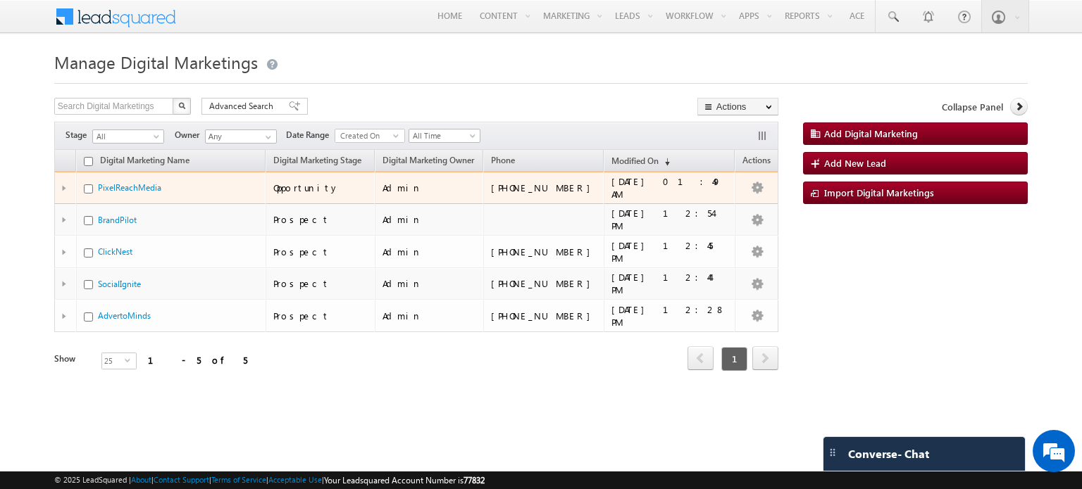
click at [61, 182] on td at bounding box center [65, 188] width 22 height 32
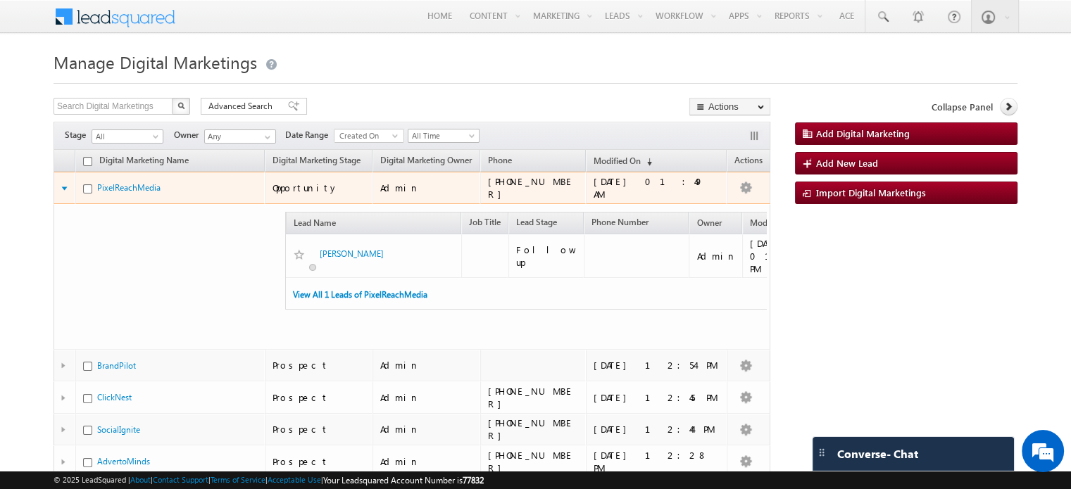
drag, startPoint x: 329, startPoint y: 194, endPoint x: 272, endPoint y: 190, distance: 57.1
click at [273, 190] on div "Opportunity" at bounding box center [320, 188] width 94 height 13
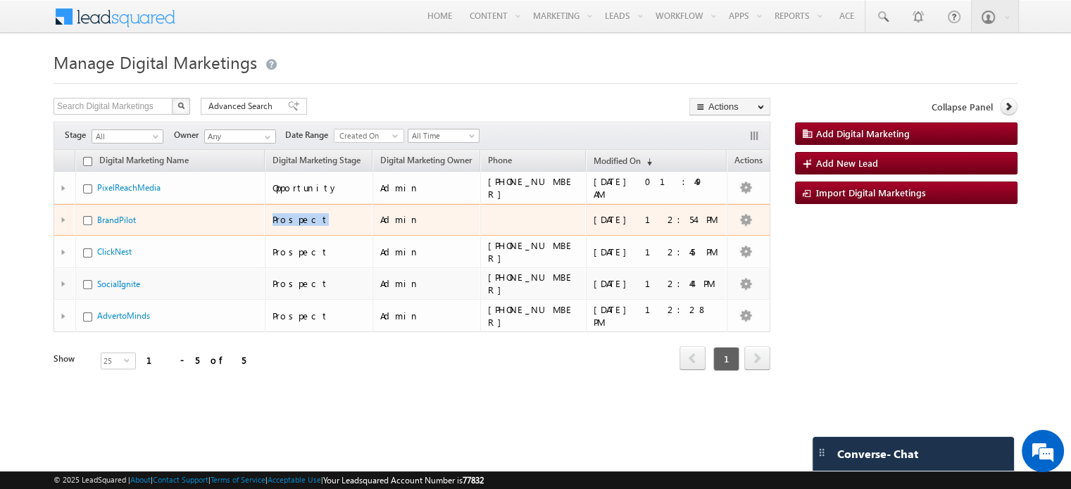
drag, startPoint x: 305, startPoint y: 217, endPoint x: 259, endPoint y: 216, distance: 45.8
click at [259, 216] on tr "BrandPilot Prospect Admin 06/06/2025 12:54 PM" at bounding box center [412, 220] width 717 height 32
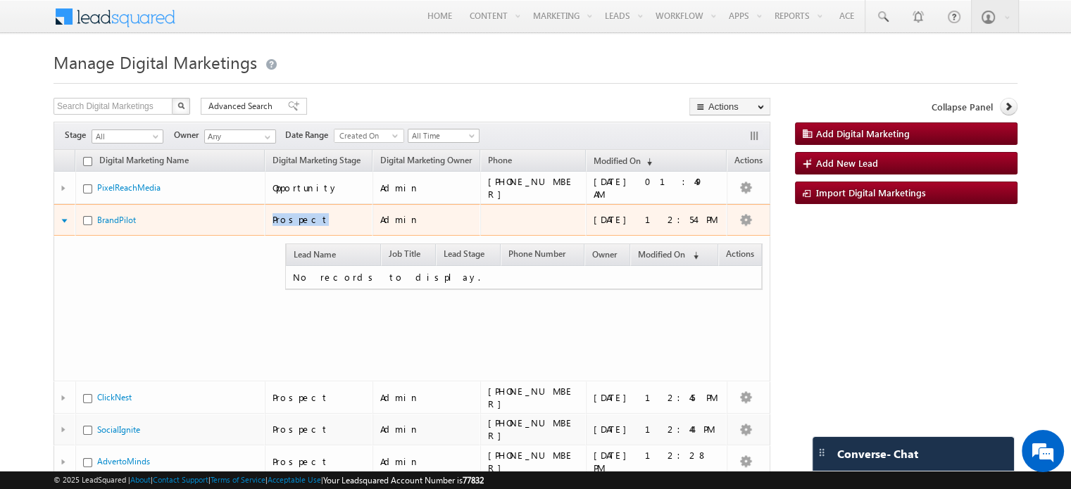
drag, startPoint x: 316, startPoint y: 219, endPoint x: 226, endPoint y: 219, distance: 90.1
click at [226, 219] on tr "BrandPilot Prospect Admin 06/06/2025 12:54 PM" at bounding box center [412, 220] width 717 height 32
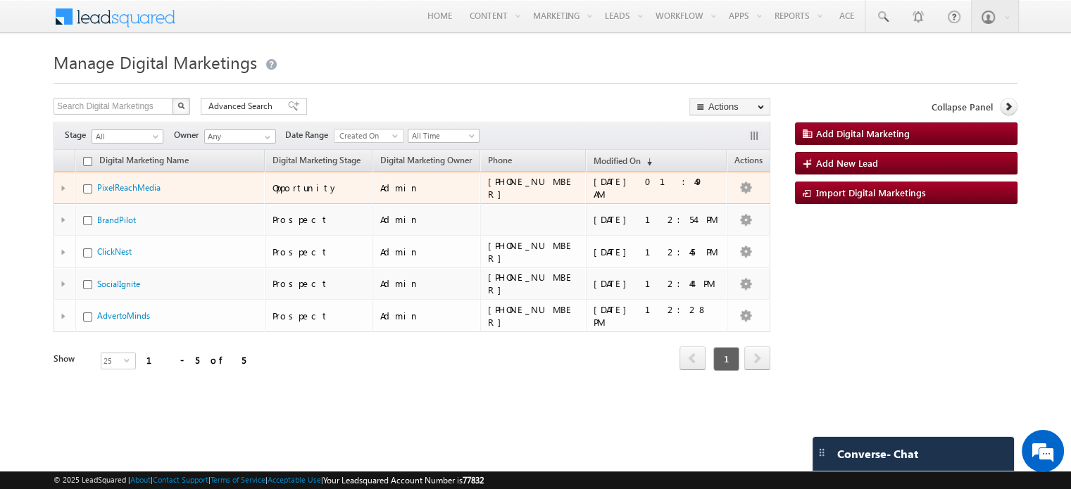
click at [58, 189] on td at bounding box center [65, 188] width 22 height 32
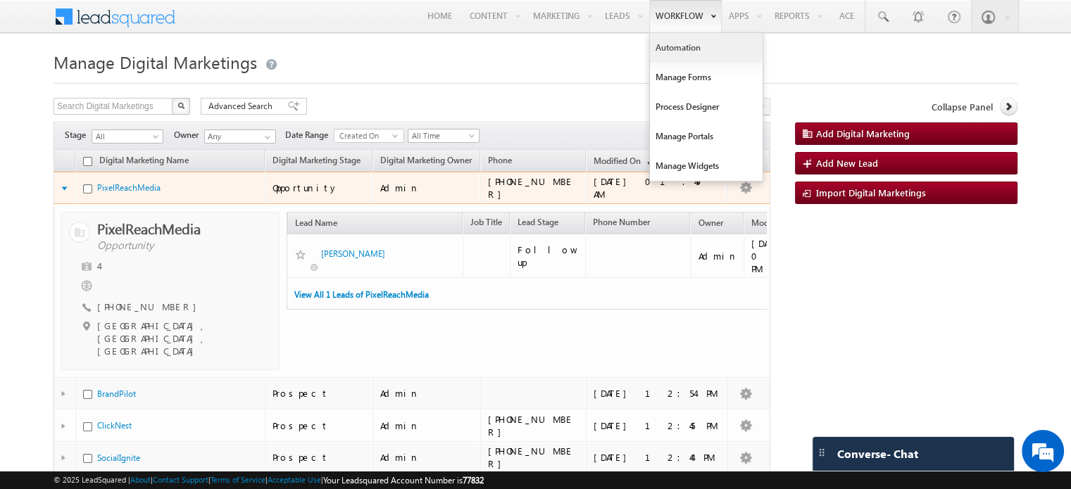
click at [653, 41] on link "Automation" at bounding box center [706, 48] width 113 height 30
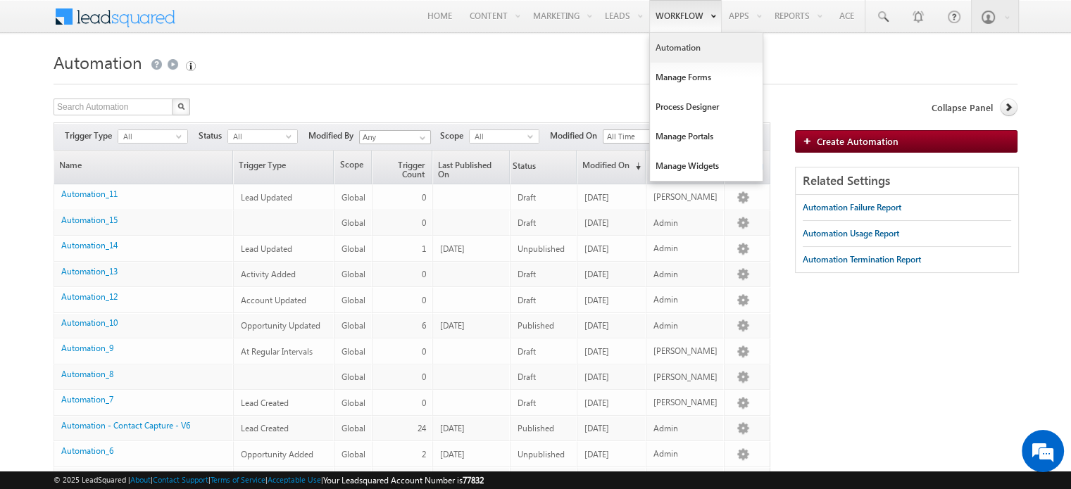
click at [690, 31] on link "Workflow" at bounding box center [685, 16] width 73 height 32
click at [677, 39] on link "Automation" at bounding box center [706, 48] width 113 height 30
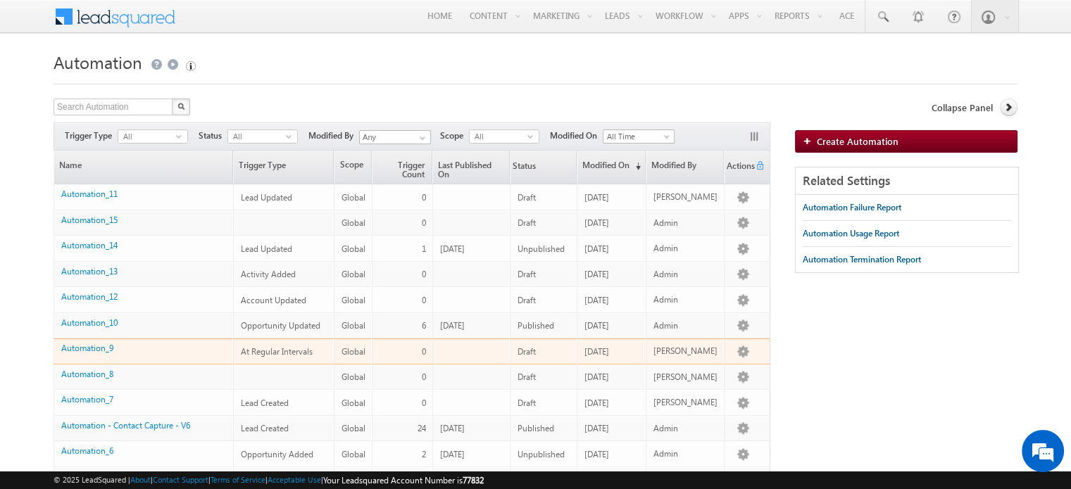
drag, startPoint x: 752, startPoint y: 109, endPoint x: 406, endPoint y: 338, distance: 415.2
click at [406, 339] on td "0" at bounding box center [402, 352] width 60 height 26
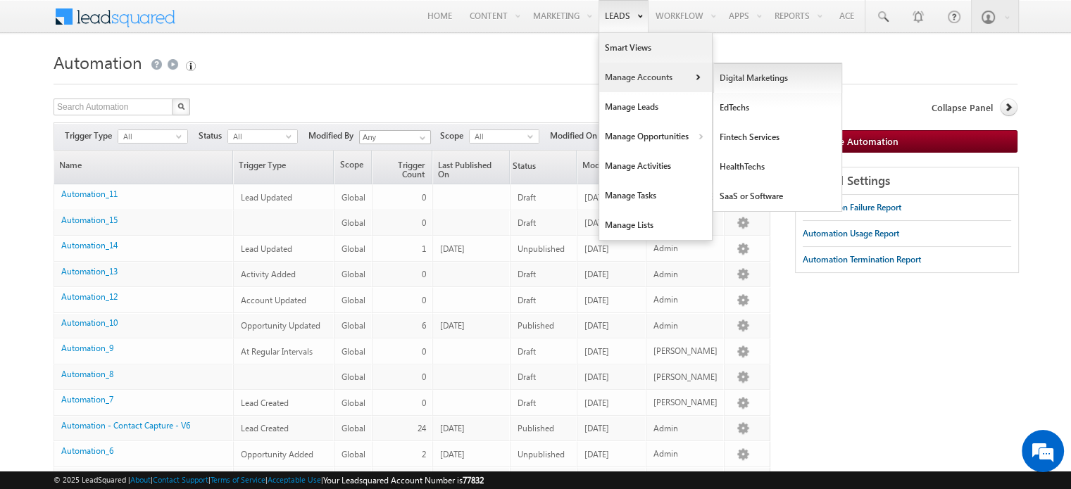
click at [755, 73] on link "Digital Marketings" at bounding box center [777, 78] width 129 height 30
